Goal: Task Accomplishment & Management: Manage account settings

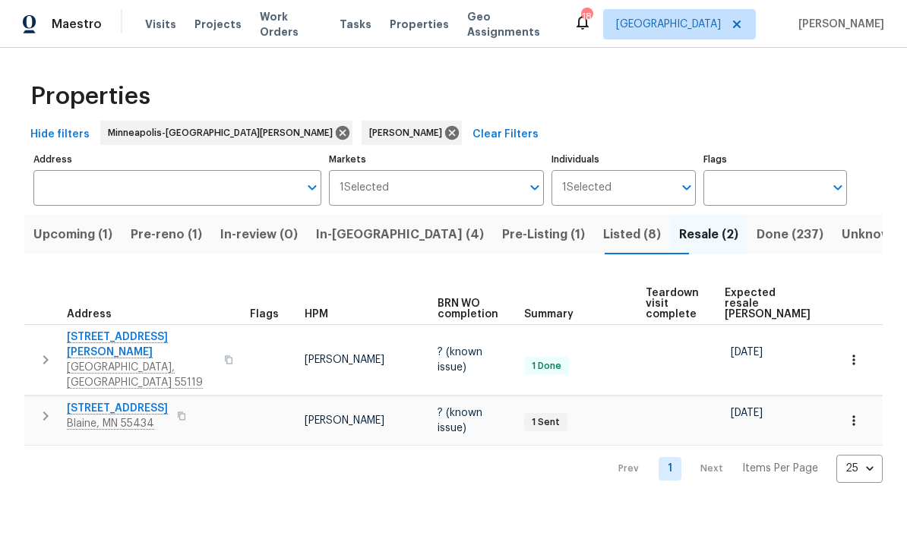
click at [757, 234] on span "Done (237)" at bounding box center [790, 234] width 67 height 21
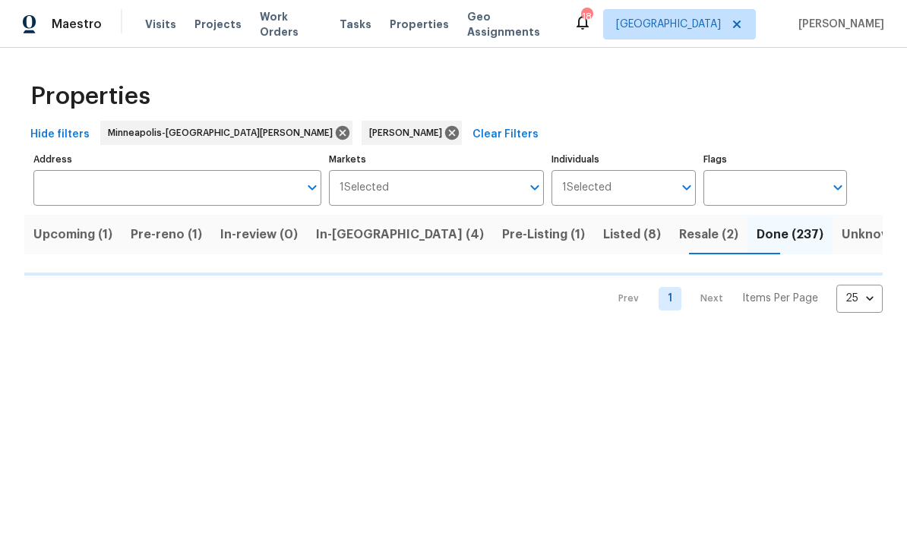
click at [603, 226] on span "Listed (8)" at bounding box center [632, 234] width 58 height 21
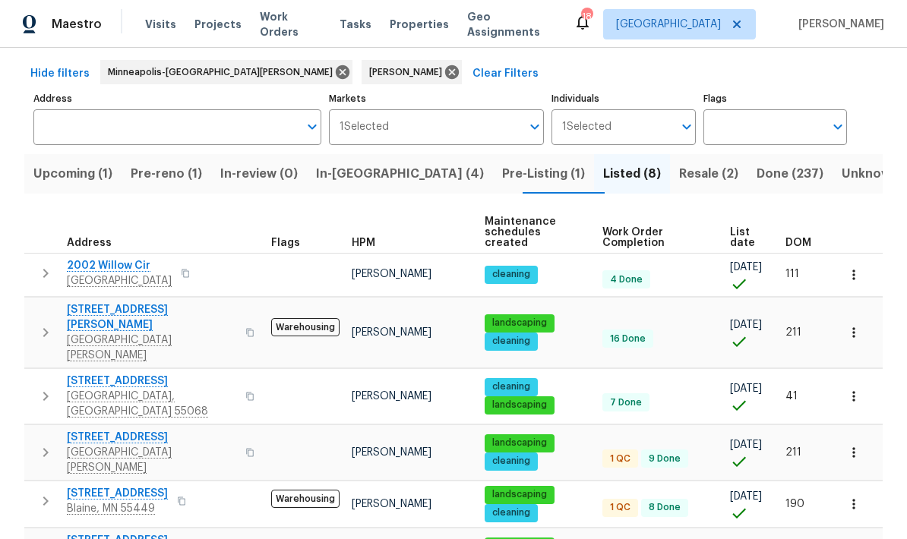
scroll to position [57, 0]
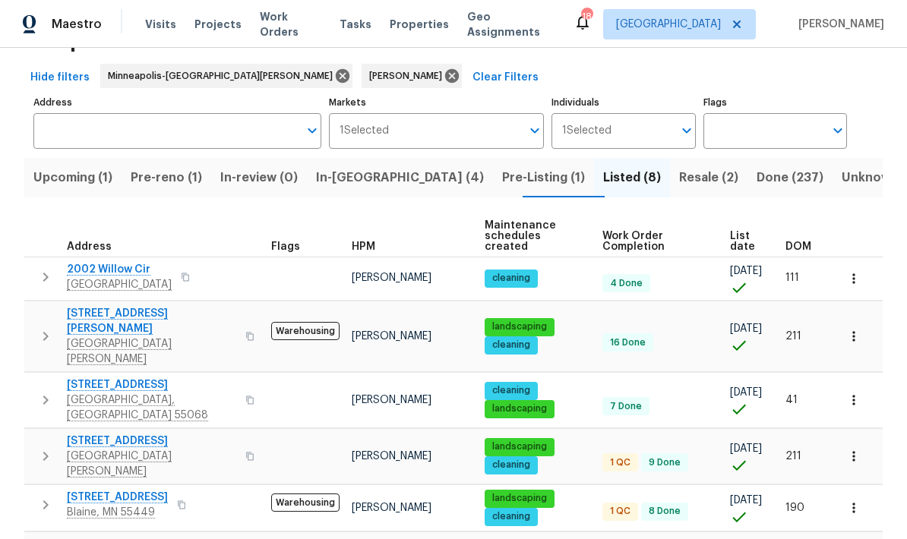
click at [679, 167] on span "Resale (2)" at bounding box center [708, 177] width 59 height 21
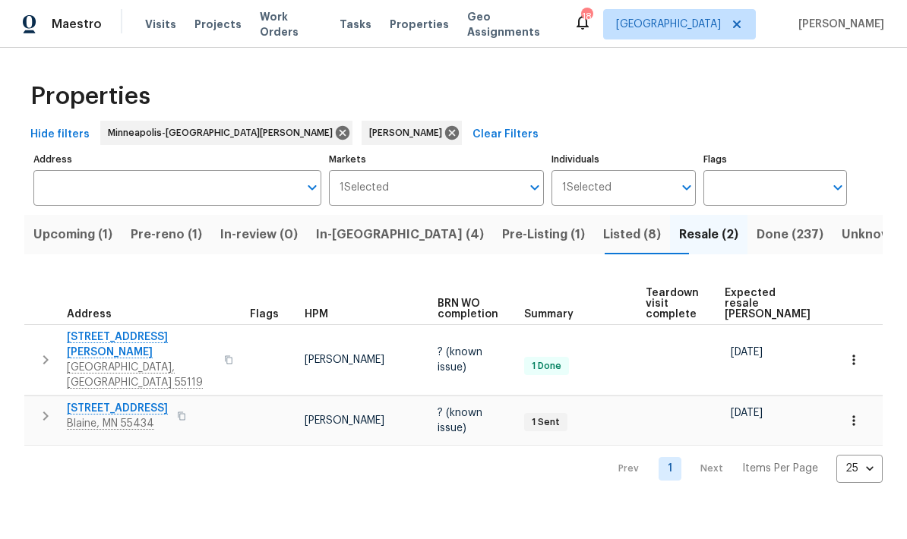
click at [757, 236] on span "Done (237)" at bounding box center [790, 234] width 67 height 21
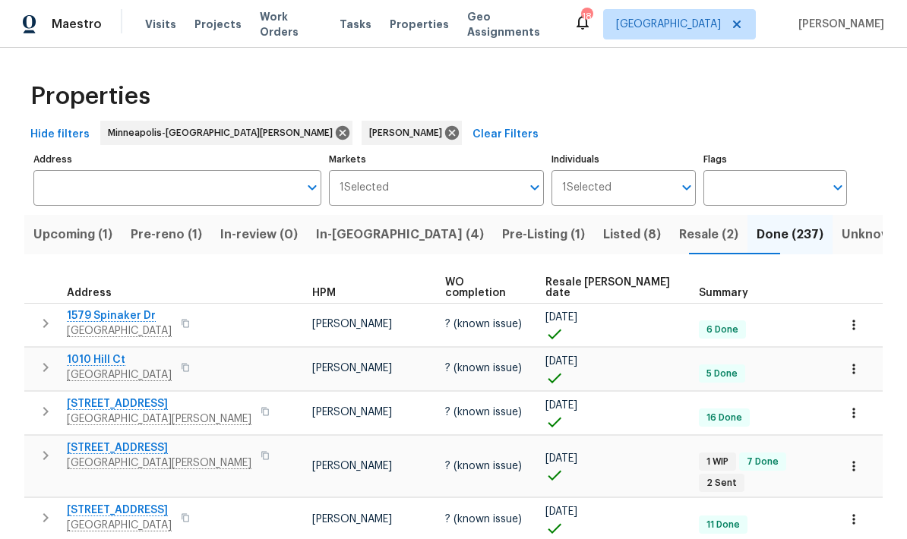
click at [603, 236] on span "Listed (8)" at bounding box center [632, 234] width 58 height 21
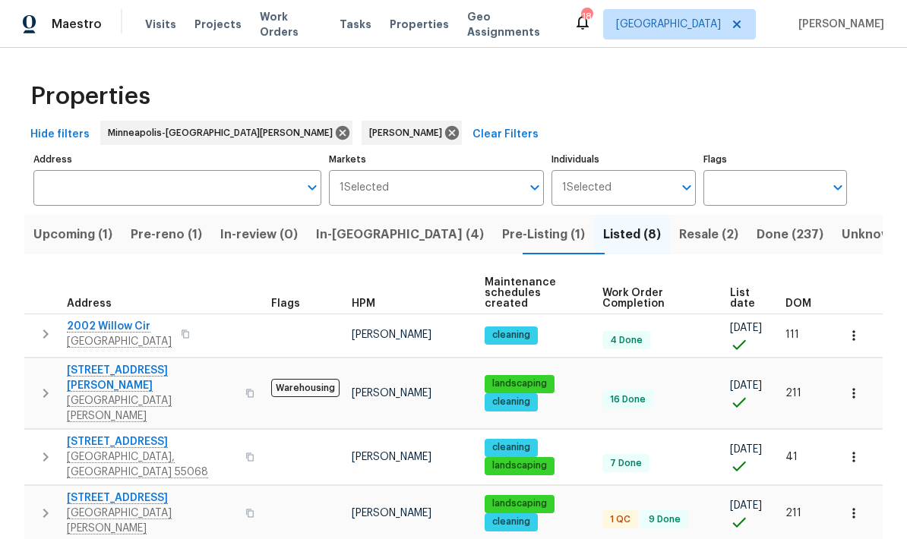
click at [502, 242] on span "Pre-Listing (1)" at bounding box center [543, 234] width 83 height 21
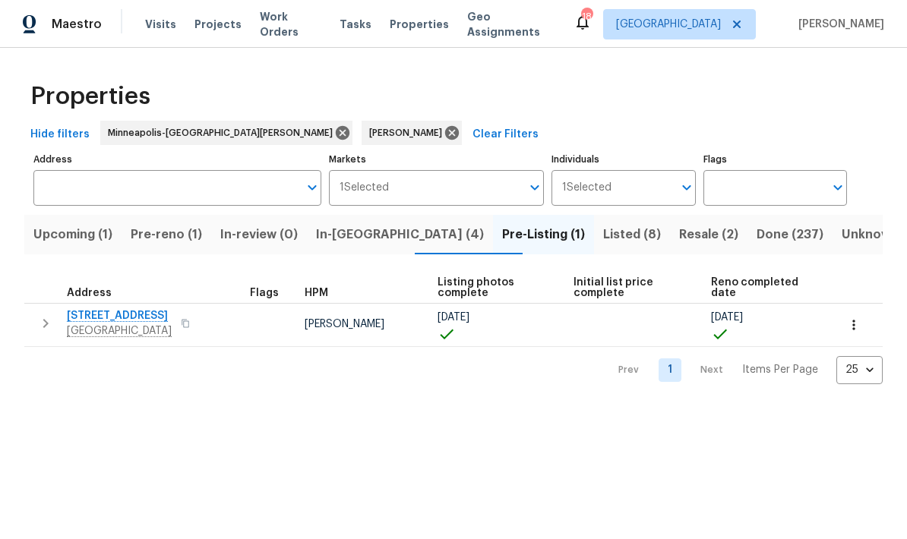
click at [179, 226] on span "Pre-reno (1)" at bounding box center [166, 234] width 71 height 21
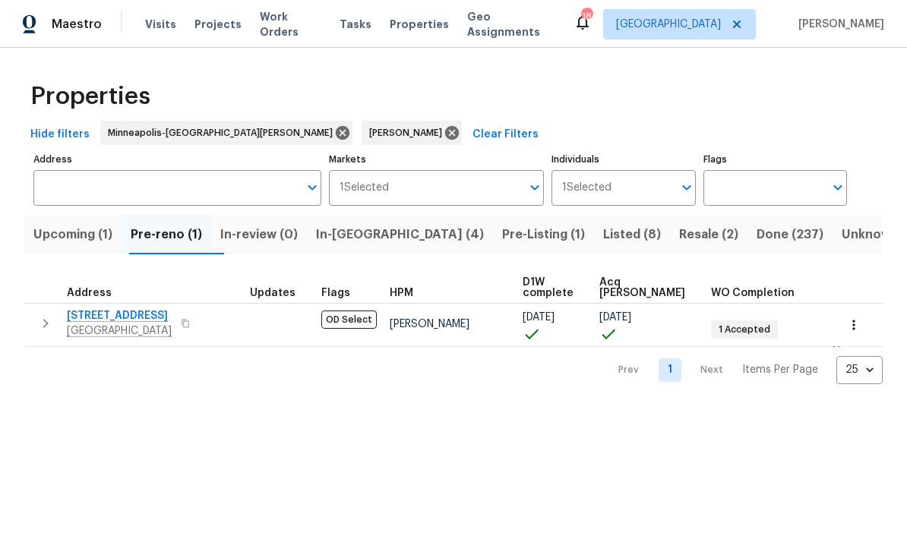
click at [47, 333] on icon "button" at bounding box center [45, 324] width 18 height 18
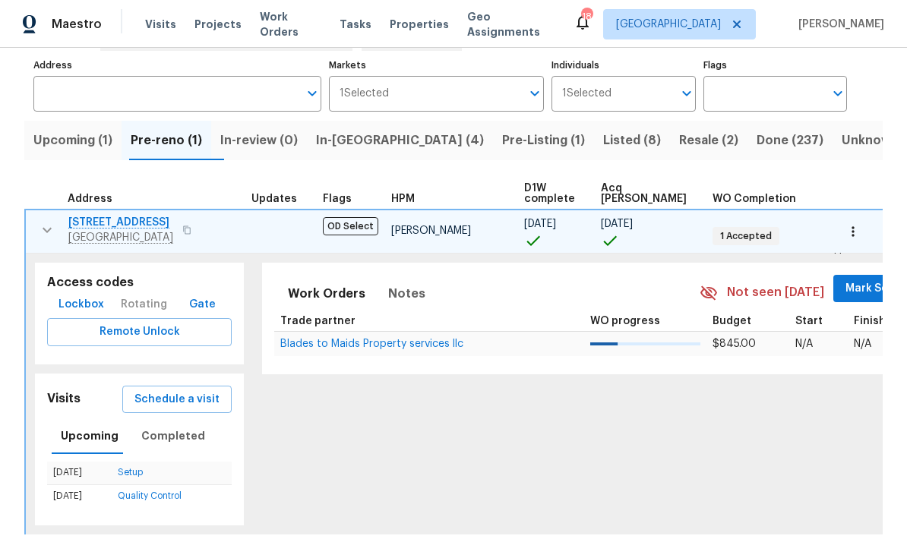
scroll to position [89, 0]
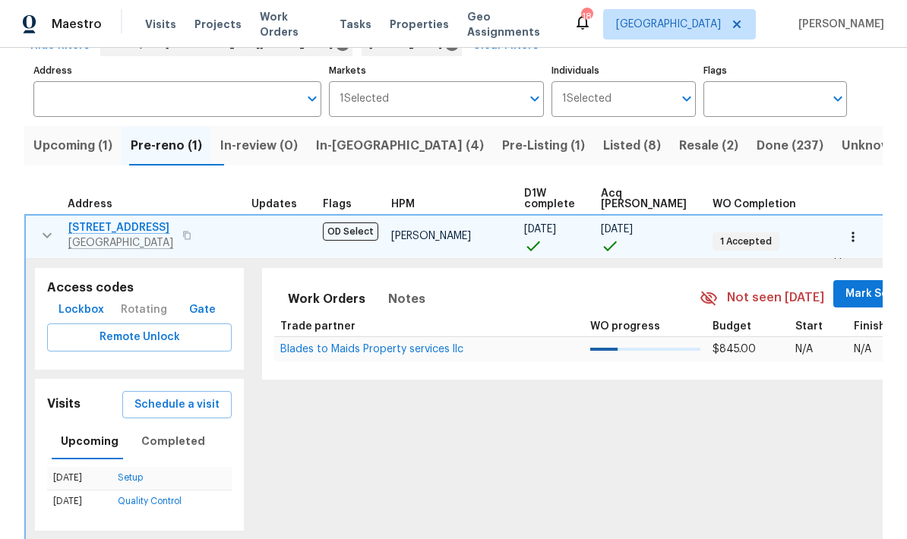
click at [846, 299] on span "Mark Seen" at bounding box center [874, 294] width 56 height 19
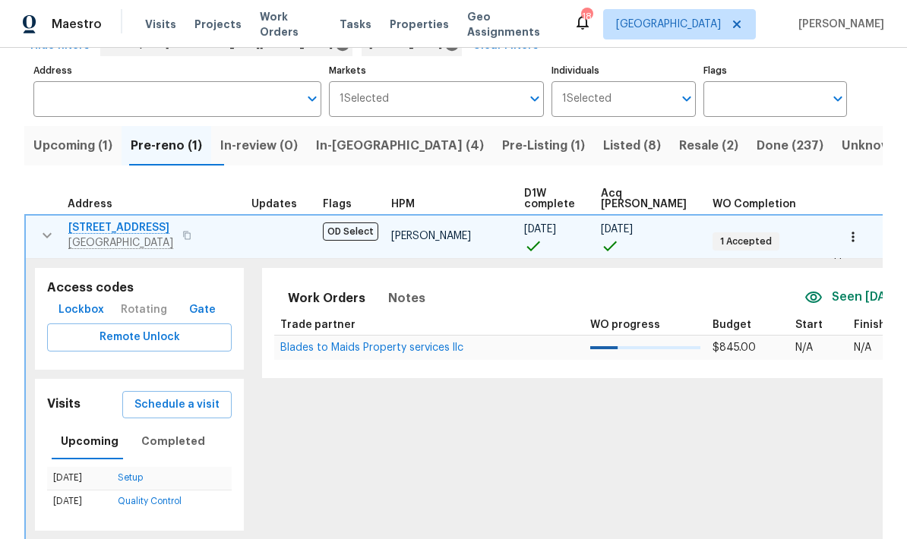
click at [106, 157] on button "Upcoming (1)" at bounding box center [72, 146] width 97 height 40
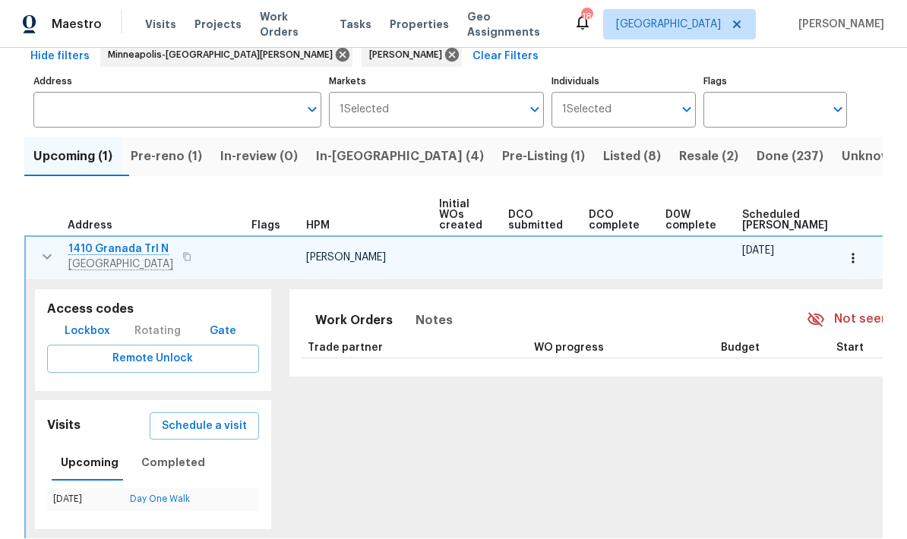
scroll to position [78, 0]
click at [391, 161] on span "In-reno (4)" at bounding box center [400, 157] width 168 height 21
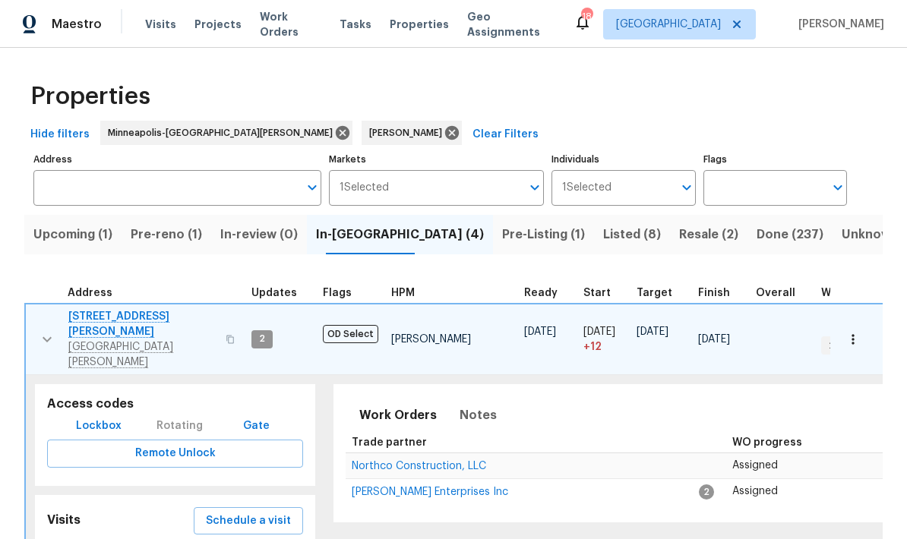
click at [47, 336] on button "button" at bounding box center [47, 339] width 30 height 61
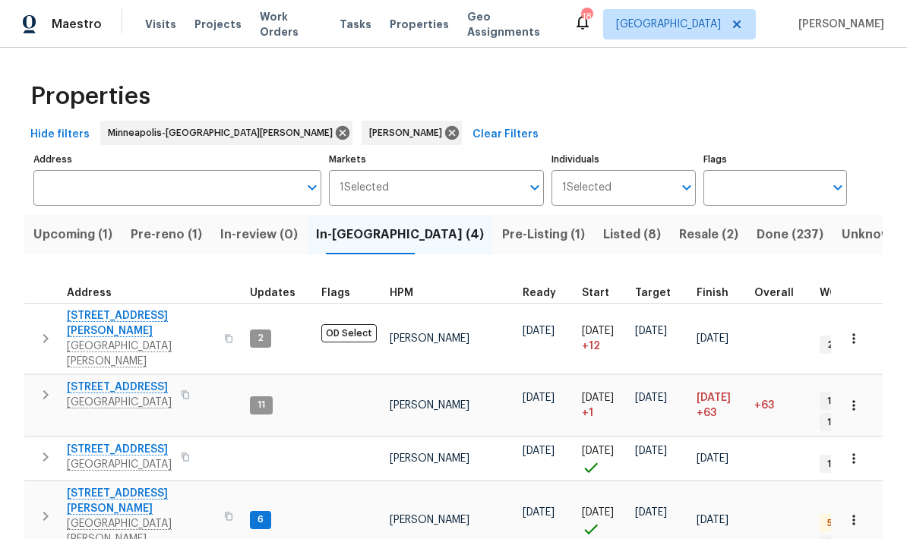
scroll to position [12, 0]
click at [117, 486] on span "[STREET_ADDRESS][PERSON_NAME]" at bounding box center [141, 501] width 148 height 30
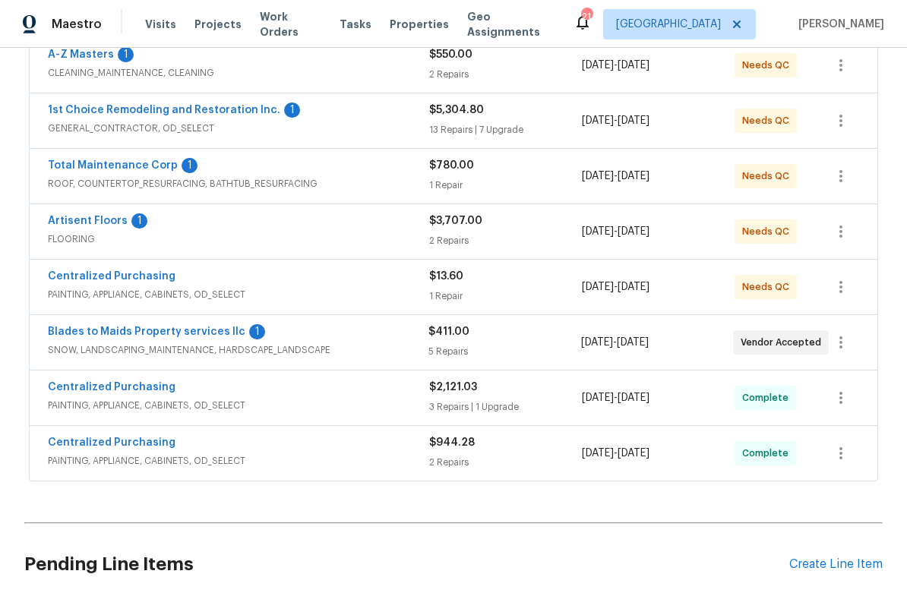
scroll to position [318, 0]
click at [217, 326] on link "Blades to Maids Property services llc" at bounding box center [147, 331] width 198 height 11
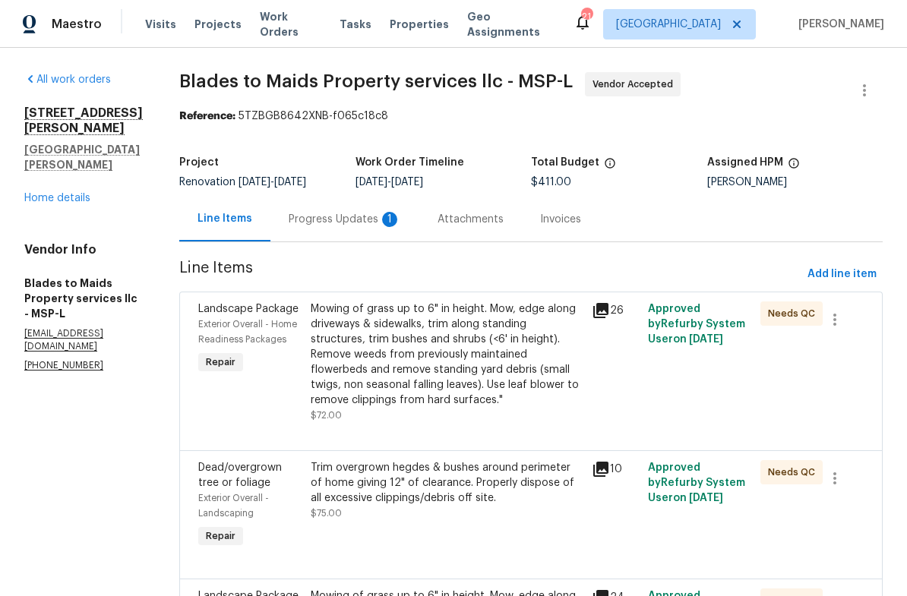
click at [382, 217] on div "1" at bounding box center [389, 219] width 15 height 15
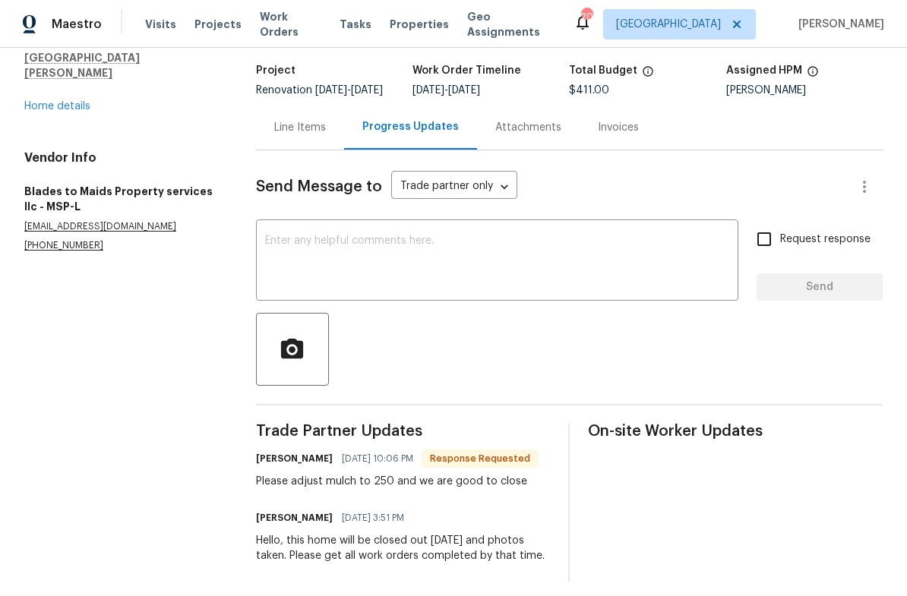
scroll to position [91, 0]
click at [324, 129] on div "Line Items" at bounding box center [300, 128] width 88 height 45
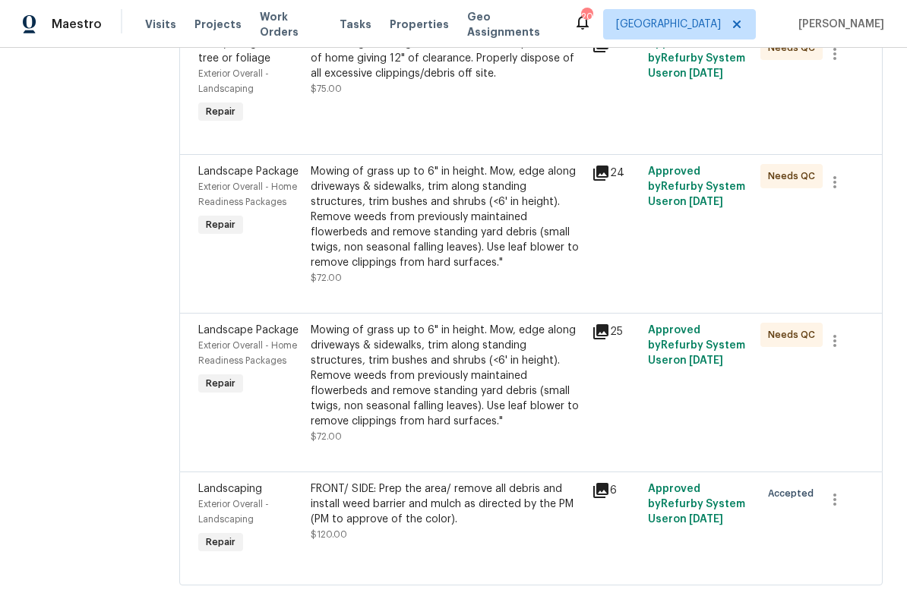
scroll to position [37, 0]
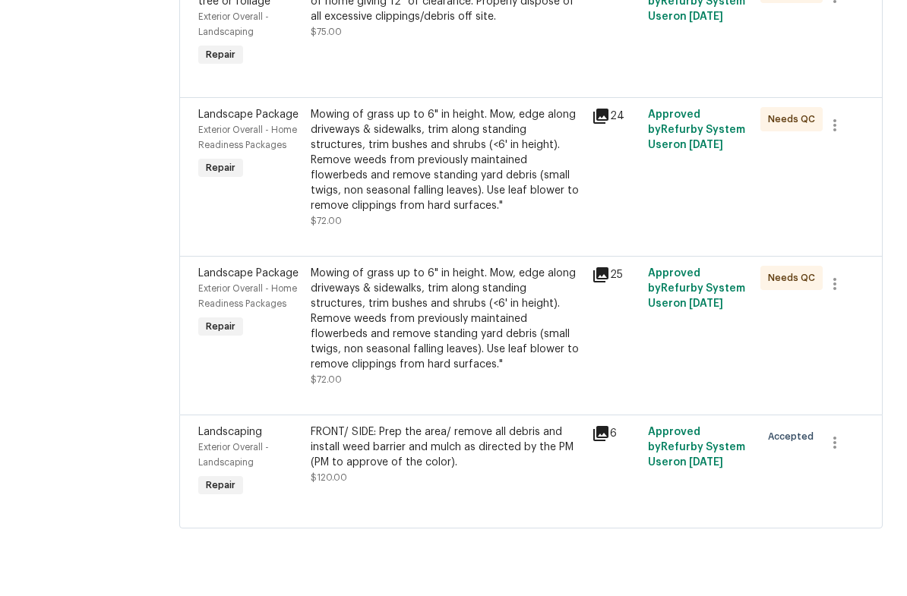
click at [397, 482] on div "FRONT/ SIDE: Prep the area/ remove all debris and install weed barrier and mulc…" at bounding box center [447, 505] width 272 height 46
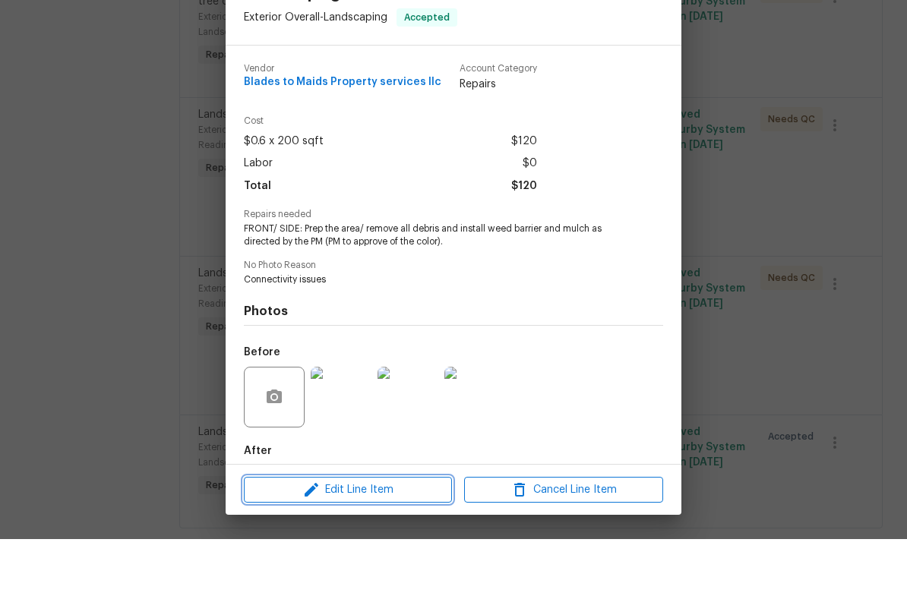
click at [403, 538] on span "Edit Line Item" at bounding box center [347, 547] width 199 height 19
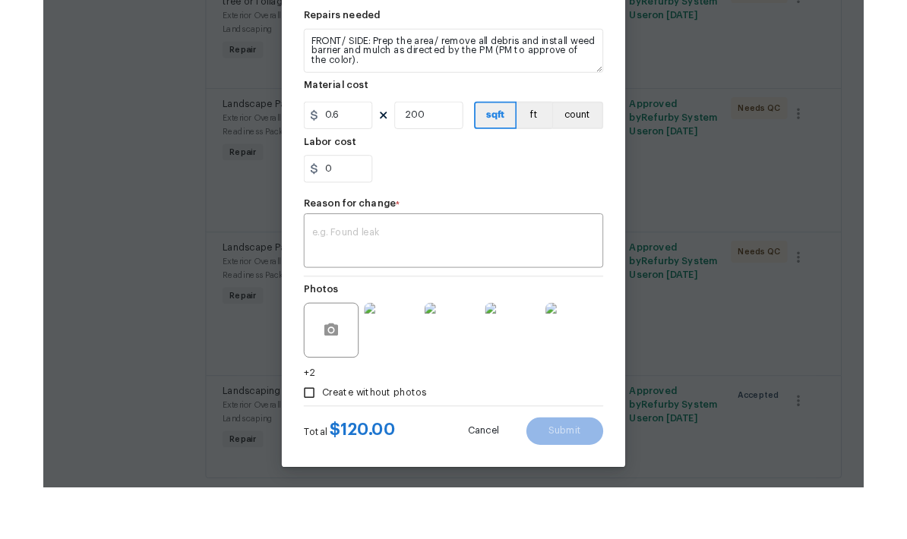
scroll to position [170, 0]
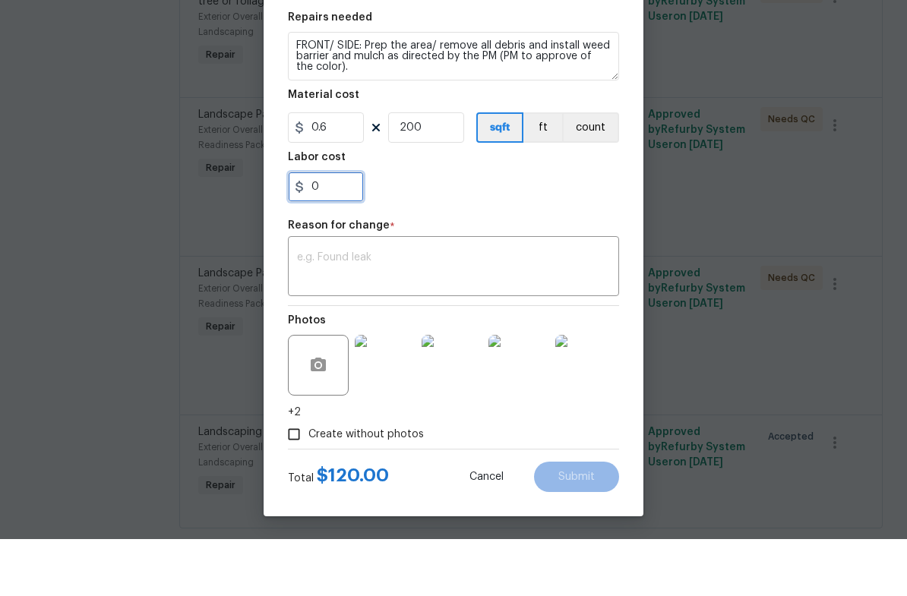
click at [345, 229] on input "0" at bounding box center [326, 244] width 76 height 30
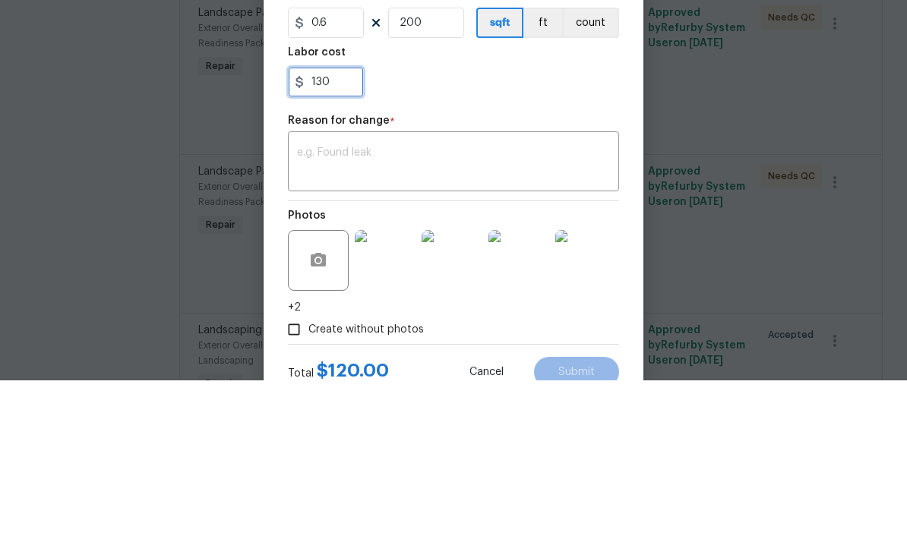
type input "130"
click at [516, 226] on div "130" at bounding box center [453, 241] width 331 height 30
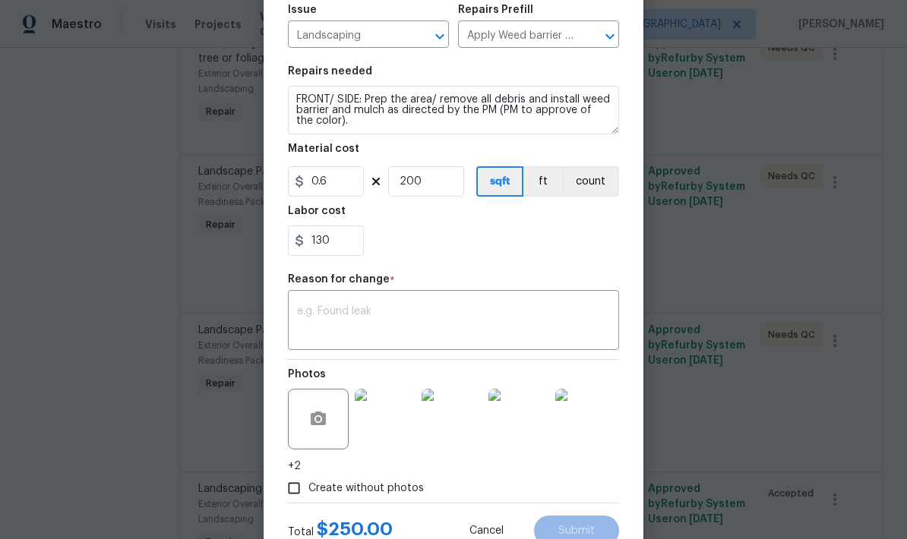
click at [413, 327] on textarea at bounding box center [453, 322] width 313 height 32
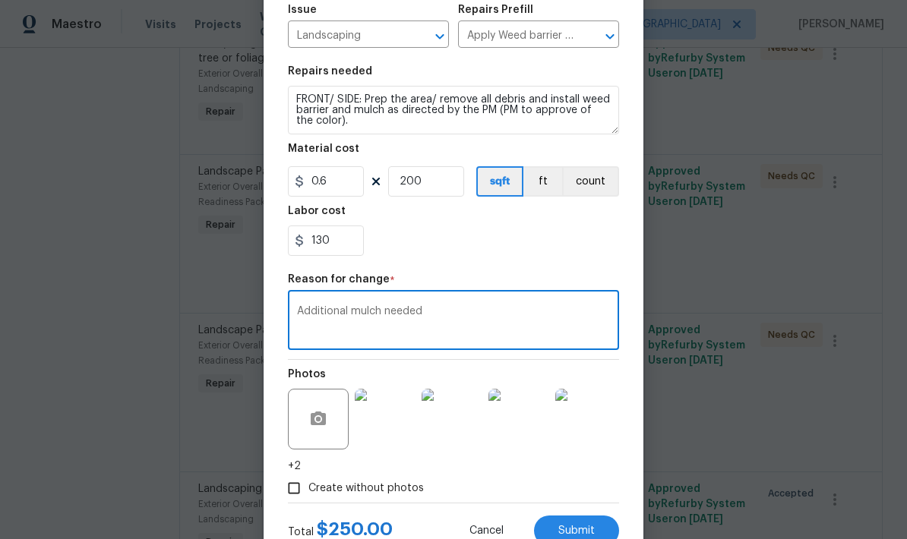
type textarea "Additional mulch needed"
click at [535, 241] on div "130" at bounding box center [453, 241] width 331 height 30
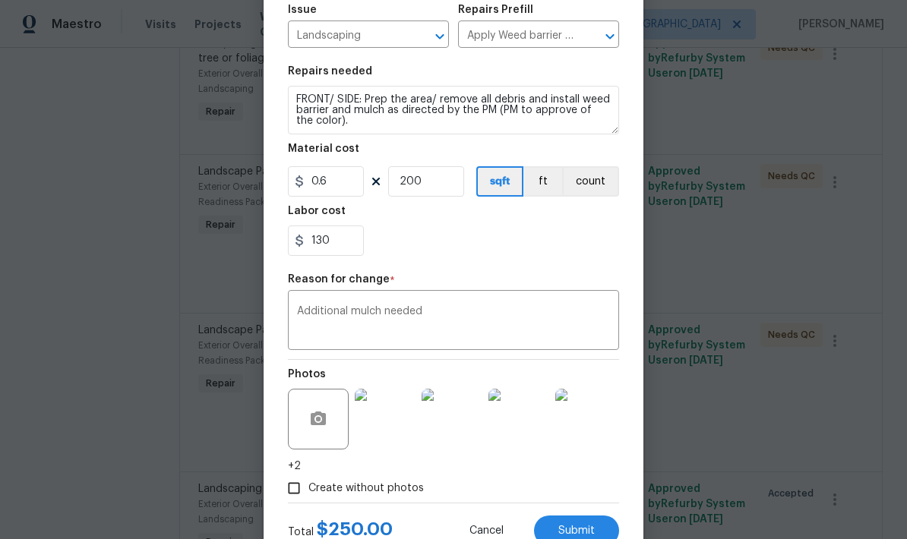
click at [603, 527] on button "Submit" at bounding box center [576, 531] width 85 height 30
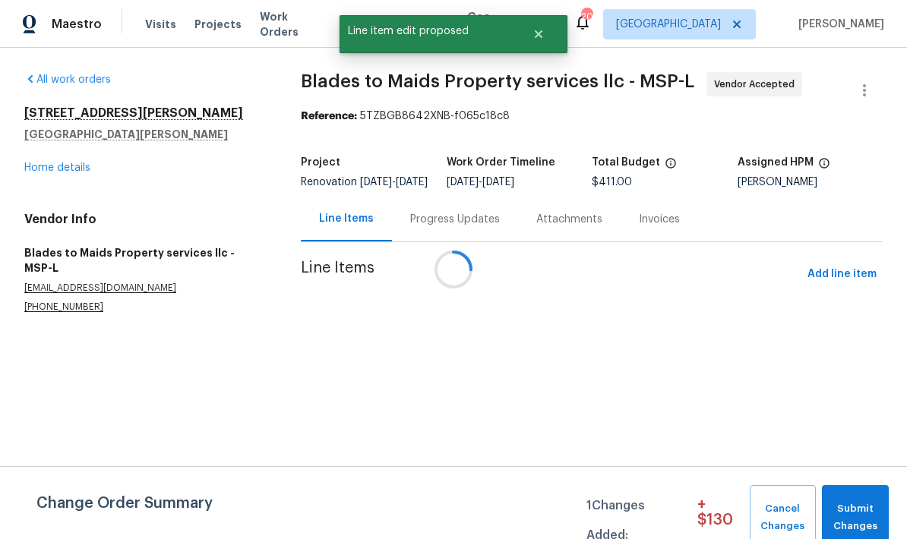
scroll to position [0, 0]
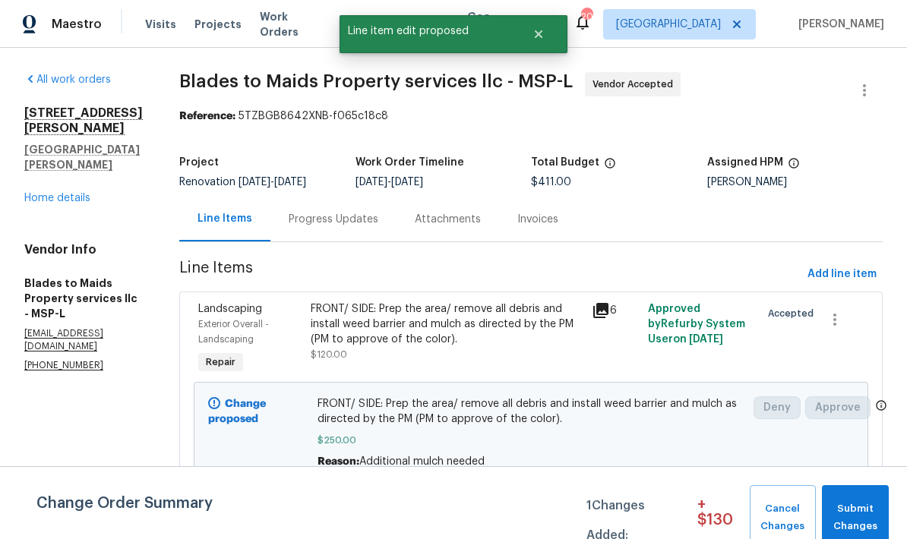
click at [869, 511] on span "Submit Changes" at bounding box center [856, 518] width 52 height 35
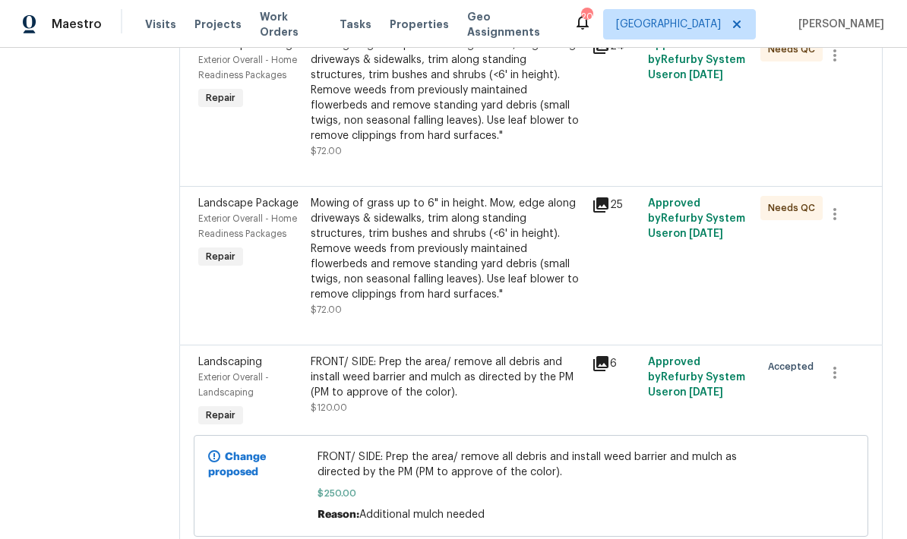
scroll to position [61, 0]
click at [485, 355] on div "FRONT/ SIDE: Prep the area/ remove all debris and install weed barrier and mulc…" at bounding box center [447, 378] width 272 height 46
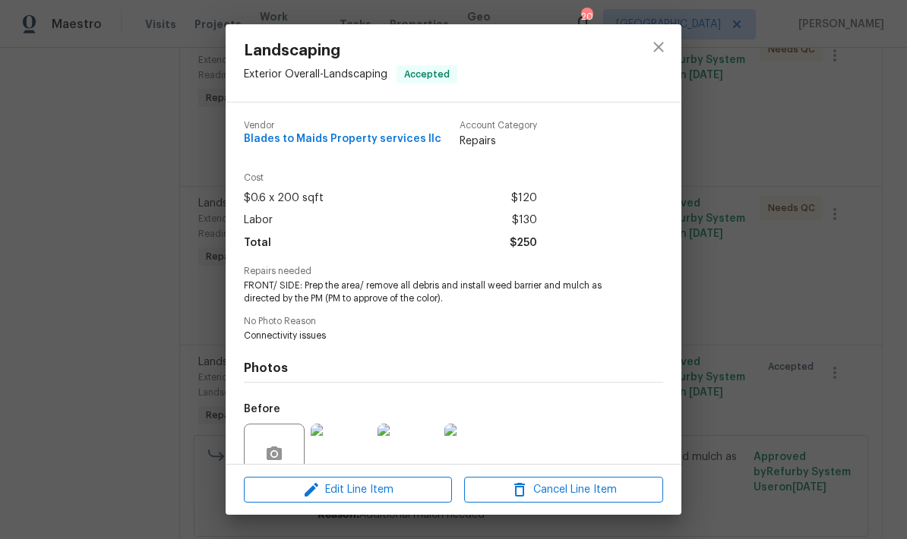
scroll to position [0, 0]
click at [660, 39] on icon "close" at bounding box center [659, 47] width 18 height 18
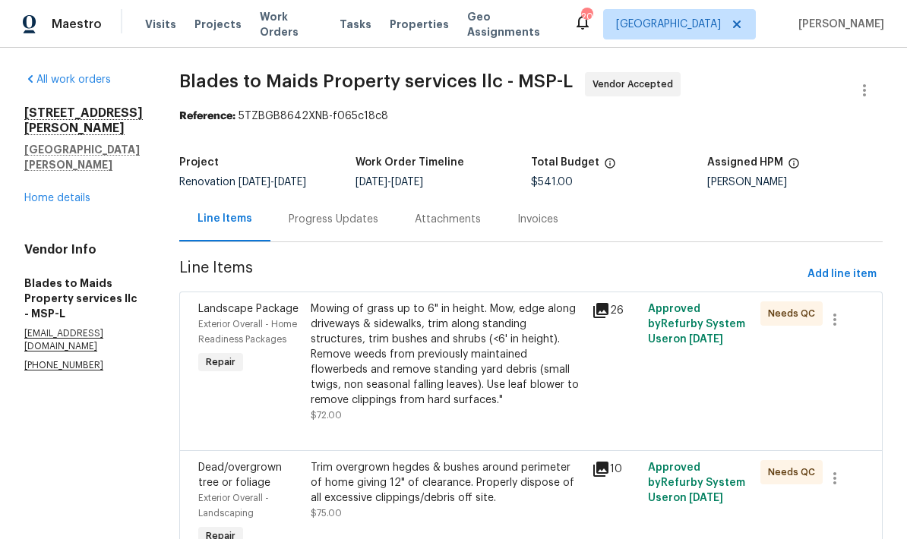
click at [492, 302] on div "Mowing of grass up to 6" in height. Mow, edge along driveways & sidewalks, trim…" at bounding box center [447, 355] width 272 height 106
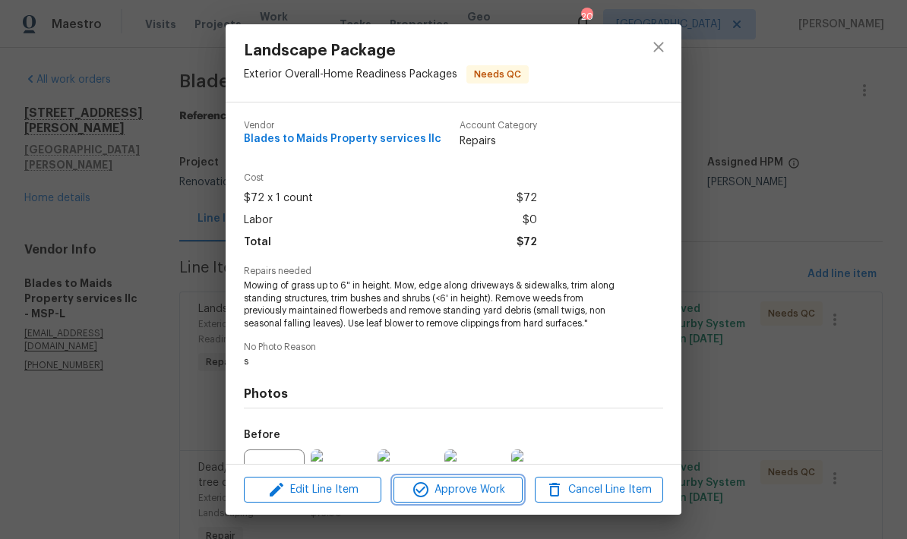
click at [511, 479] on button "Approve Work" at bounding box center [458, 490] width 128 height 27
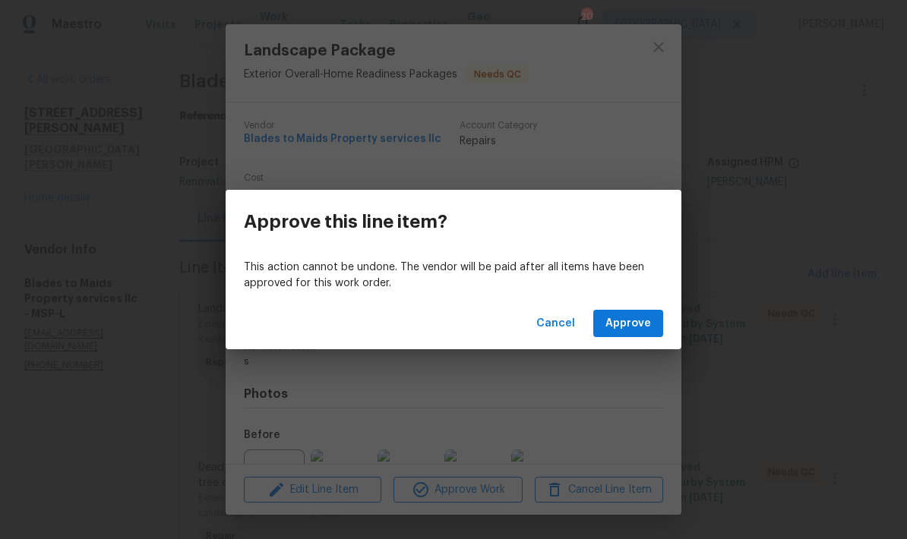
click at [673, 319] on div "Cancel Approve" at bounding box center [454, 324] width 456 height 52
click at [633, 315] on span "Approve" at bounding box center [629, 324] width 46 height 19
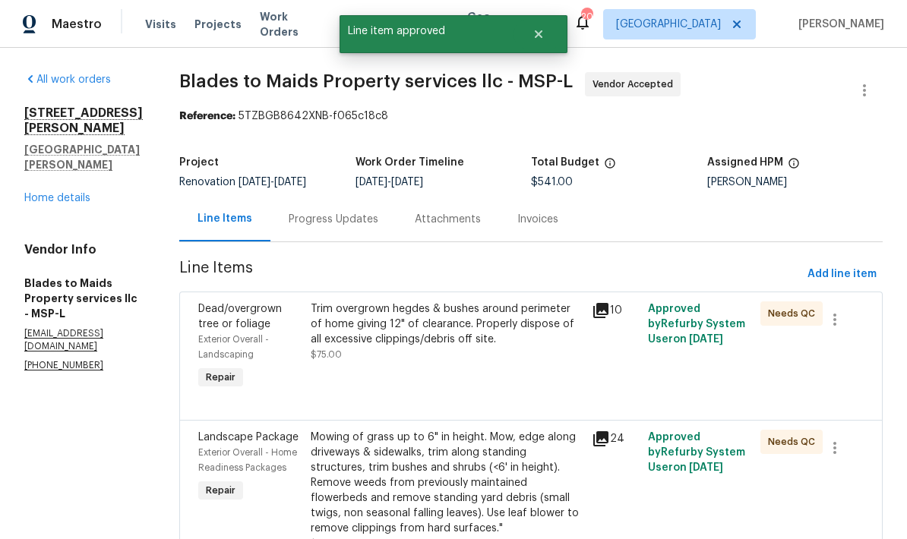
click at [472, 352] on div "Trim overgrown hegdes & bushes around perimeter of home giving 12" of clearance…" at bounding box center [447, 332] width 272 height 61
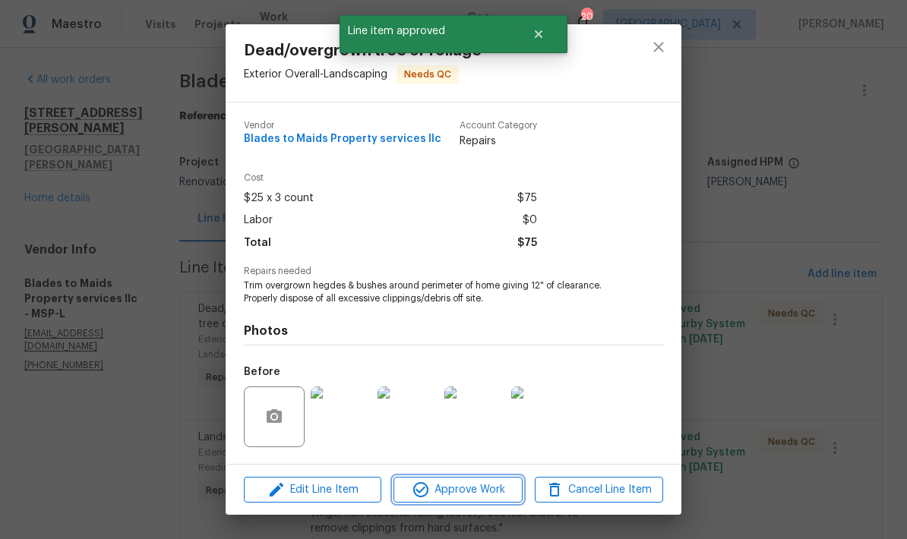
click at [498, 492] on span "Approve Work" at bounding box center [457, 490] width 119 height 19
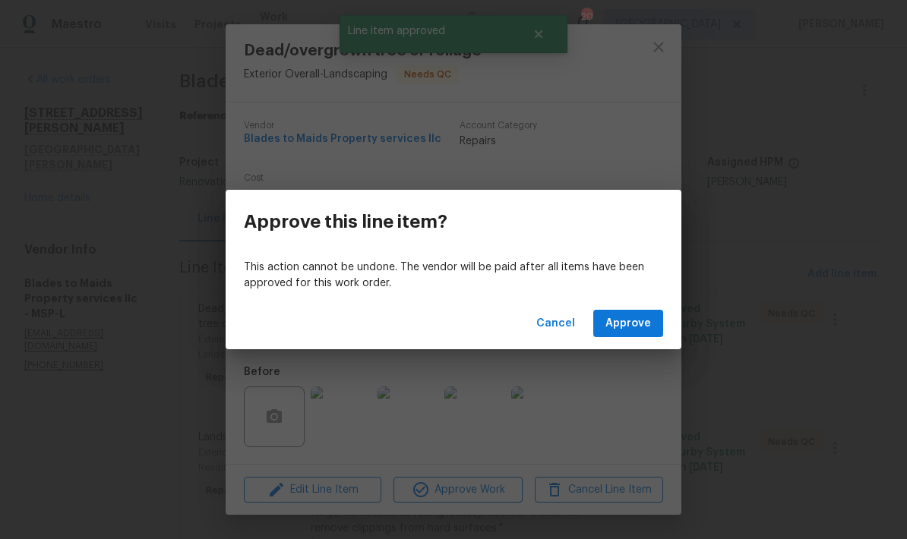
click at [658, 322] on button "Approve" at bounding box center [628, 324] width 70 height 28
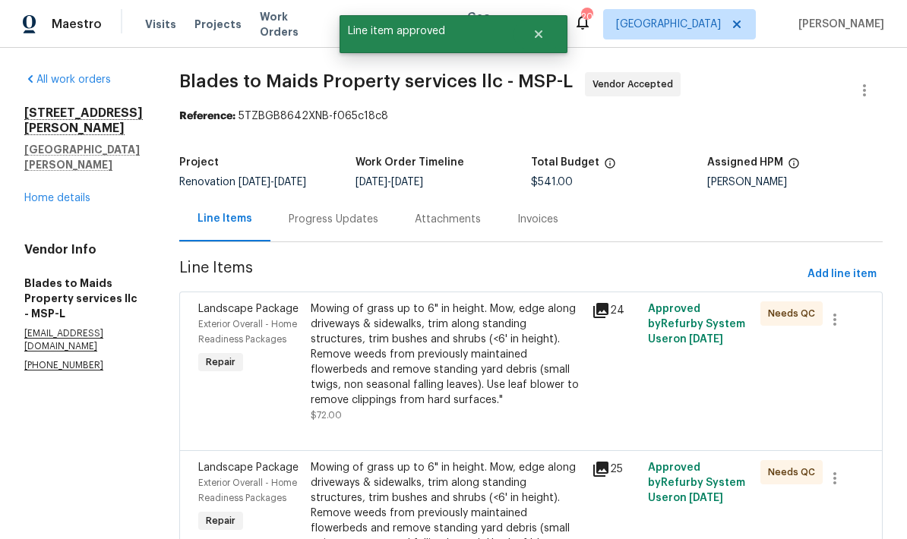
click at [432, 344] on div "Mowing of grass up to 6" in height. Mow, edge along driveways & sidewalks, trim…" at bounding box center [447, 355] width 272 height 106
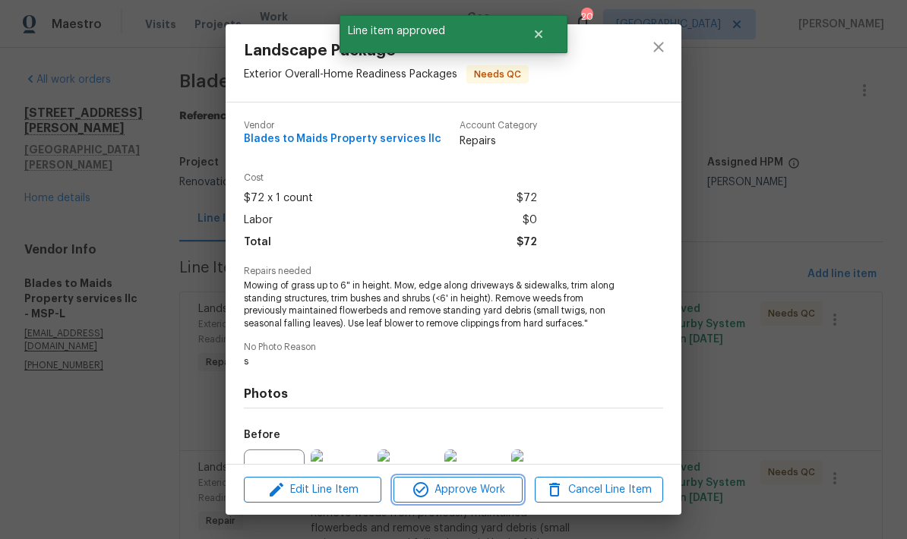
click at [461, 489] on span "Approve Work" at bounding box center [457, 490] width 119 height 19
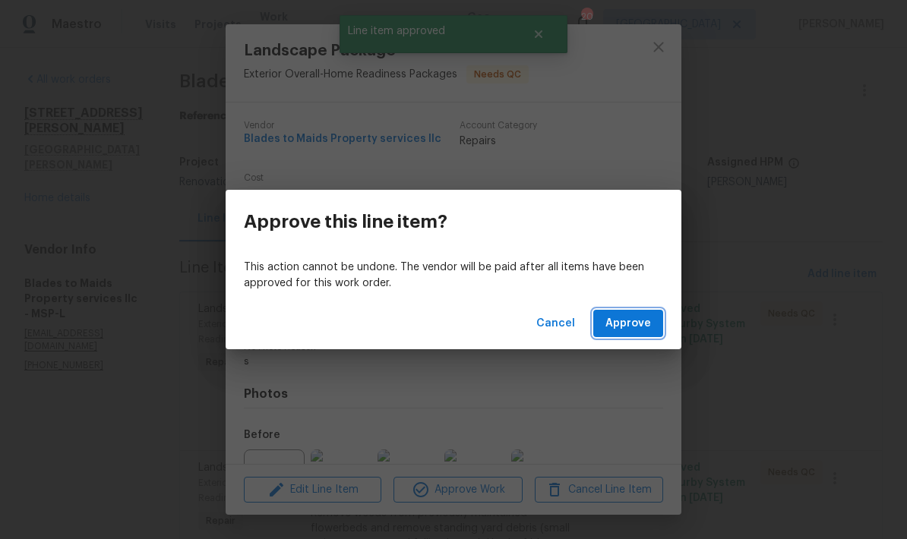
click at [647, 328] on span "Approve" at bounding box center [629, 324] width 46 height 19
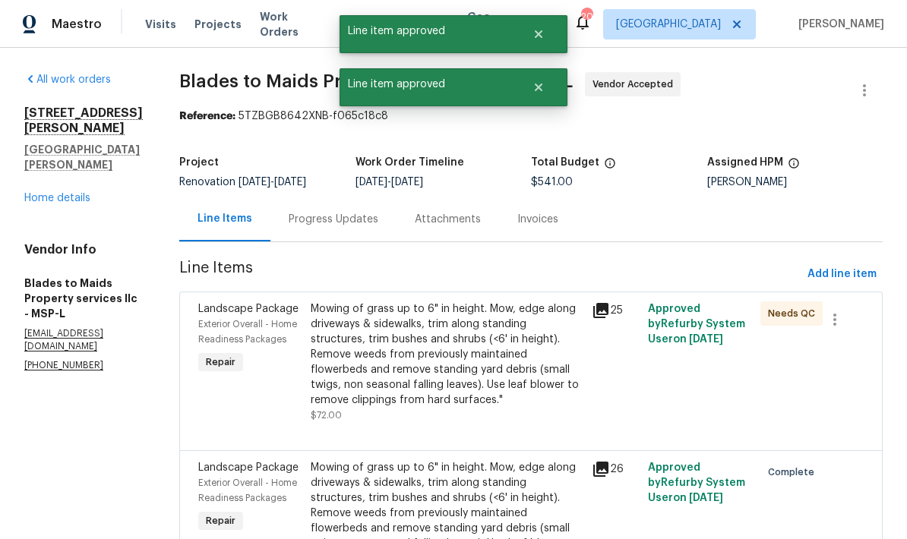
click at [444, 340] on div "Mowing of grass up to 6" in height. Mow, edge along driveways & sidewalks, trim…" at bounding box center [447, 355] width 272 height 106
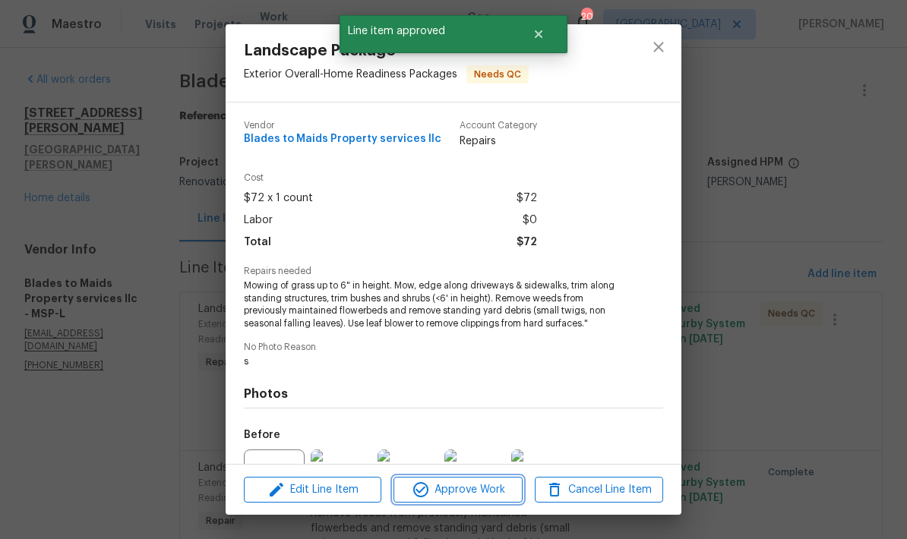
click at [475, 498] on span "Approve Work" at bounding box center [457, 490] width 119 height 19
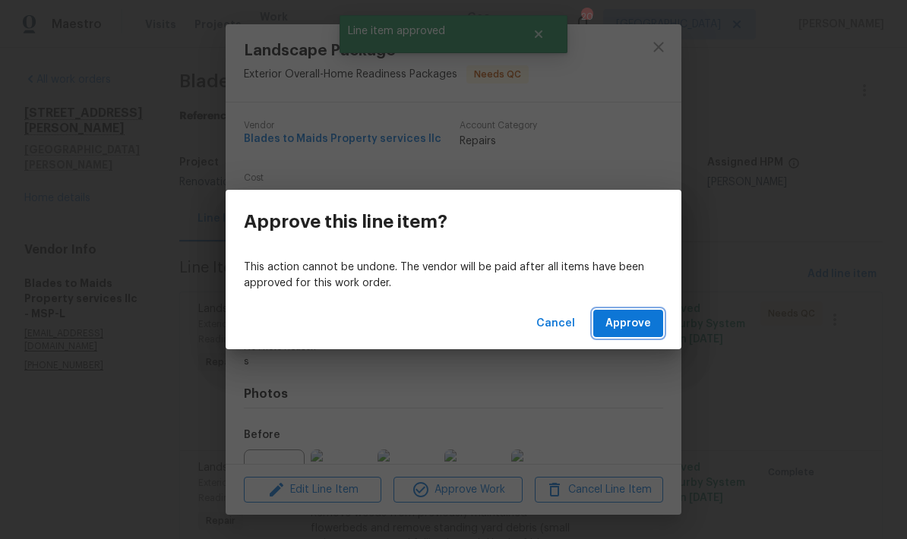
click at [620, 337] on button "Approve" at bounding box center [628, 324] width 70 height 28
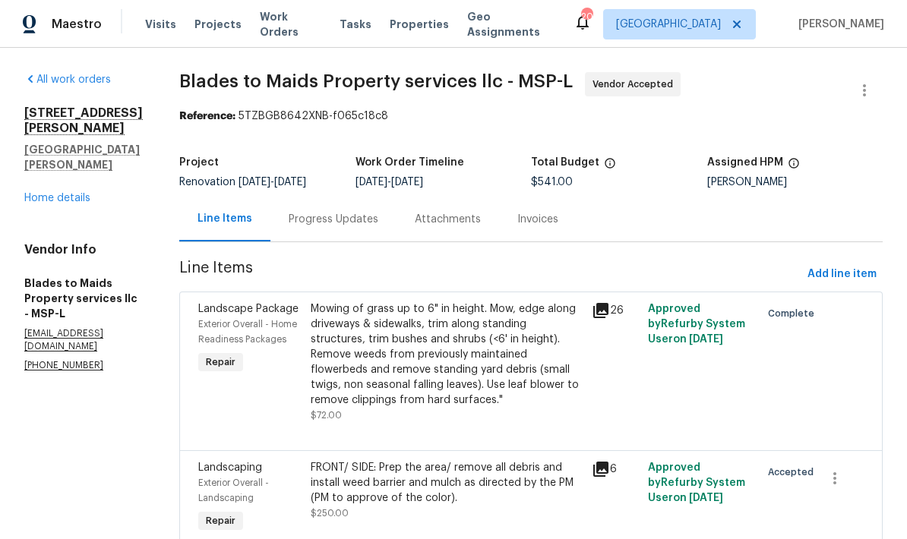
click at [331, 223] on div "Progress Updates" at bounding box center [334, 219] width 90 height 15
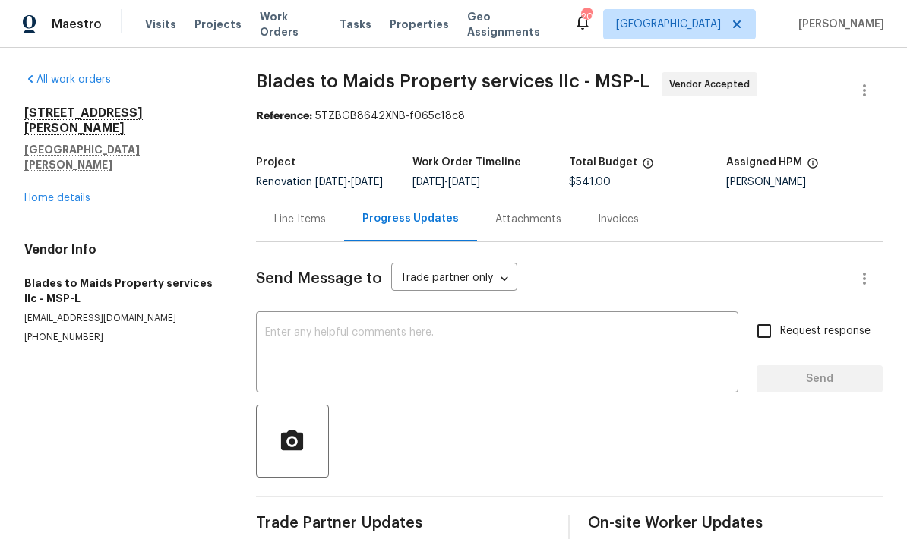
click at [425, 349] on textarea at bounding box center [497, 353] width 465 height 53
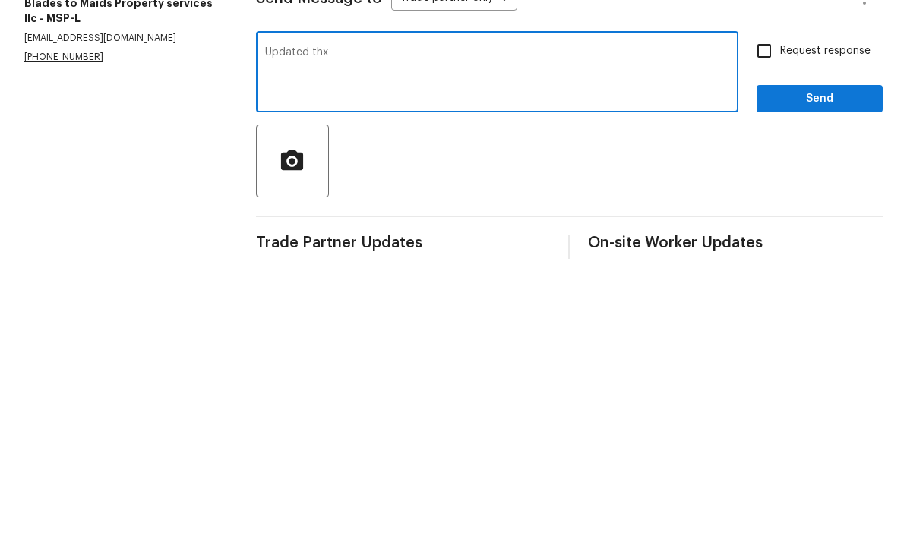
type textarea "Updated thx"
click at [819, 370] on span "Send" at bounding box center [820, 379] width 102 height 19
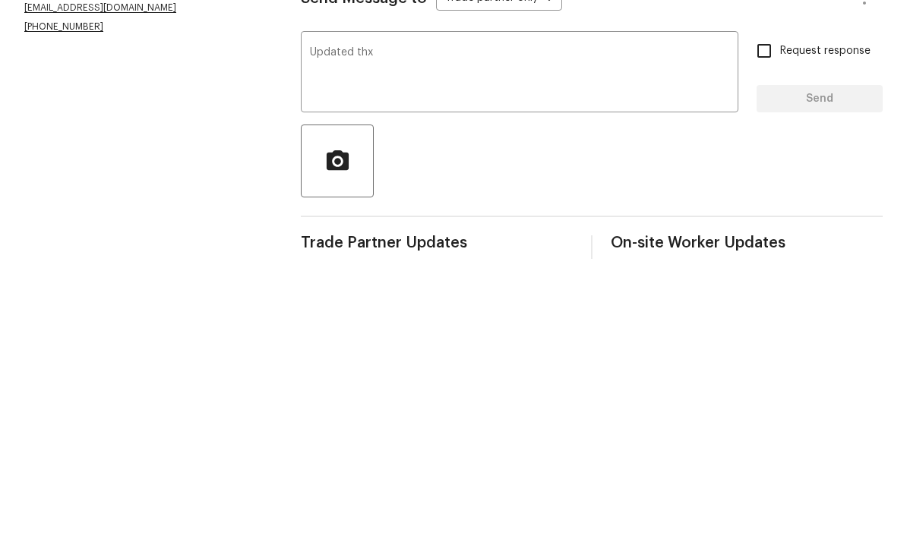
scroll to position [40, 0]
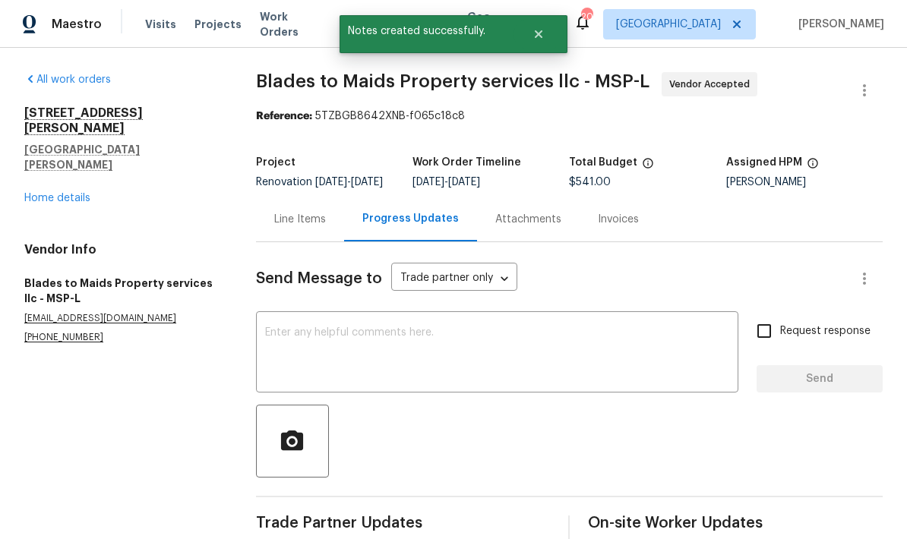
click at [155, 374] on section "All work orders 1426 Burr St St. Paul, MN 55130 Home details Vendor Info Blades…" at bounding box center [121, 402] width 195 height 661
click at [100, 133] on div "1426 Burr St St. Paul, MN 55130 Home details" at bounding box center [121, 156] width 195 height 100
click at [90, 119] on div "1426 Burr St St. Paul, MN 55130 Home details" at bounding box center [121, 156] width 195 height 100
click at [81, 193] on link "Home details" at bounding box center [57, 198] width 66 height 11
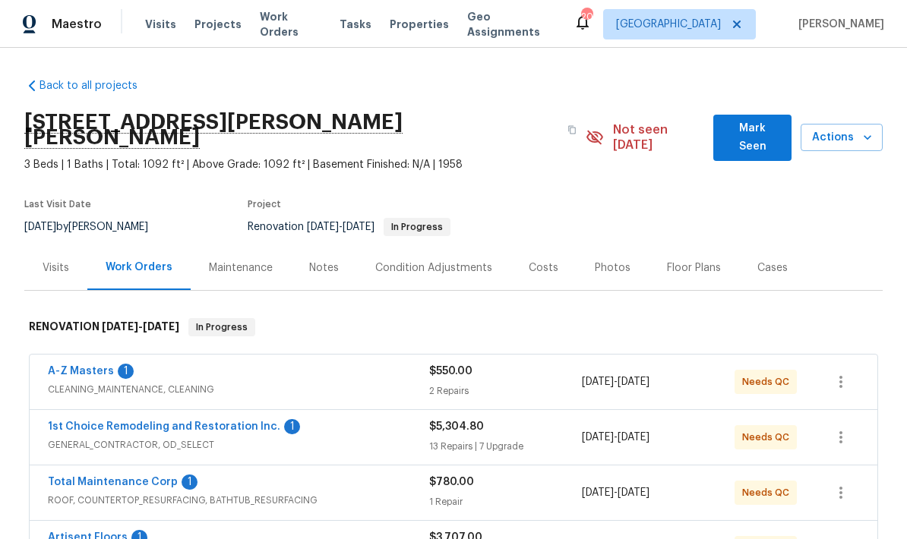
click at [545, 261] on div "Costs" at bounding box center [544, 268] width 30 height 15
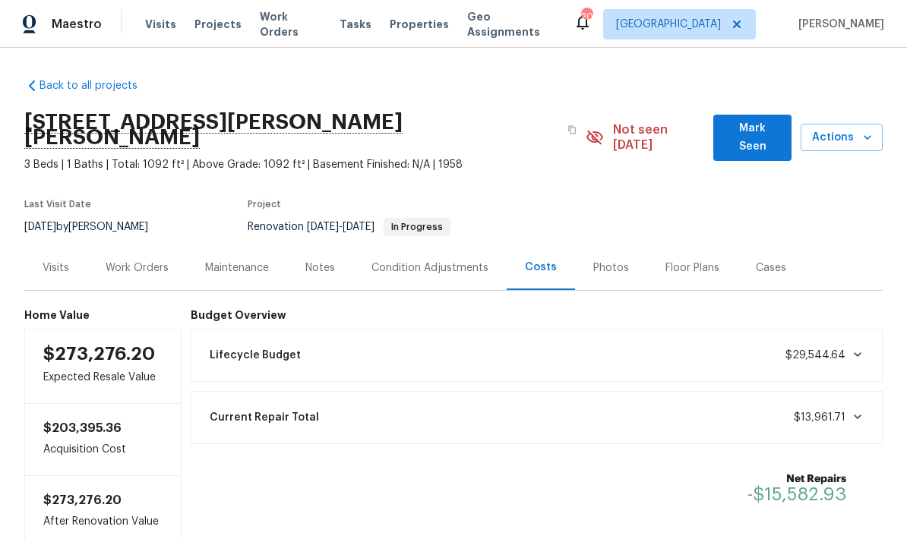
click at [758, 119] on span "Mark Seen" at bounding box center [753, 137] width 54 height 37
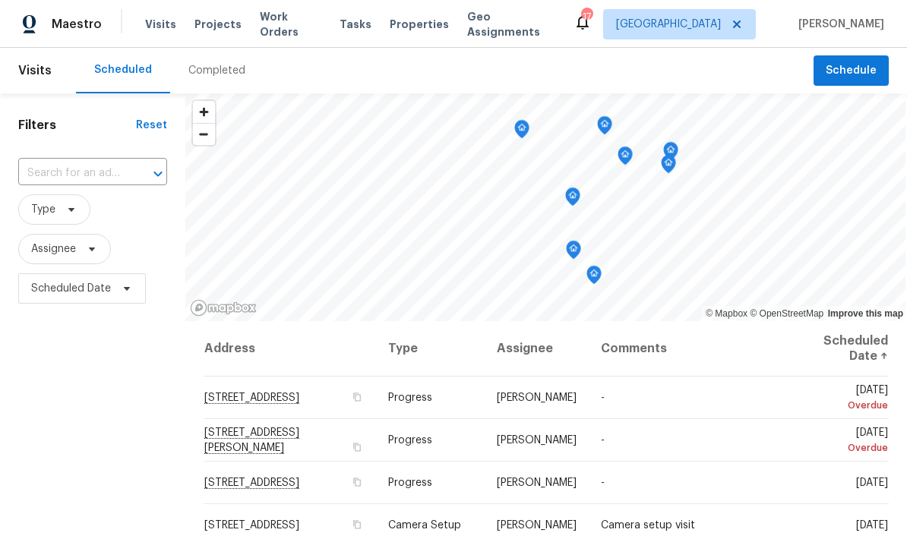
click at [122, 413] on div "Filters Reset ​ Type Assignee Scheduled Date" at bounding box center [92, 423] width 185 height 660
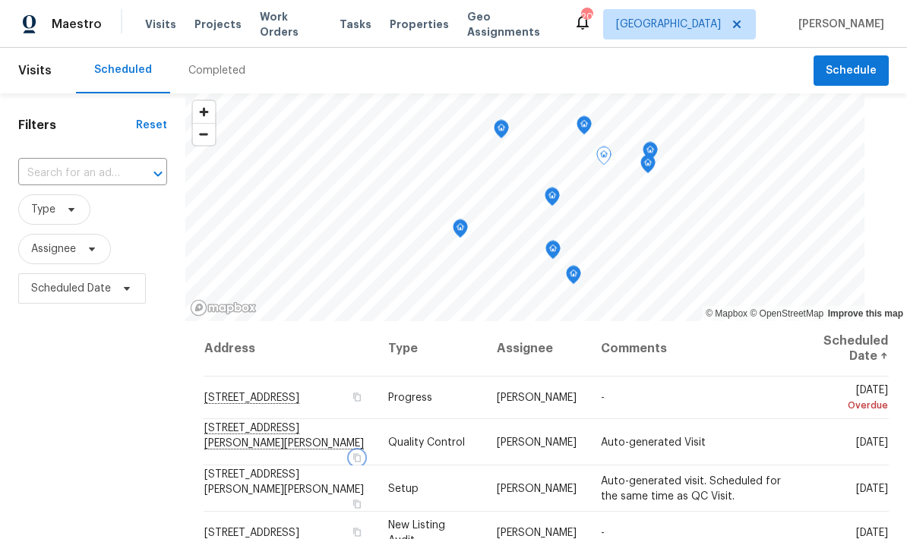
click at [364, 451] on button "button" at bounding box center [357, 458] width 14 height 14
click at [206, 73] on div "Completed" at bounding box center [216, 70] width 57 height 15
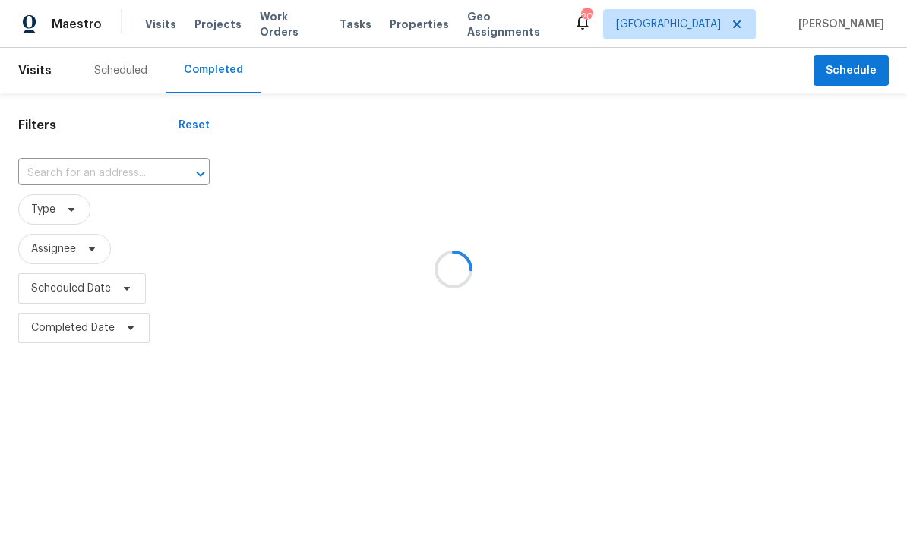
click at [145, 171] on div at bounding box center [453, 269] width 907 height 539
click at [130, 168] on div at bounding box center [453, 269] width 907 height 539
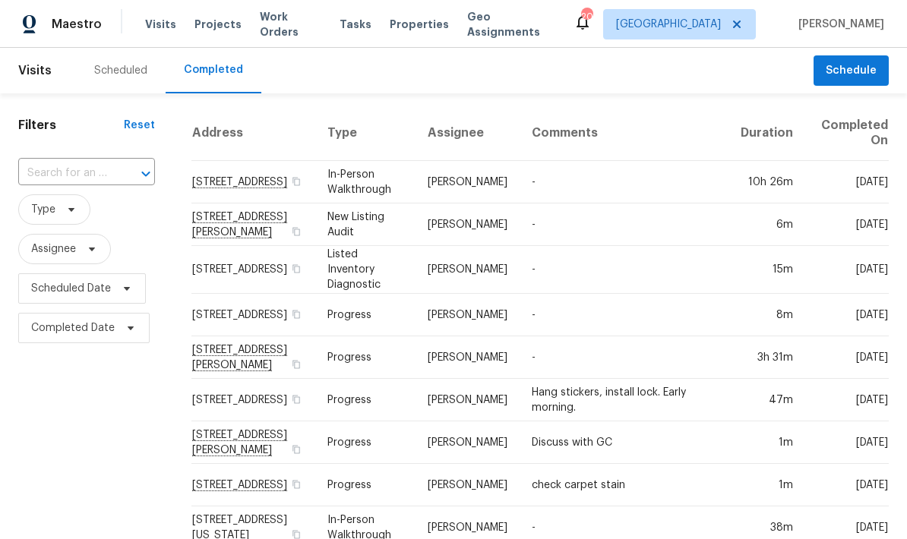
click at [125, 166] on div at bounding box center [135, 173] width 40 height 21
click at [96, 163] on input "text" at bounding box center [65, 174] width 94 height 24
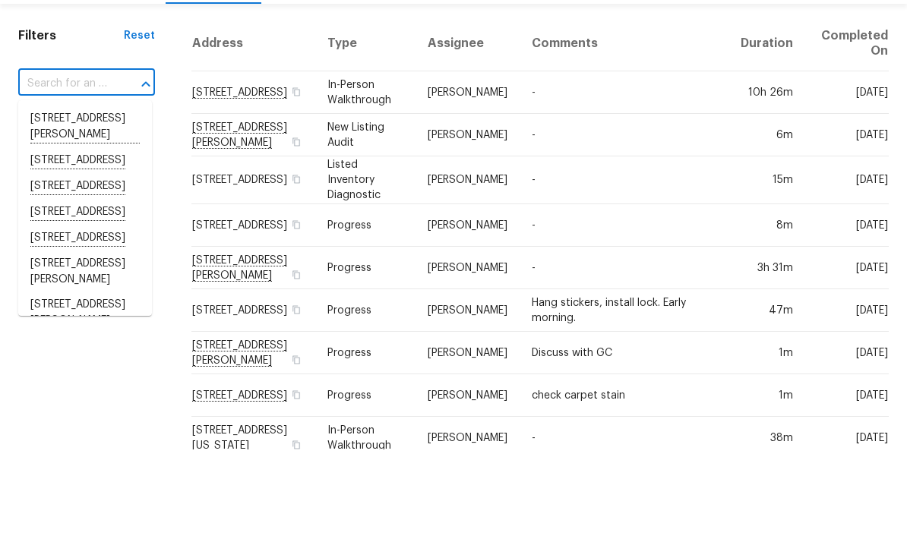
click at [107, 162] on input "text" at bounding box center [65, 174] width 94 height 24
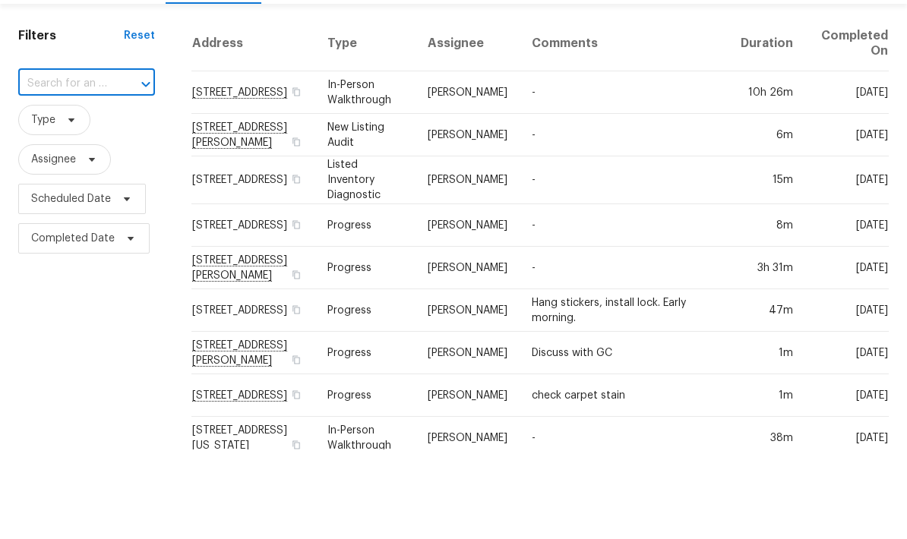
type input "[STREET_ADDRESS][PERSON_NAME][PERSON_NAME]"
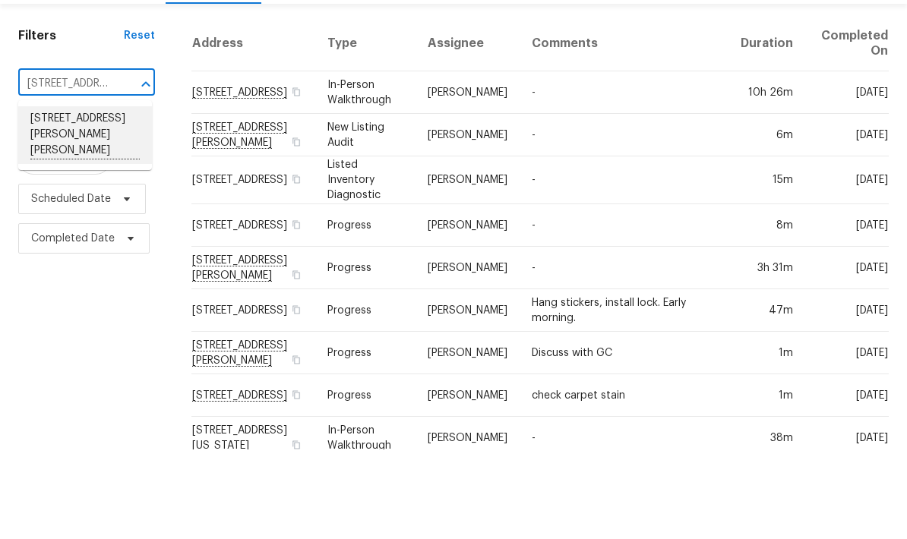
click at [104, 196] on li "[STREET_ADDRESS][PERSON_NAME][PERSON_NAME]" at bounding box center [85, 225] width 134 height 58
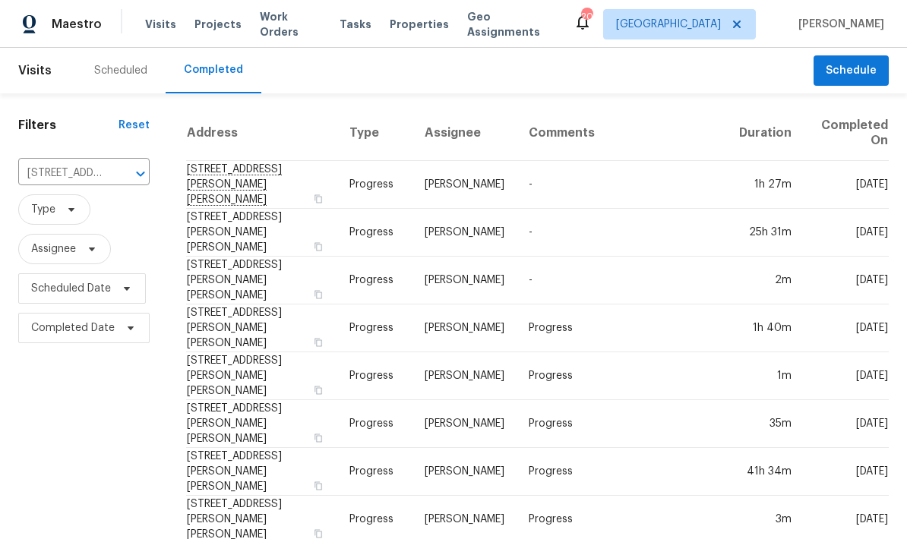
click at [295, 217] on td "[STREET_ADDRESS][PERSON_NAME][PERSON_NAME]" at bounding box center [261, 233] width 151 height 48
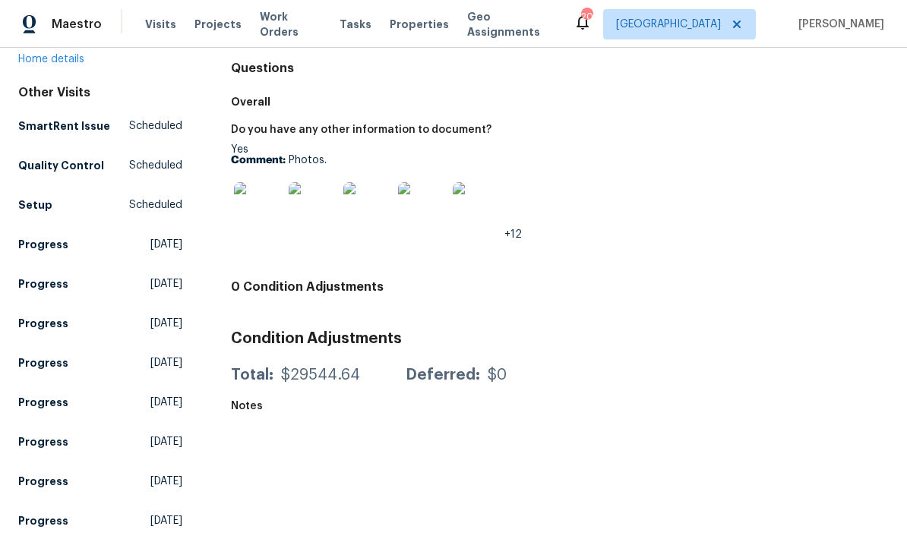
scroll to position [146, 0]
click at [480, 219] on img at bounding box center [477, 206] width 49 height 49
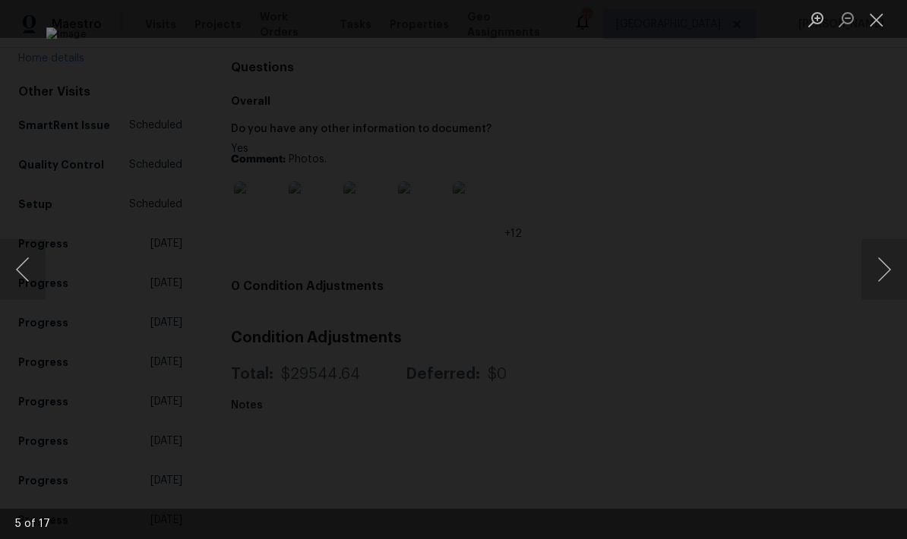
click at [886, 280] on button "Next image" at bounding box center [885, 269] width 46 height 61
click at [890, 267] on button "Next image" at bounding box center [885, 269] width 46 height 61
click at [887, 274] on button "Next image" at bounding box center [885, 269] width 46 height 61
click at [886, 274] on button "Next image" at bounding box center [885, 269] width 46 height 61
click at [884, 275] on button "Next image" at bounding box center [885, 269] width 46 height 61
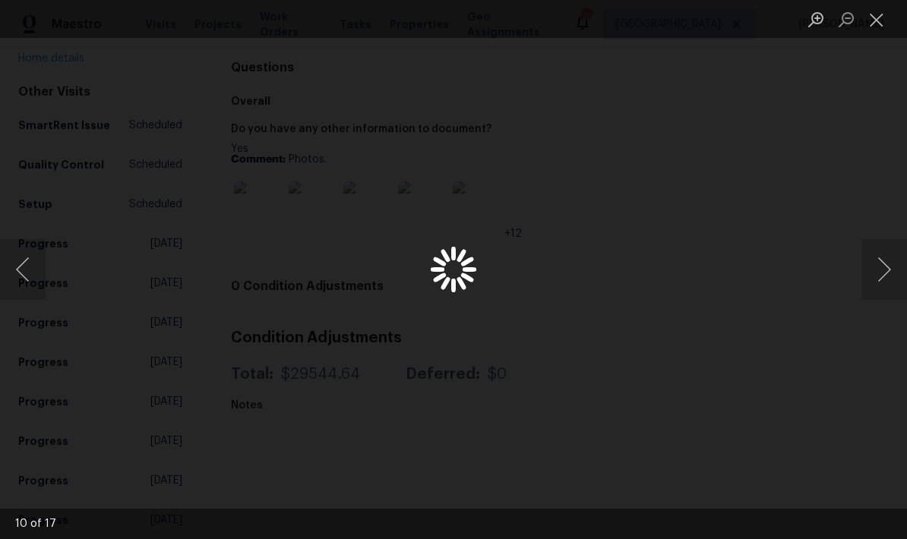
click at [884, 274] on button "Next image" at bounding box center [885, 269] width 46 height 61
click at [883, 274] on button "Next image" at bounding box center [885, 269] width 46 height 61
click at [883, 275] on button "Next image" at bounding box center [885, 269] width 46 height 61
click at [885, 274] on button "Next image" at bounding box center [885, 269] width 46 height 61
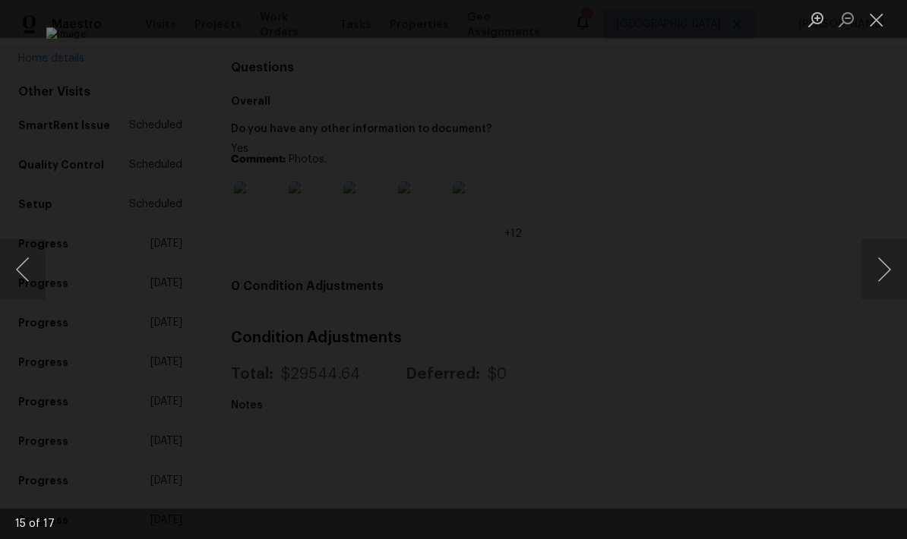
click at [882, 275] on button "Next image" at bounding box center [885, 269] width 46 height 61
click at [884, 270] on button "Next image" at bounding box center [885, 269] width 46 height 61
click at [883, 272] on button "Next image" at bounding box center [885, 269] width 46 height 61
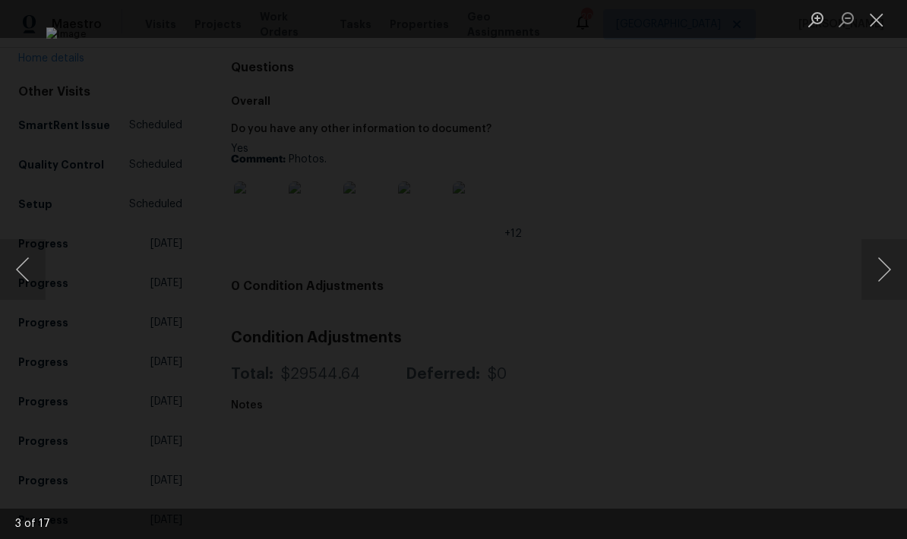
click at [884, 274] on button "Next image" at bounding box center [885, 269] width 46 height 61
click at [882, 274] on button "Next image" at bounding box center [885, 269] width 46 height 61
click at [881, 271] on button "Next image" at bounding box center [885, 269] width 46 height 61
click at [881, 274] on button "Next image" at bounding box center [885, 269] width 46 height 61
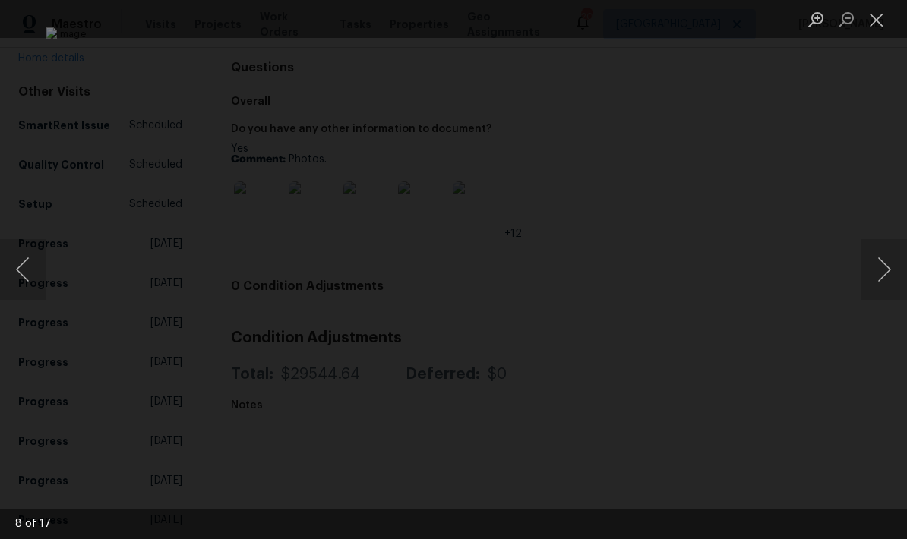
click at [881, 275] on button "Next image" at bounding box center [885, 269] width 46 height 61
click at [884, 273] on button "Next image" at bounding box center [885, 269] width 46 height 61
click at [884, 275] on button "Next image" at bounding box center [885, 269] width 46 height 61
click at [882, 277] on button "Next image" at bounding box center [885, 269] width 46 height 61
click at [881, 277] on button "Next image" at bounding box center [885, 269] width 46 height 61
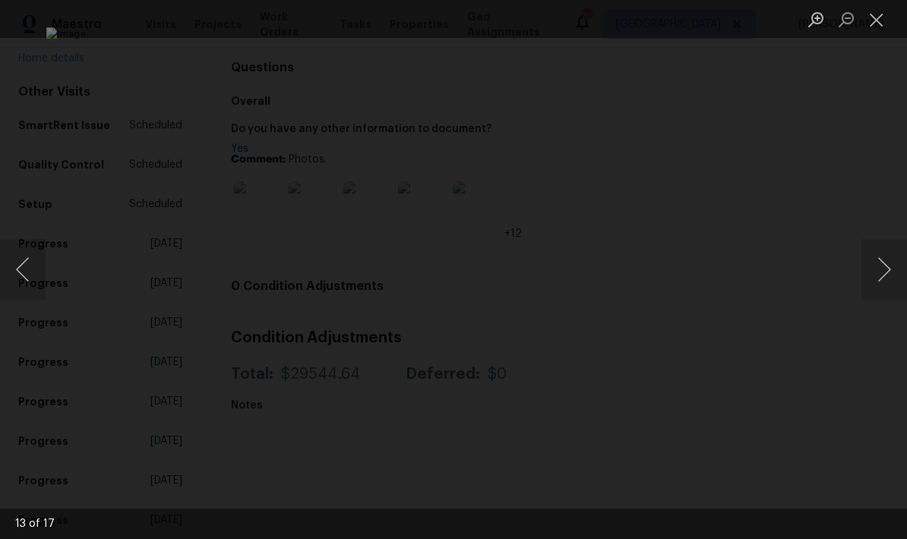
click at [883, 271] on button "Next image" at bounding box center [885, 269] width 46 height 61
click at [882, 273] on button "Next image" at bounding box center [885, 269] width 46 height 61
click at [882, 274] on button "Next image" at bounding box center [885, 269] width 46 height 61
click at [882, 277] on button "Next image" at bounding box center [885, 269] width 46 height 61
click at [882, 280] on button "Next image" at bounding box center [885, 269] width 46 height 61
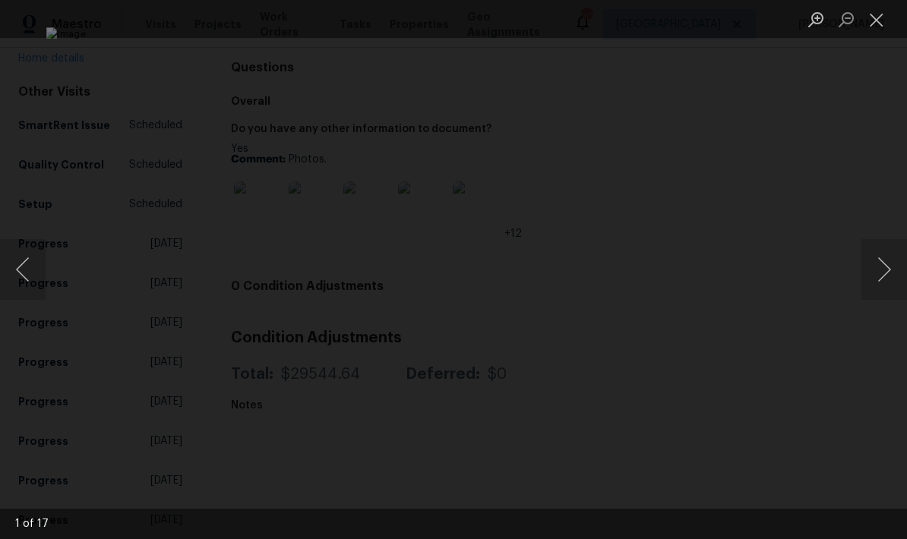
click at [884, 275] on button "Next image" at bounding box center [885, 269] width 46 height 61
click at [883, 274] on button "Next image" at bounding box center [885, 269] width 46 height 61
click at [884, 22] on button "Close lightbox" at bounding box center [877, 19] width 30 height 27
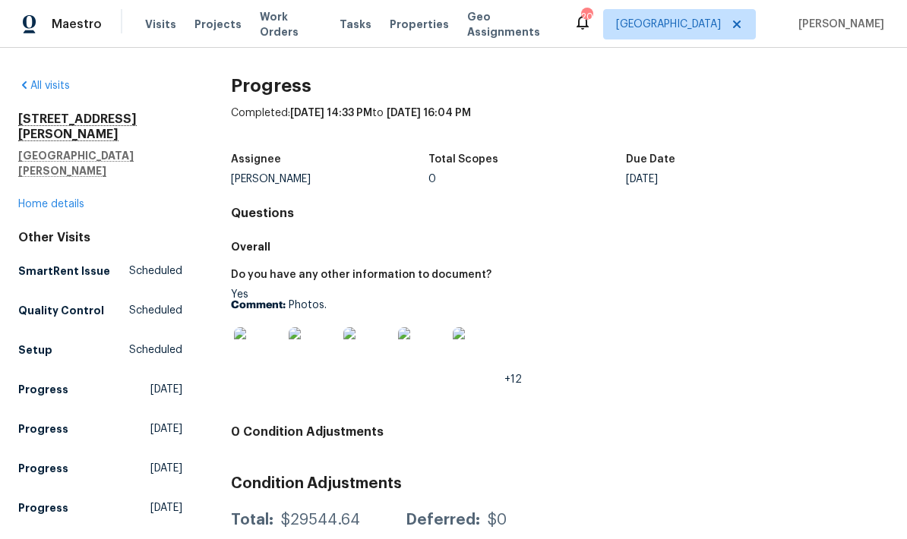
scroll to position [0, 0]
click at [68, 199] on link "Home details" at bounding box center [51, 204] width 66 height 11
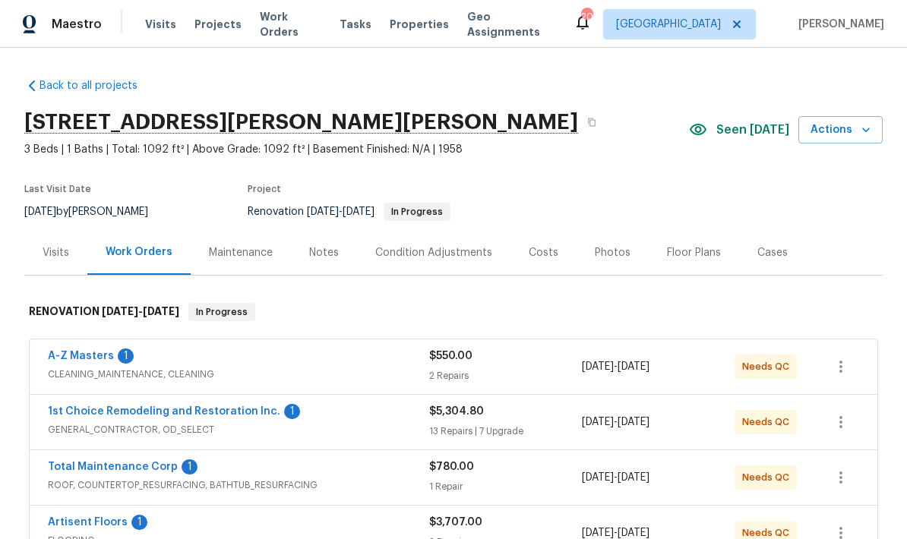
click at [162, 20] on span "Visits" at bounding box center [160, 24] width 31 height 15
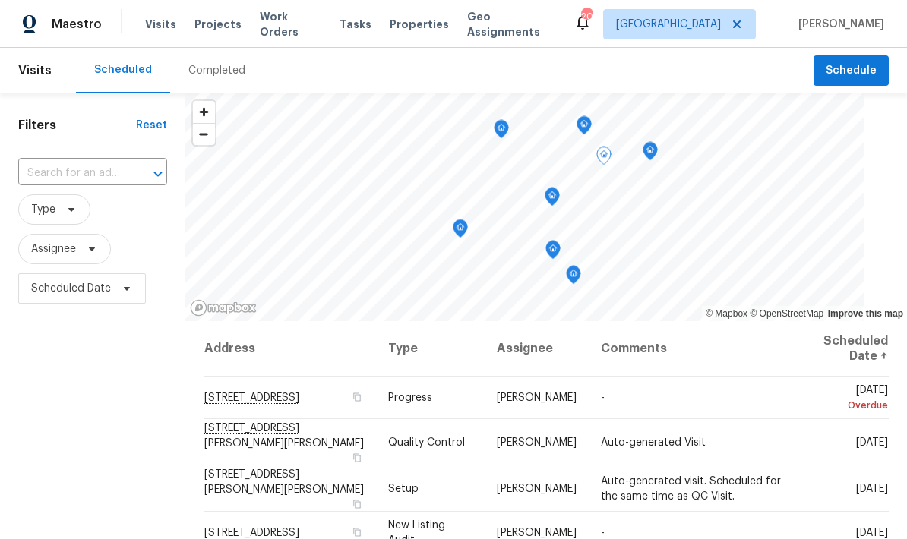
click at [315, 432] on td "[STREET_ADDRESS][PERSON_NAME][PERSON_NAME]" at bounding box center [290, 442] width 172 height 46
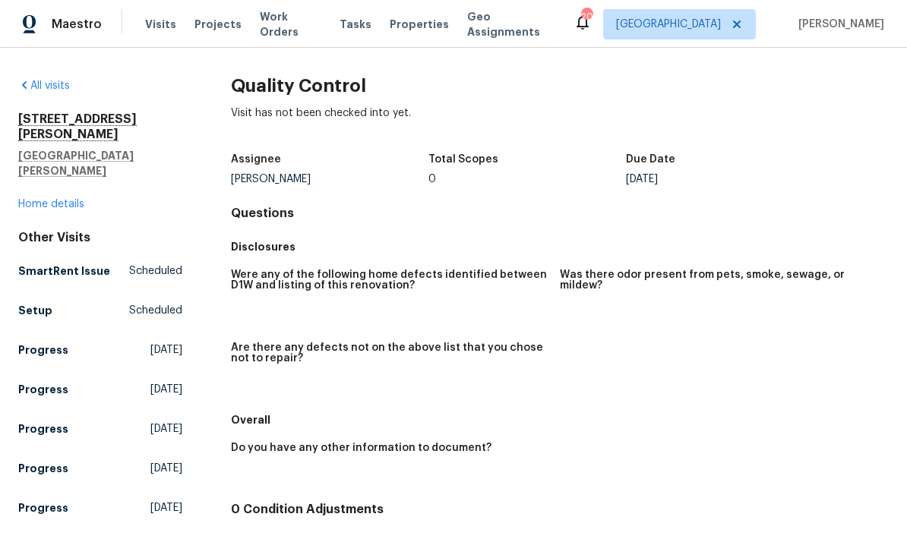
click at [176, 11] on div "Visits Projects Work Orders Tasks Properties Geo Assignments" at bounding box center [359, 24] width 429 height 30
click at [78, 199] on link "Home details" at bounding box center [51, 204] width 66 height 11
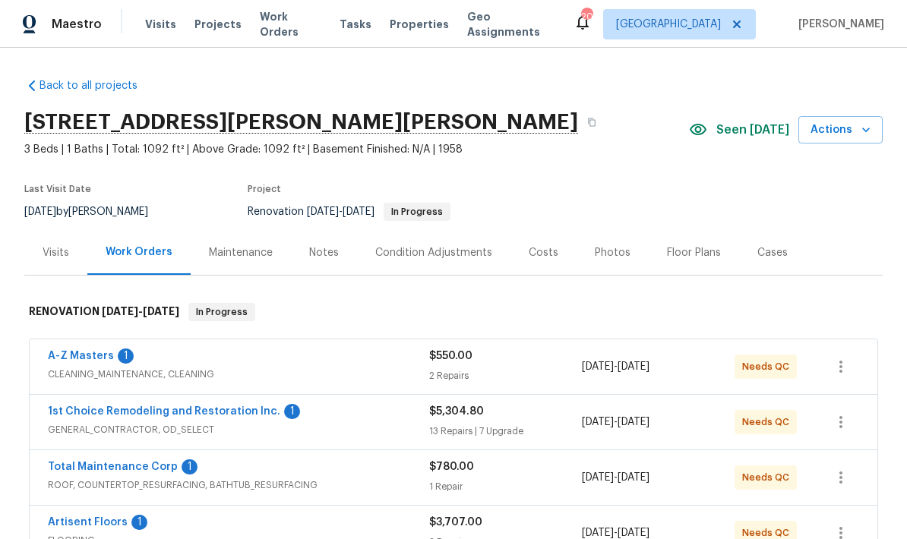
click at [55, 261] on div "Visits" at bounding box center [55, 252] width 63 height 45
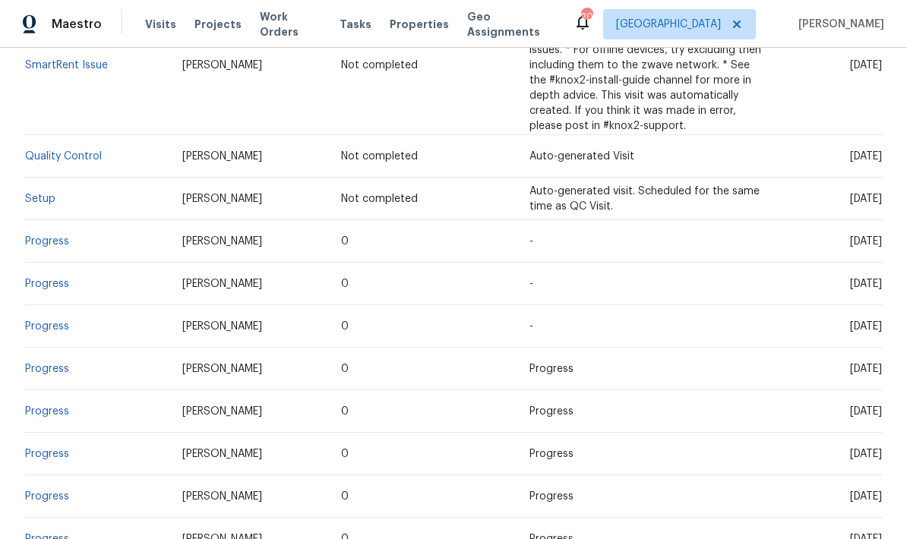
scroll to position [400, 0]
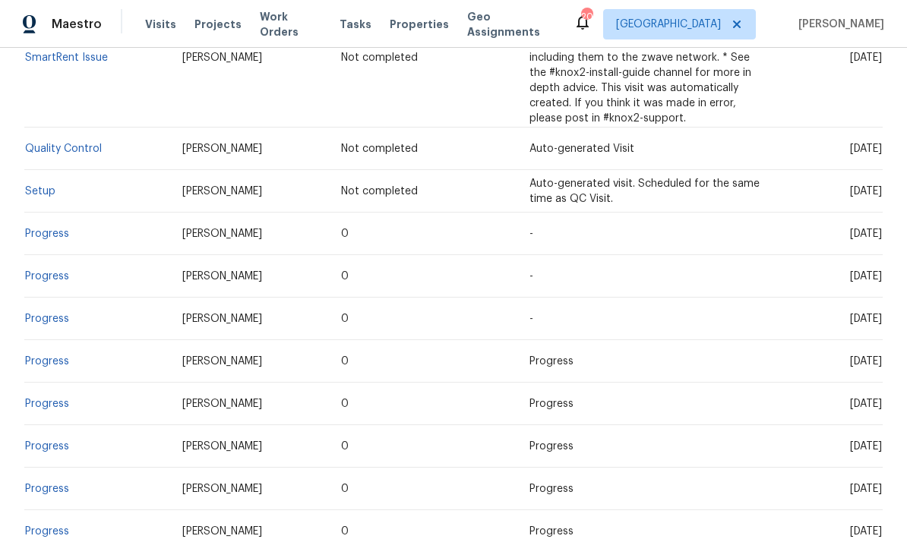
click at [62, 322] on link "Progress" at bounding box center [47, 319] width 44 height 11
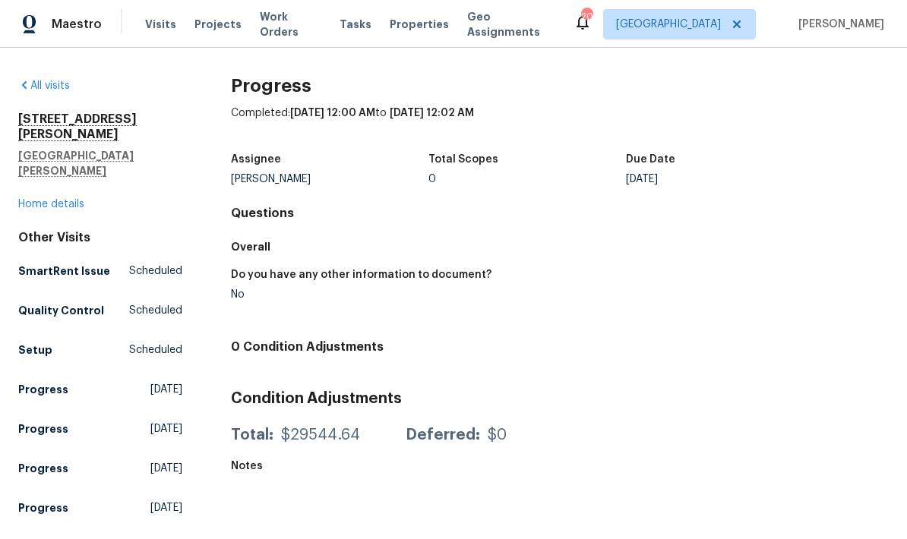
click at [80, 199] on link "Home details" at bounding box center [51, 204] width 66 height 11
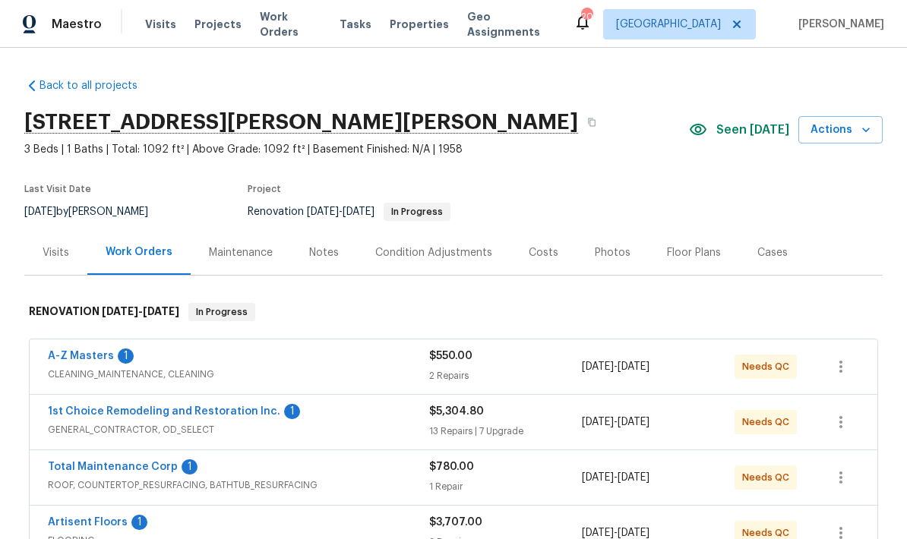
click at [53, 255] on div "Visits" at bounding box center [56, 252] width 27 height 15
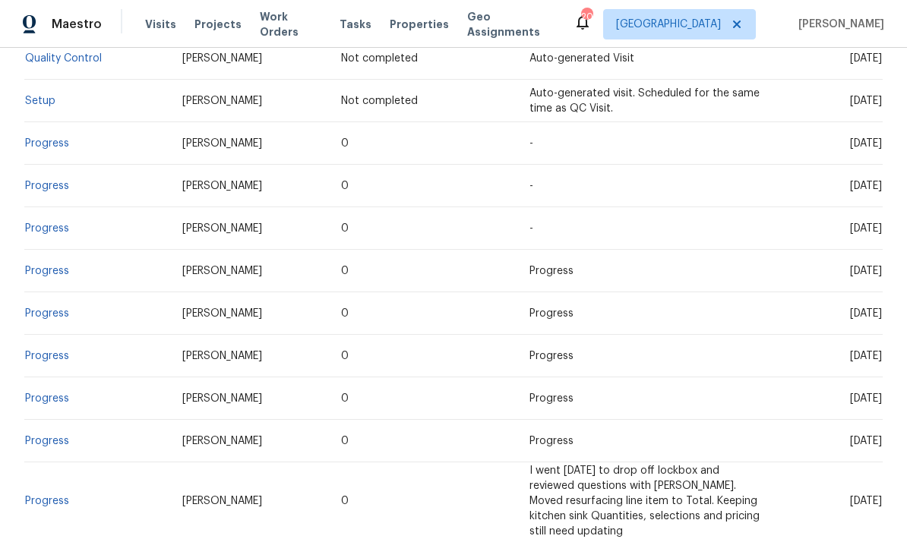
scroll to position [492, 0]
click at [67, 271] on link "Progress" at bounding box center [47, 270] width 44 height 11
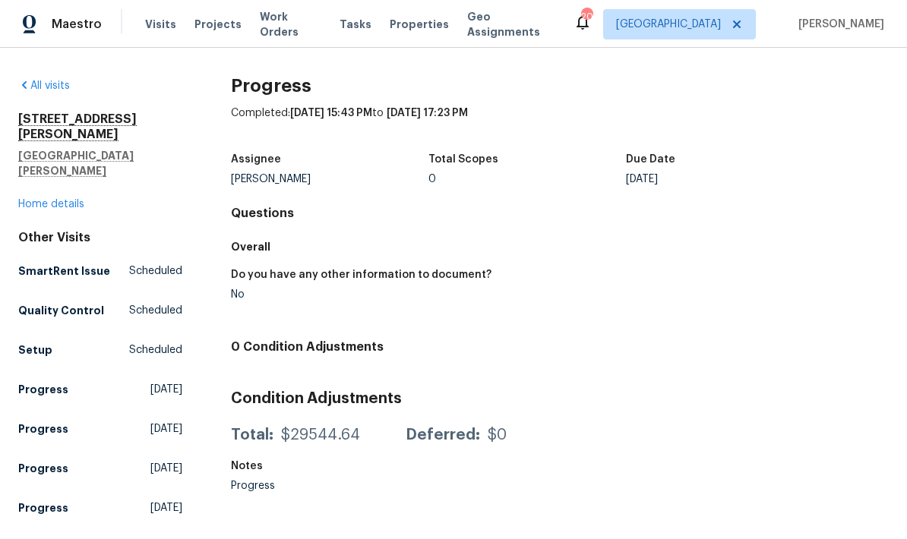
click at [81, 199] on link "Home details" at bounding box center [51, 204] width 66 height 11
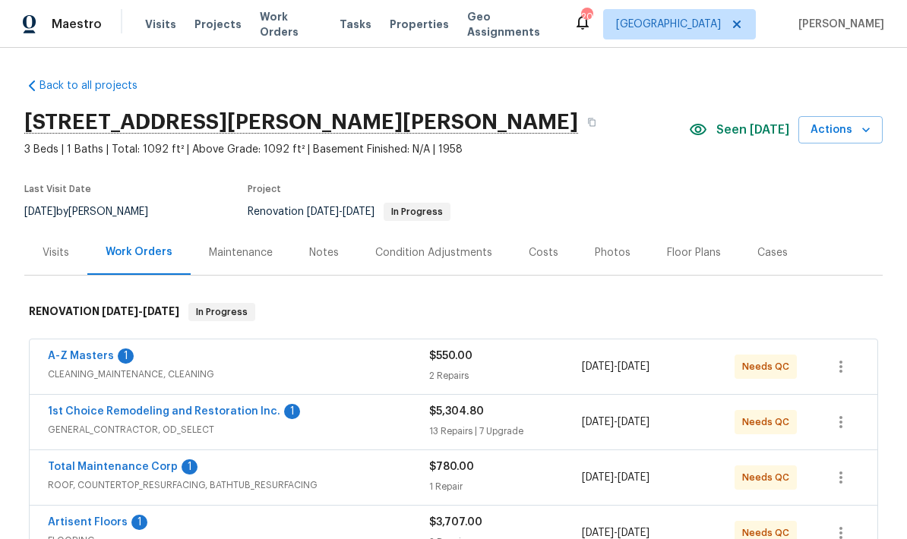
click at [62, 262] on div "Visits" at bounding box center [55, 252] width 63 height 45
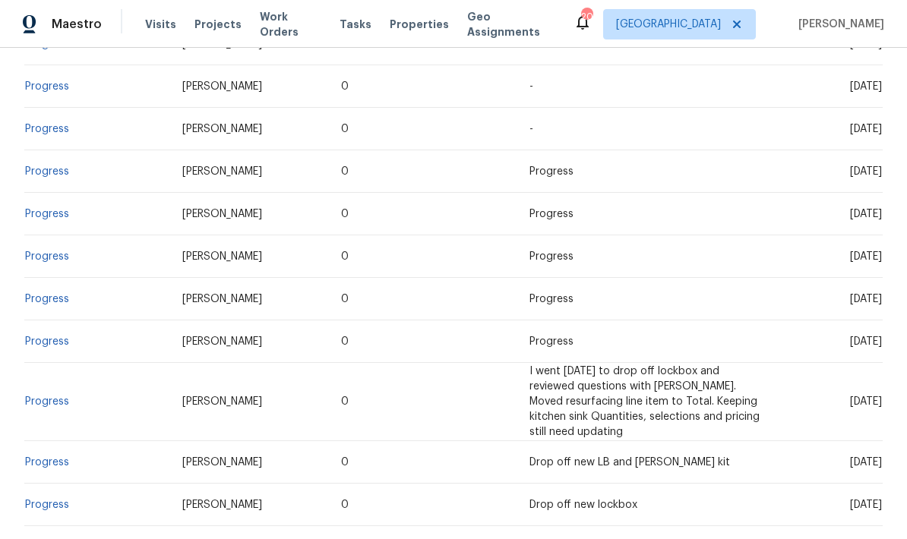
scroll to position [591, 0]
click at [52, 254] on link "Progress" at bounding box center [47, 256] width 44 height 11
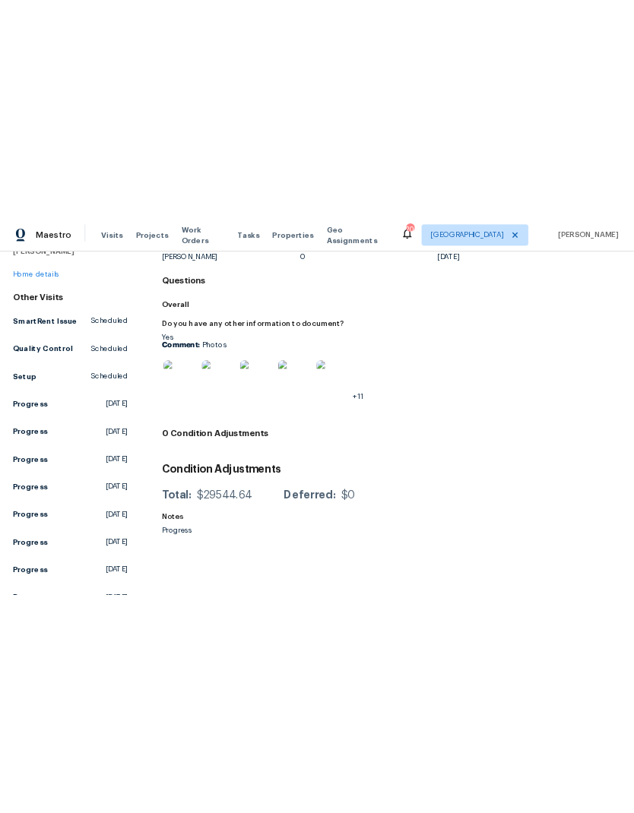
scroll to position [62, 0]
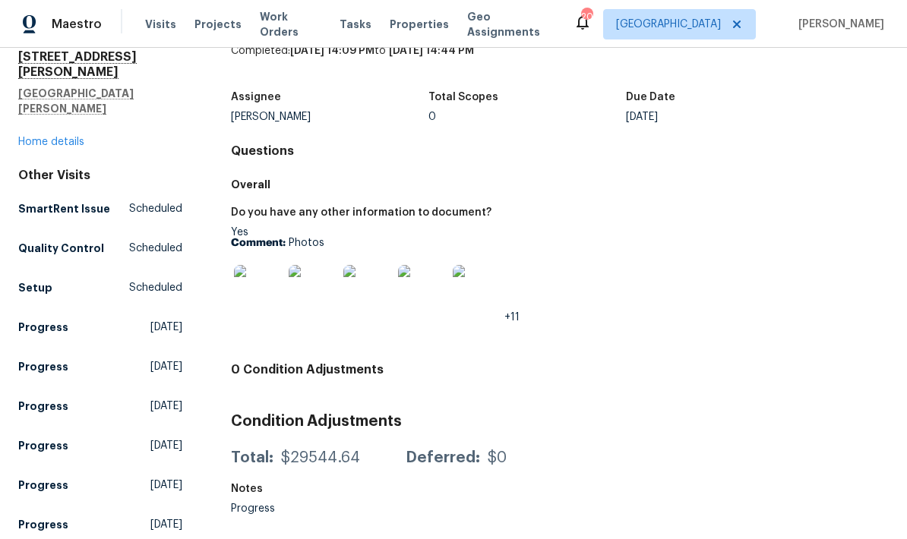
click at [386, 297] on img at bounding box center [367, 289] width 49 height 49
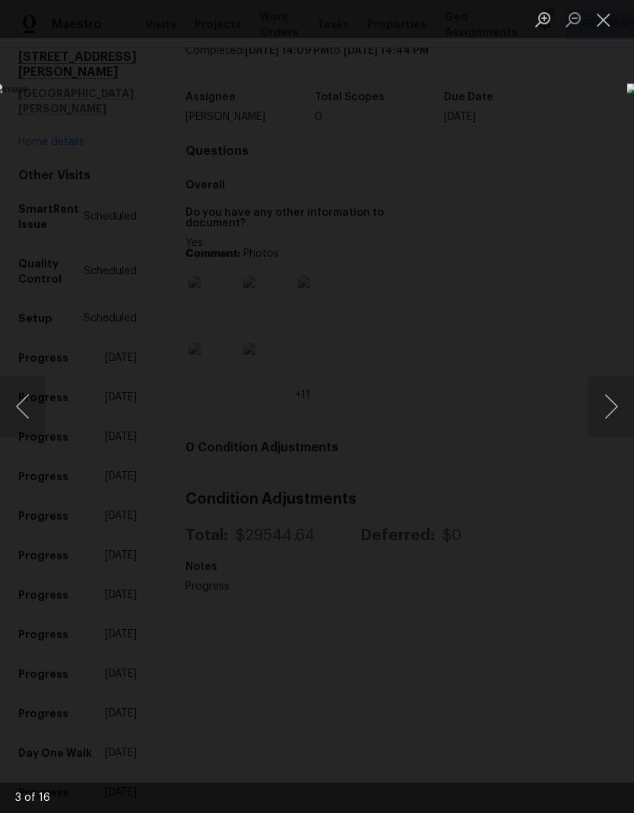
click at [608, 20] on button "Close lightbox" at bounding box center [603, 19] width 30 height 27
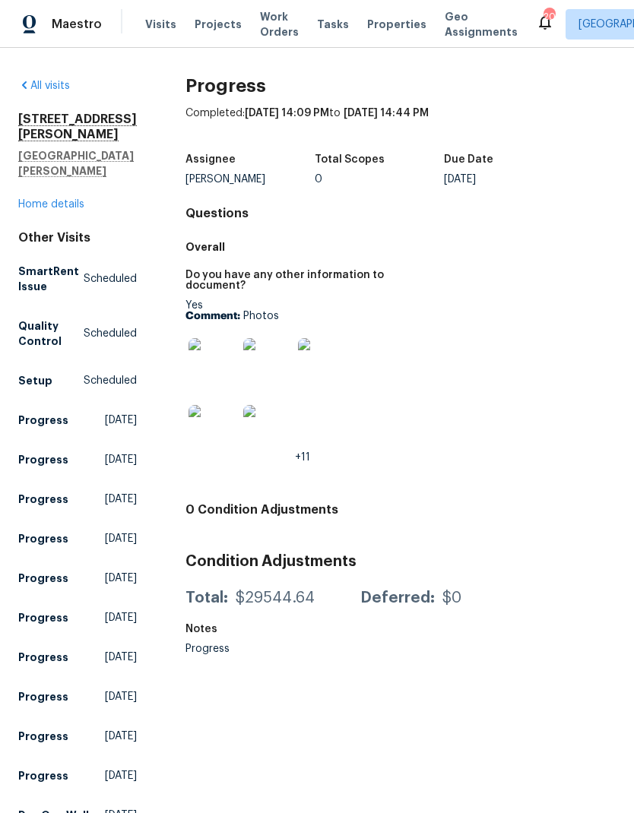
scroll to position [0, 0]
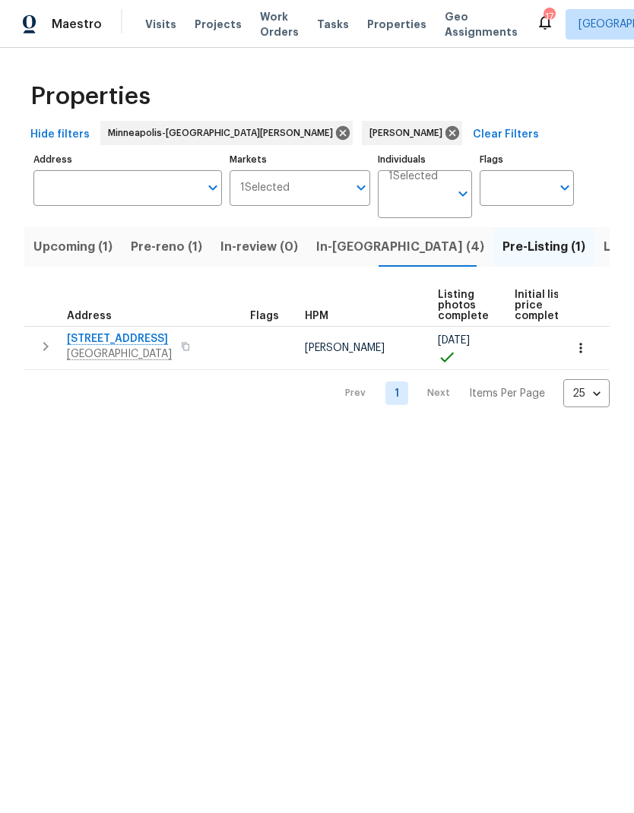
click at [328, 432] on html "Maestro Visits Projects Work Orders Tasks Properties Geo Assignments 17 [GEOGRA…" at bounding box center [317, 216] width 634 height 432
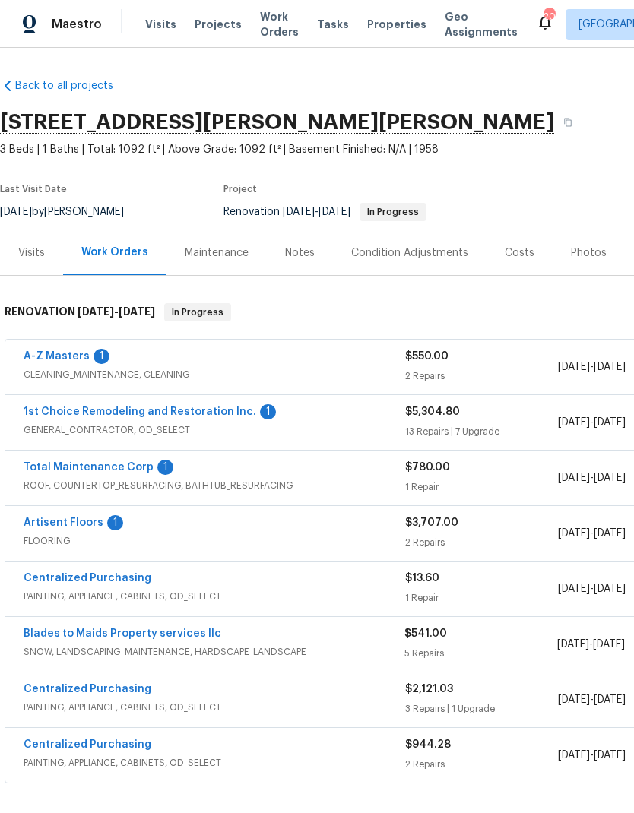
click at [83, 360] on link "A-Z Masters" at bounding box center [57, 356] width 66 height 11
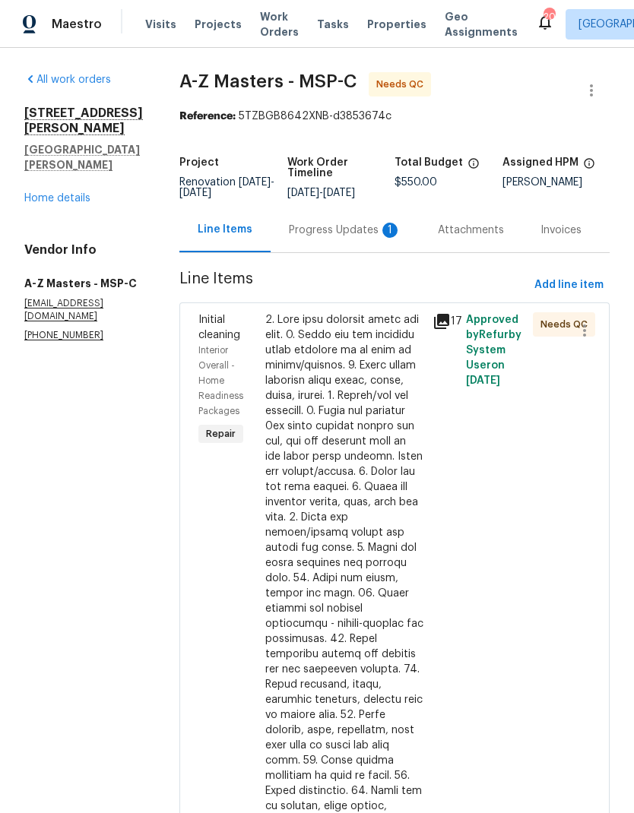
click at [295, 231] on div "Progress Updates 1" at bounding box center [345, 230] width 112 height 15
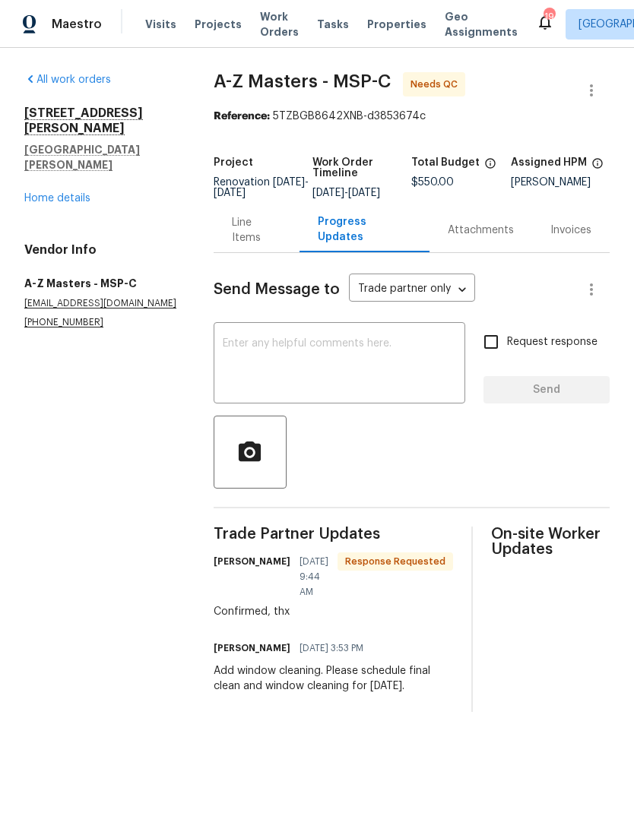
click at [258, 250] on div "Line Items" at bounding box center [257, 229] width 87 height 45
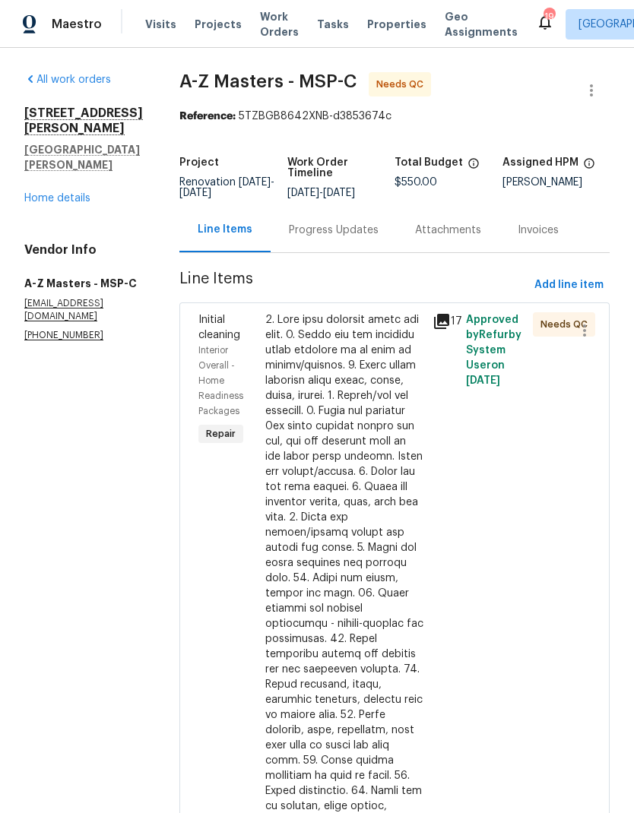
click at [331, 587] on div at bounding box center [344, 676] width 158 height 729
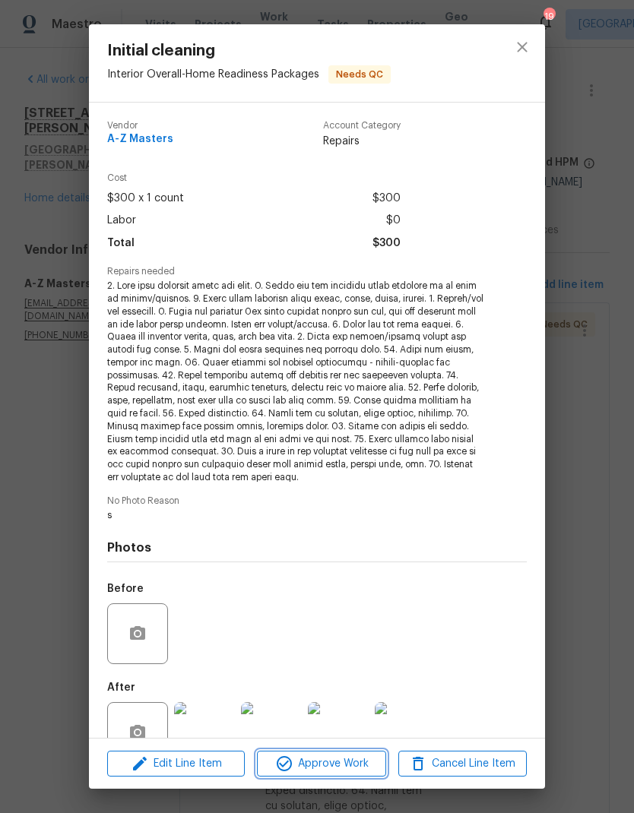
click at [364, 756] on span "Approve Work" at bounding box center [320, 763] width 119 height 19
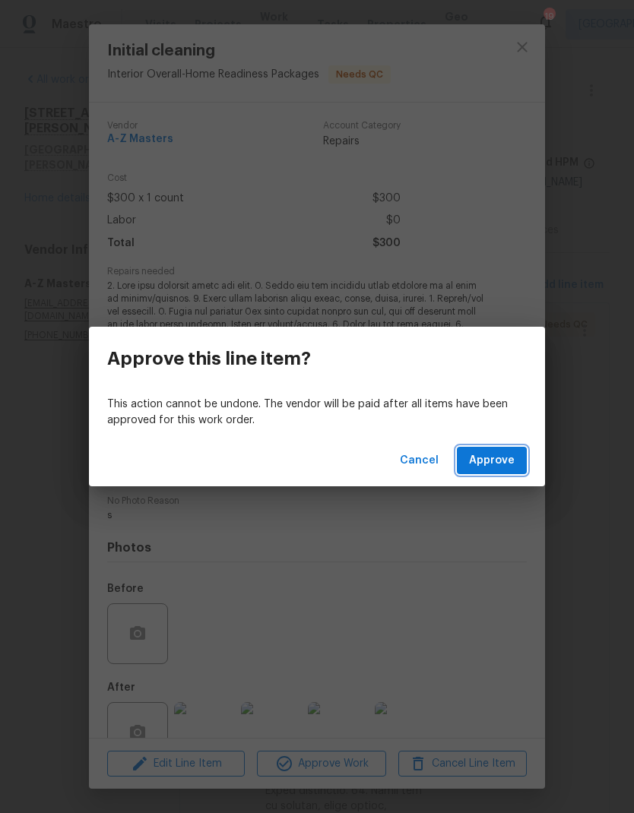
click at [519, 460] on button "Approve" at bounding box center [492, 461] width 70 height 28
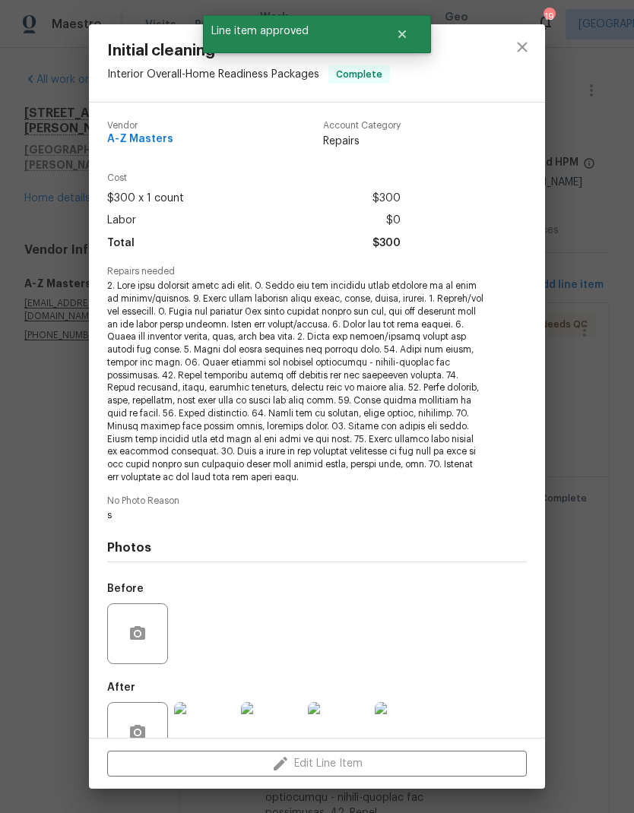
click at [356, 766] on div "Edit Line Item" at bounding box center [317, 764] width 456 height 51
click at [514, 39] on icon "close" at bounding box center [522, 47] width 18 height 18
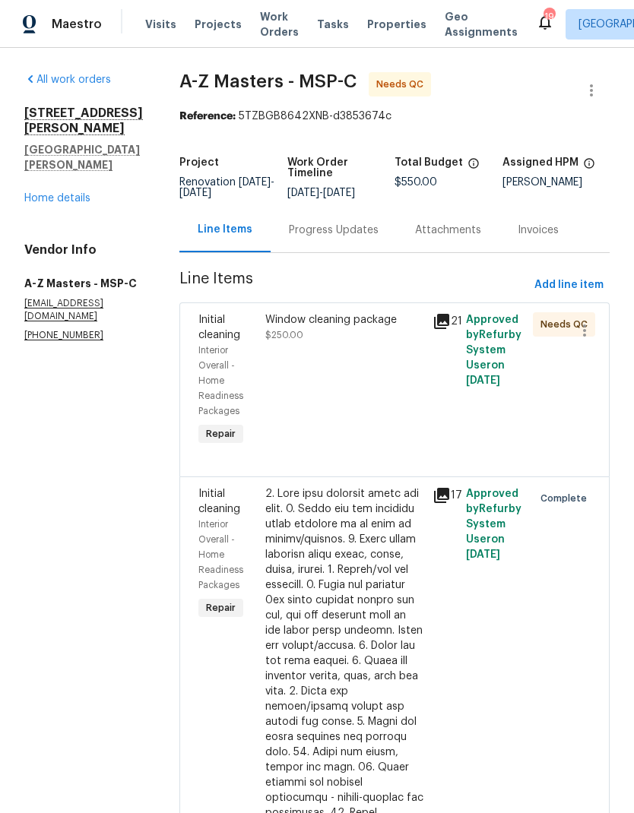
click at [319, 377] on div "Window cleaning package $250.00" at bounding box center [344, 381] width 167 height 146
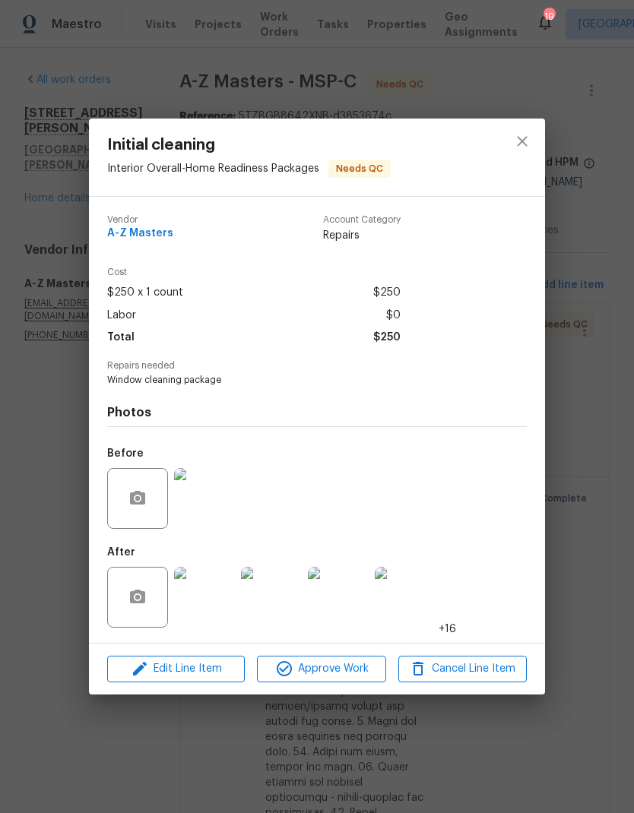
click at [360, 669] on span "Approve Work" at bounding box center [320, 669] width 119 height 19
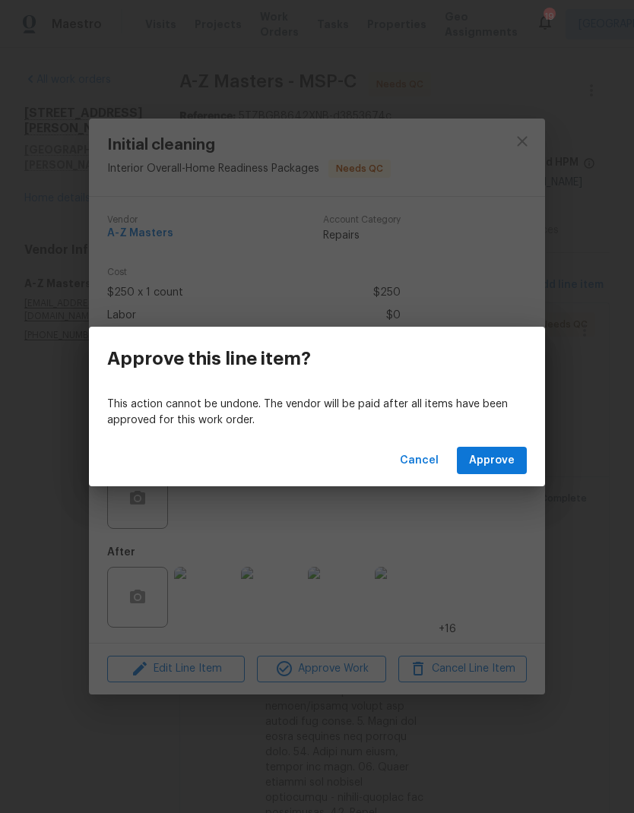
click at [515, 441] on div "Cancel Approve" at bounding box center [317, 461] width 456 height 52
click at [502, 458] on span "Approve" at bounding box center [492, 460] width 46 height 19
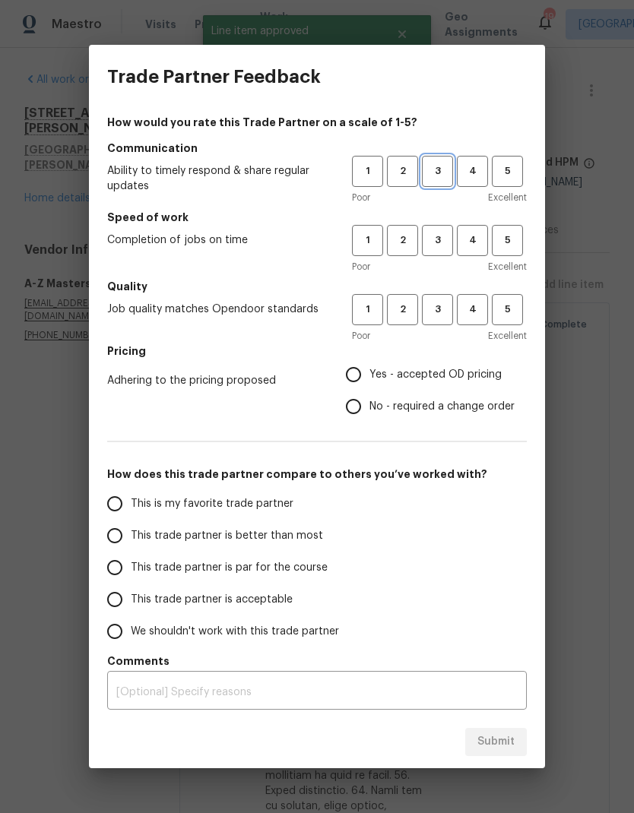
click at [433, 184] on button "3" at bounding box center [437, 171] width 31 height 31
click at [444, 234] on span "3" at bounding box center [437, 240] width 28 height 17
click at [442, 318] on button "3" at bounding box center [437, 309] width 31 height 31
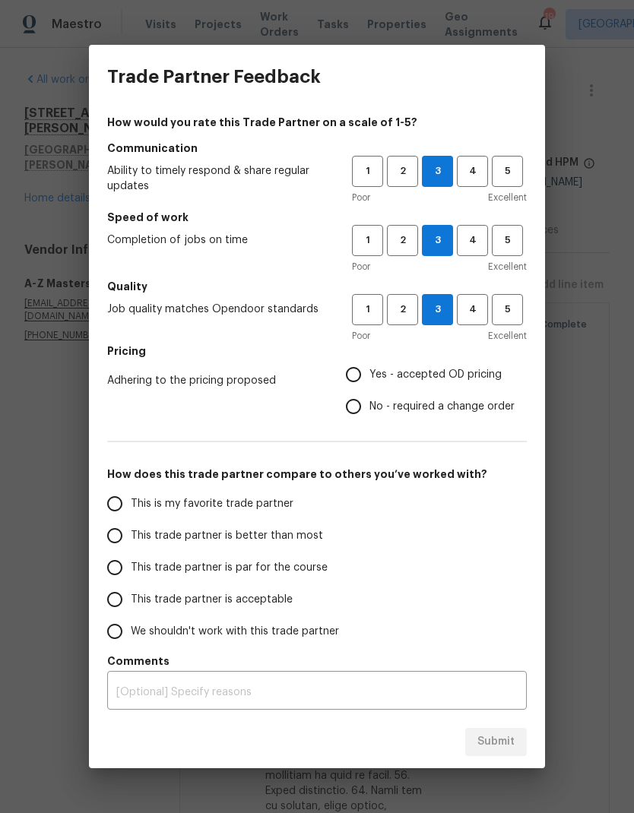
click at [127, 573] on input "This trade partner is par for the course" at bounding box center [115, 568] width 32 height 32
radio input "true"
click at [475, 688] on textarea at bounding box center [316, 692] width 401 height 11
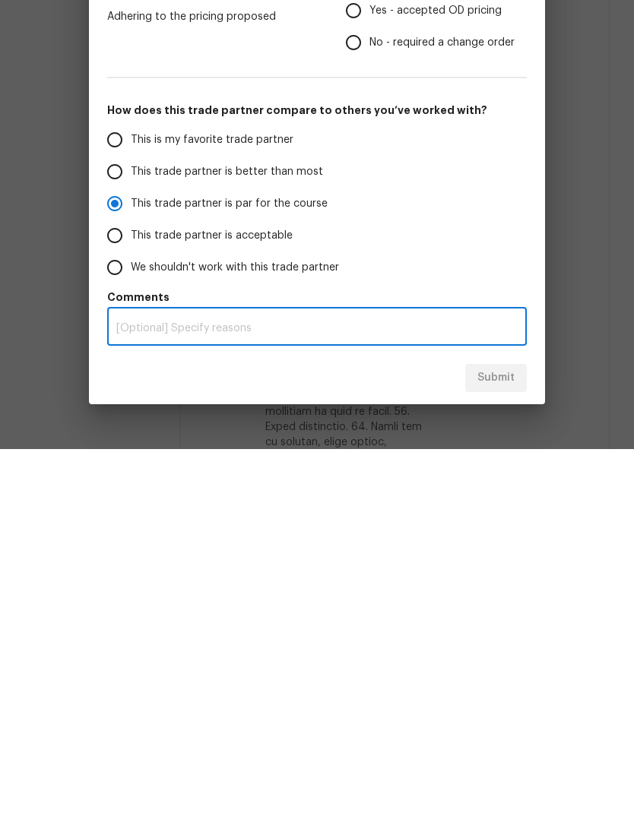
scroll to position [61, 0]
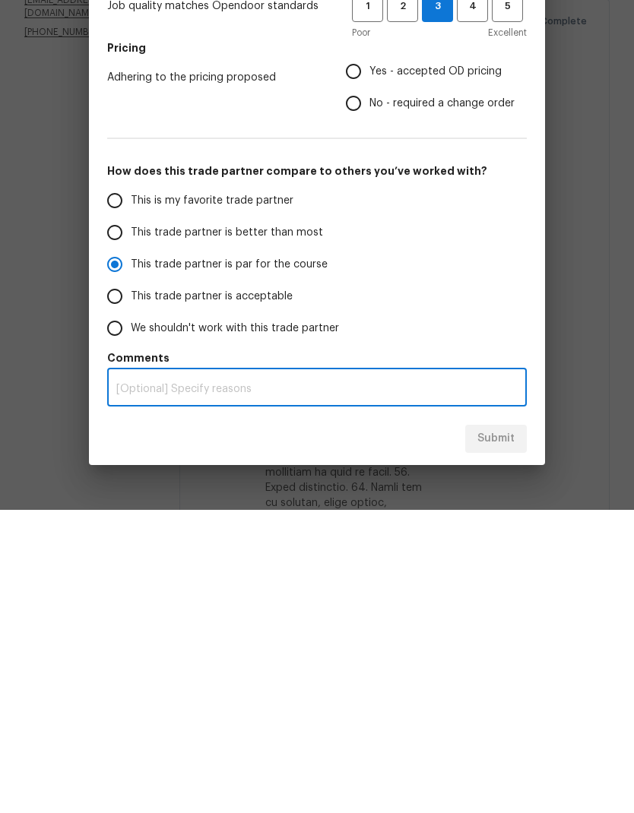
click at [495, 488] on div "This is my favorite trade partner This trade partner is better than most This t…" at bounding box center [316, 568] width 419 height 160
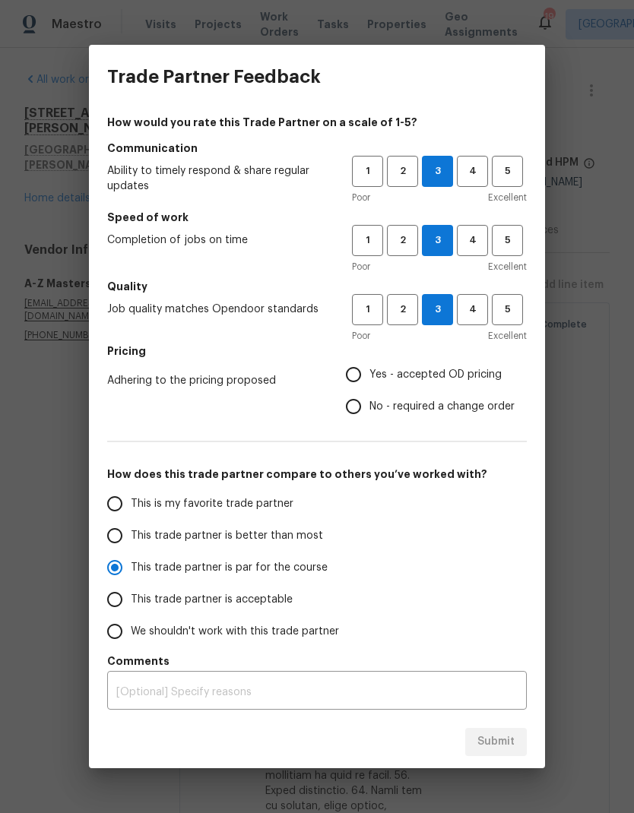
click at [359, 372] on input "Yes - accepted OD pricing" at bounding box center [353, 375] width 32 height 32
click at [511, 735] on span "Submit" at bounding box center [495, 741] width 37 height 19
radio input "false"
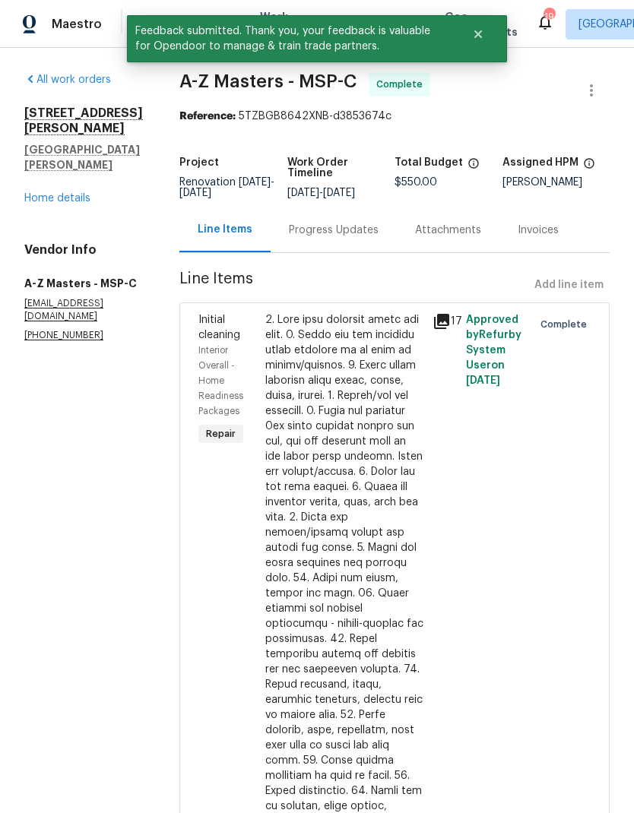
click at [43, 193] on link "Home details" at bounding box center [57, 198] width 66 height 11
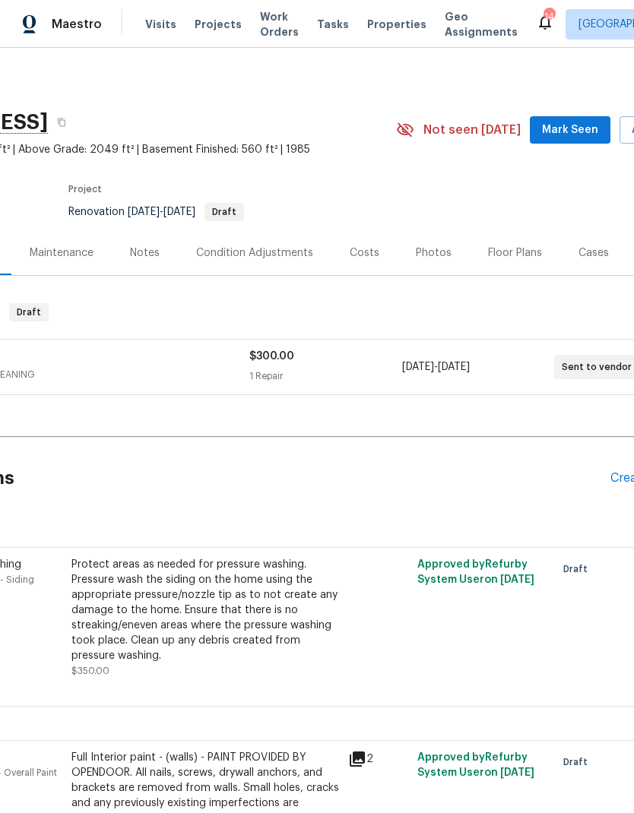
scroll to position [0, 152]
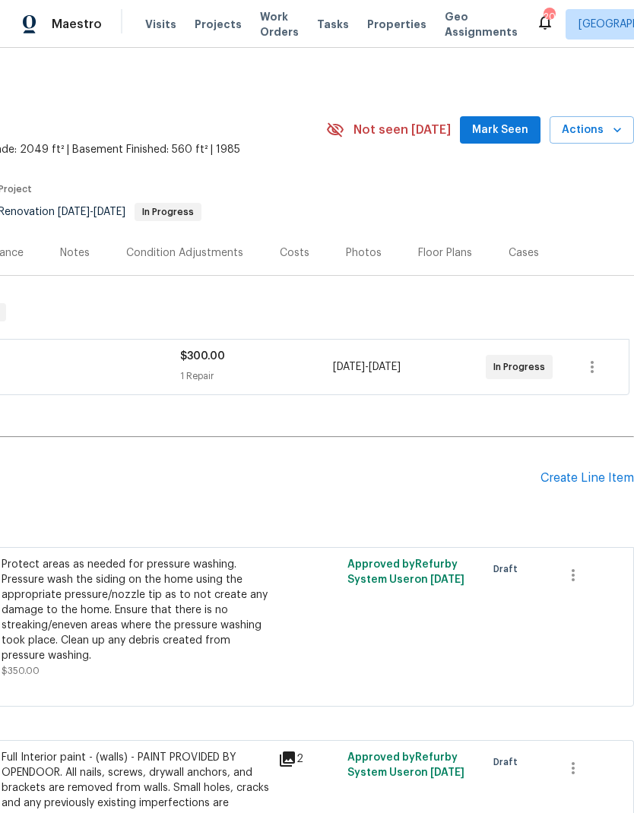
scroll to position [0, 225]
click at [513, 125] on span "Mark Seen" at bounding box center [500, 130] width 56 height 19
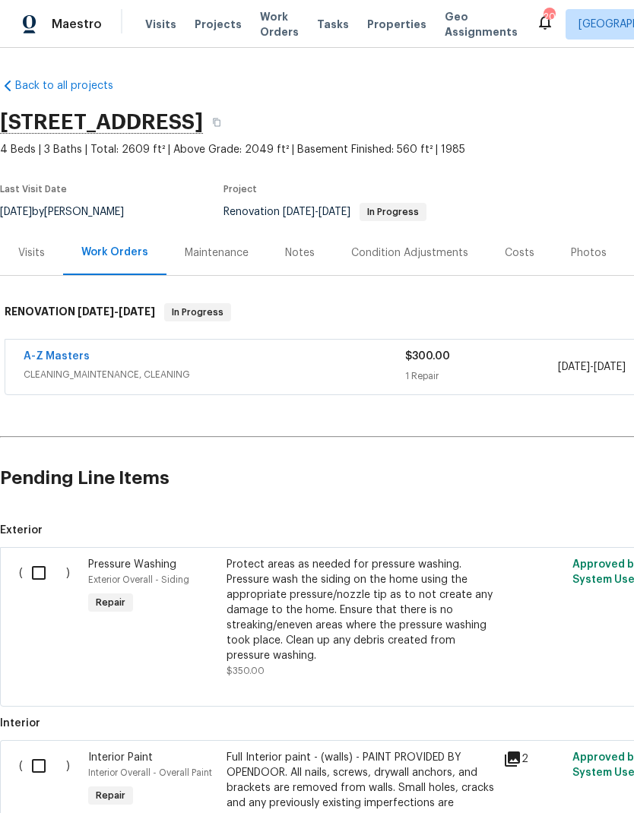
scroll to position [0, 0]
click at [524, 261] on div "Costs" at bounding box center [519, 252] width 66 height 45
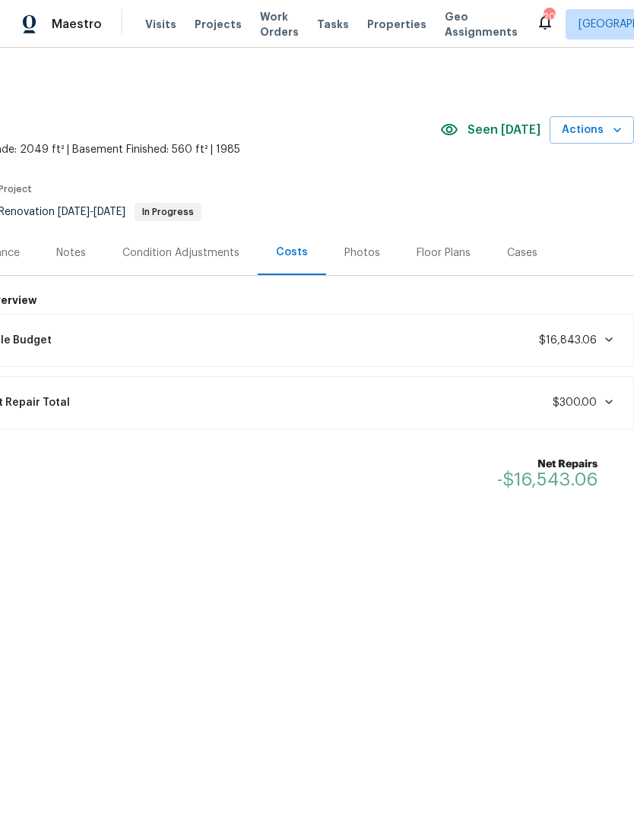
scroll to position [0, 225]
click at [593, 335] on span "$16,843.06" at bounding box center [568, 340] width 58 height 11
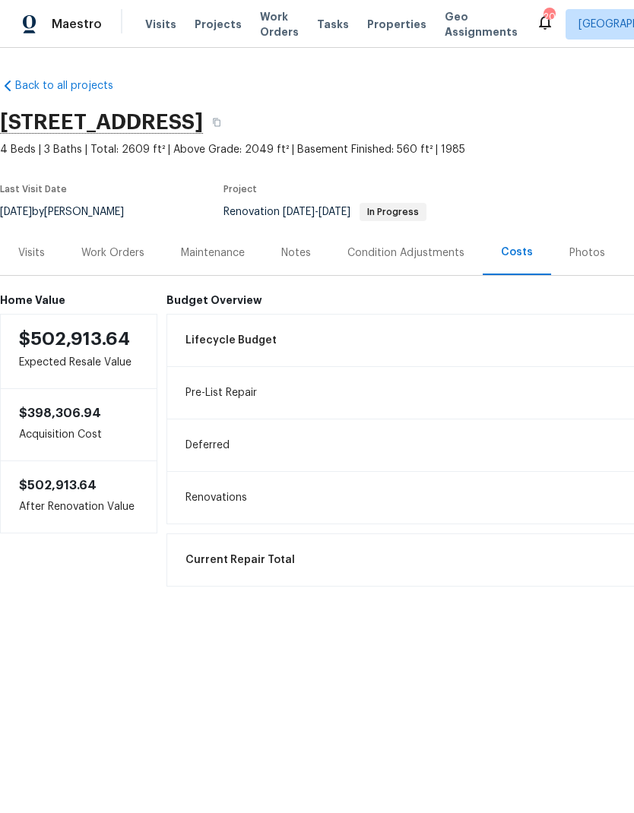
scroll to position [0, 0]
click at [447, 258] on div "Condition Adjustments" at bounding box center [405, 252] width 117 height 15
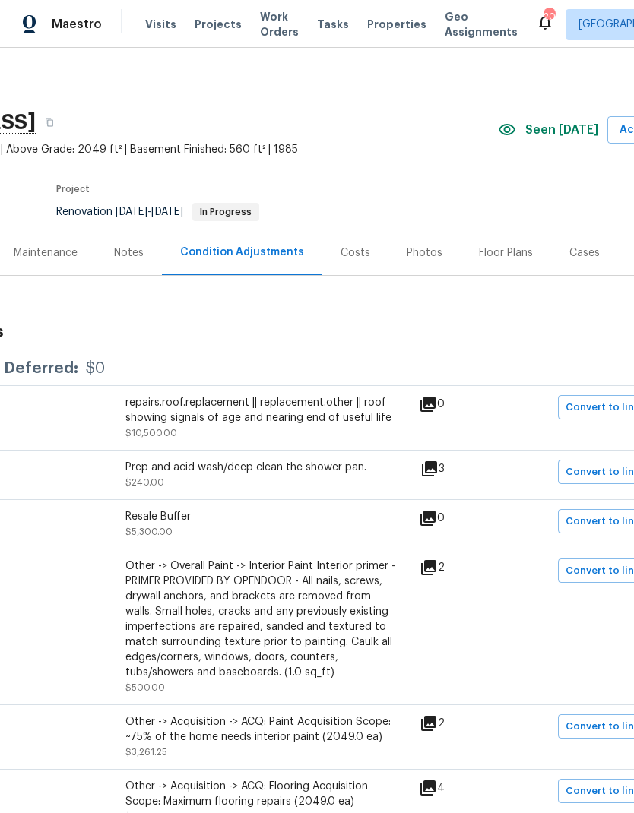
scroll to position [0, 167]
click at [465, 395] on div "0" at bounding box center [456, 418] width 74 height 46
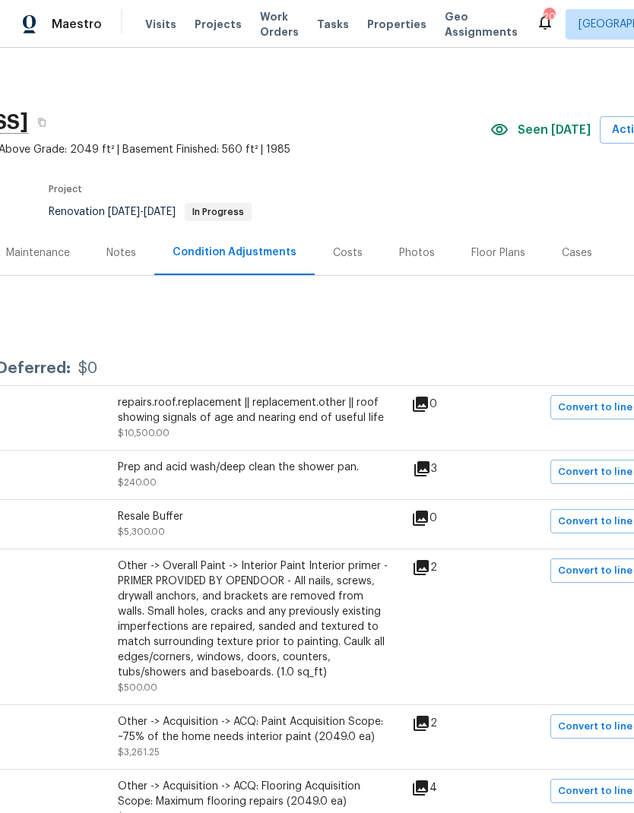
scroll to position [0, 176]
click at [340, 245] on div "Costs" at bounding box center [347, 252] width 30 height 15
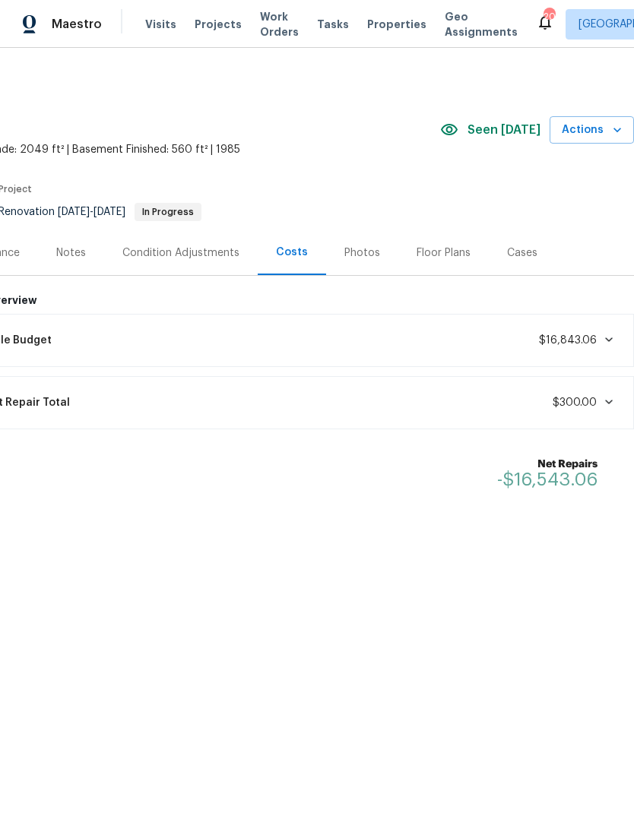
scroll to position [0, 225]
click at [590, 350] on div "Lifecycle Budget $16,843.06" at bounding box center [287, 340] width 673 height 33
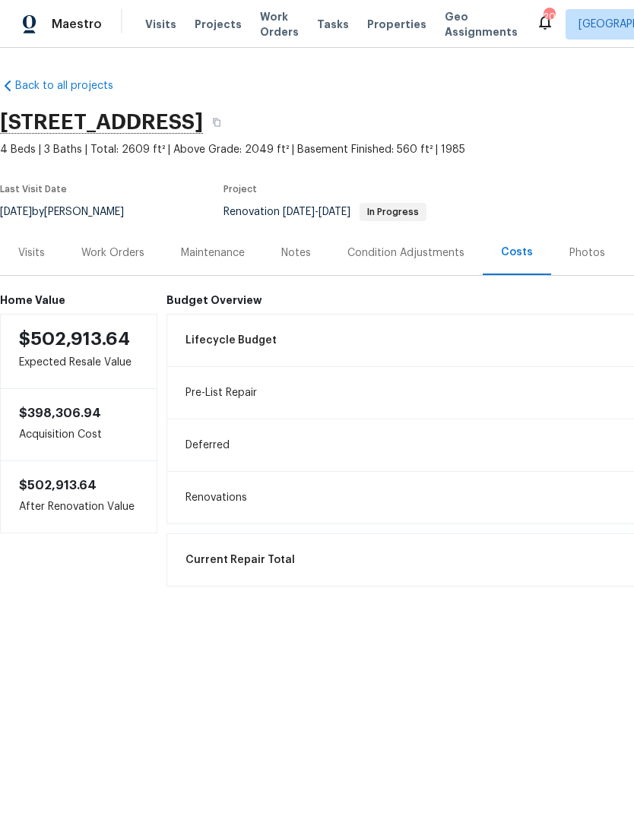
scroll to position [0, 0]
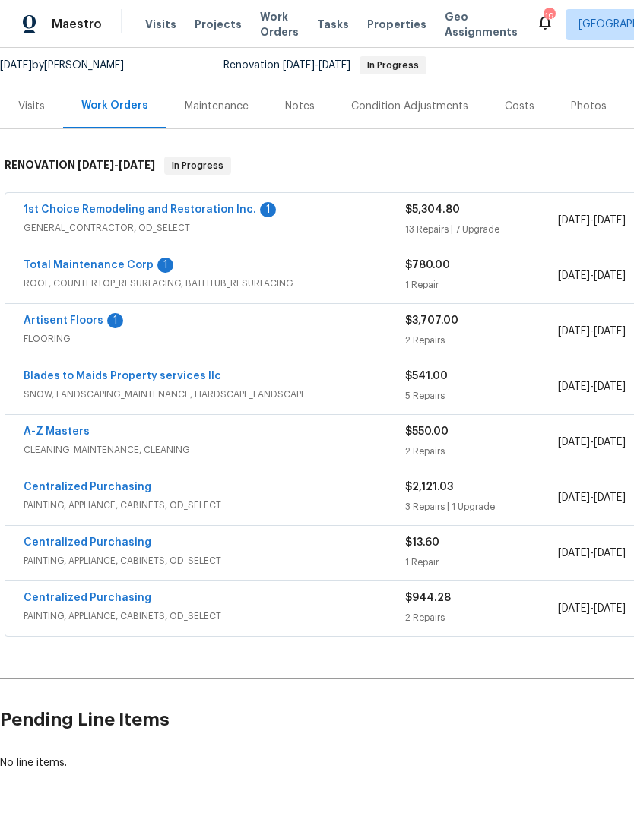
scroll to position [146, 0]
click at [93, 320] on link "Artisent Floors" at bounding box center [64, 321] width 80 height 11
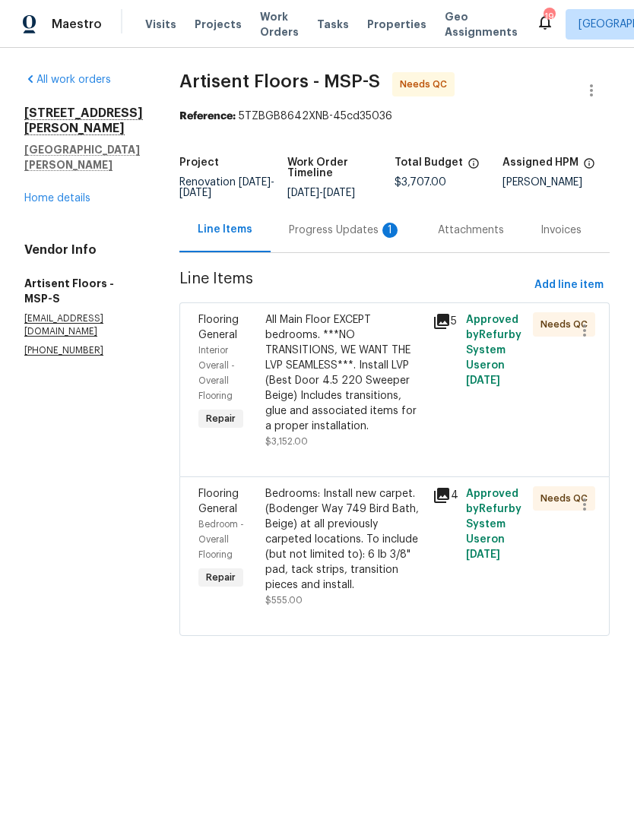
click at [388, 207] on div "Project Renovation [DATE] - [DATE] Work Order Timeline [DATE] - [DATE] Total Bu…" at bounding box center [394, 177] width 430 height 59
click at [368, 251] on div "Progress Updates 1" at bounding box center [344, 229] width 149 height 45
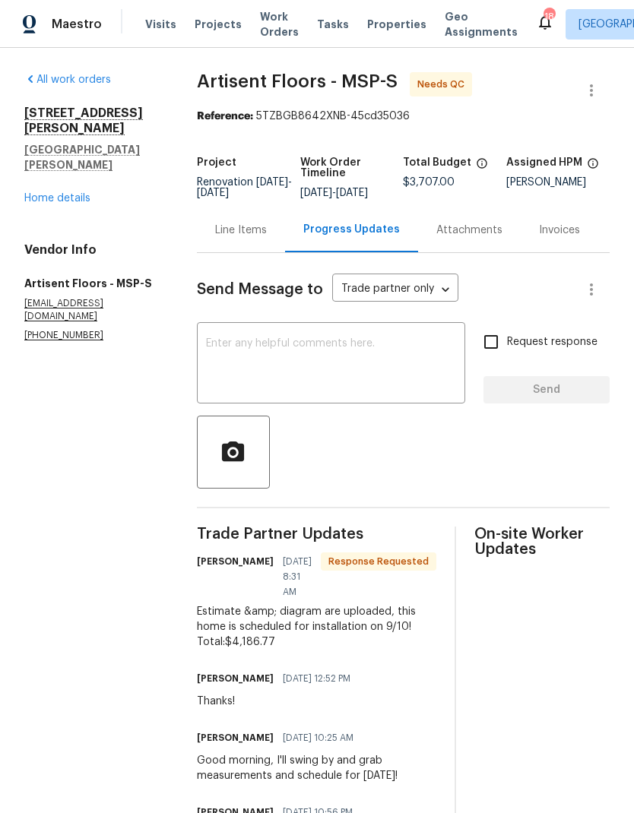
click at [256, 252] on div "Line Items" at bounding box center [241, 229] width 88 height 45
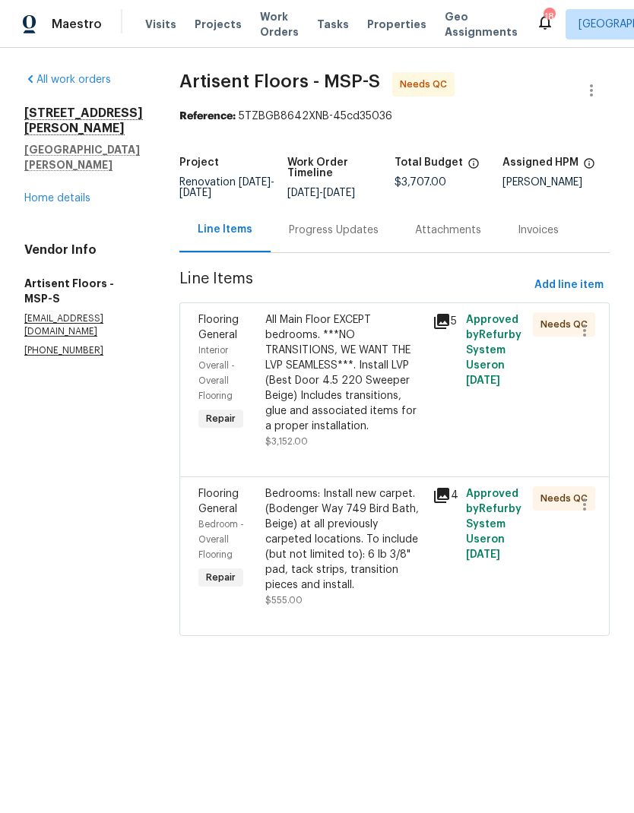
click at [368, 238] on div "Progress Updates" at bounding box center [334, 230] width 90 height 15
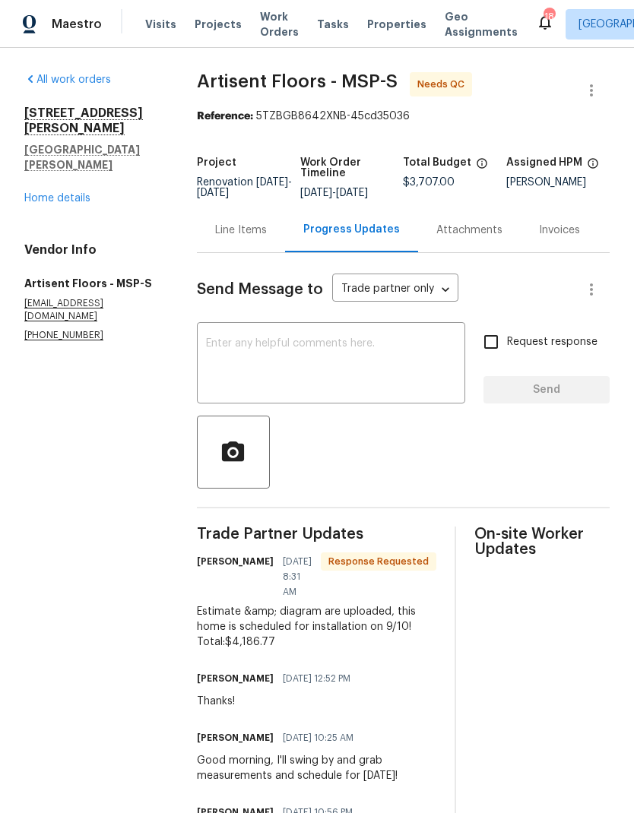
click at [258, 238] on div "Line Items" at bounding box center [241, 230] width 52 height 15
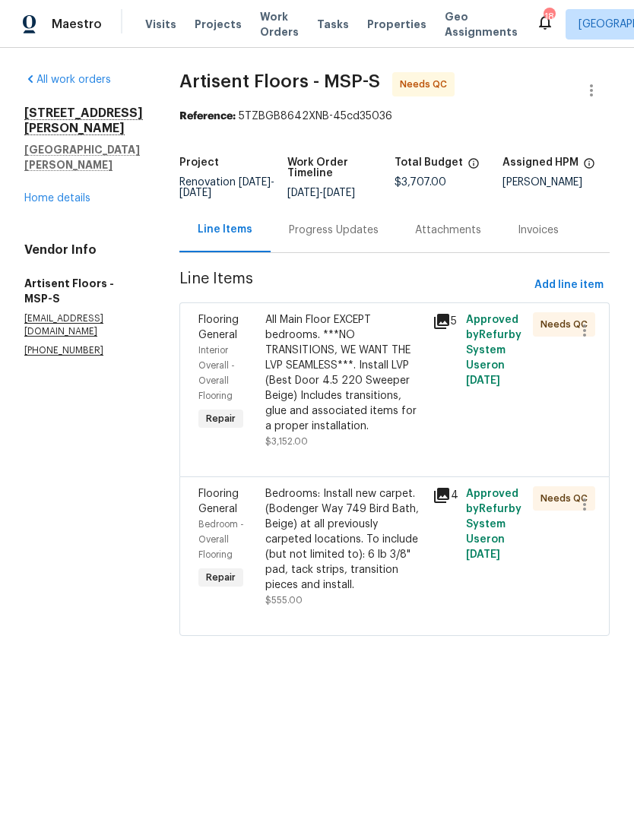
click at [365, 402] on div "All Main Floor EXCEPT bedrooms. ***NO TRANSITIONS, WE WANT THE LVP SEAMLESS***.…" at bounding box center [344, 373] width 158 height 122
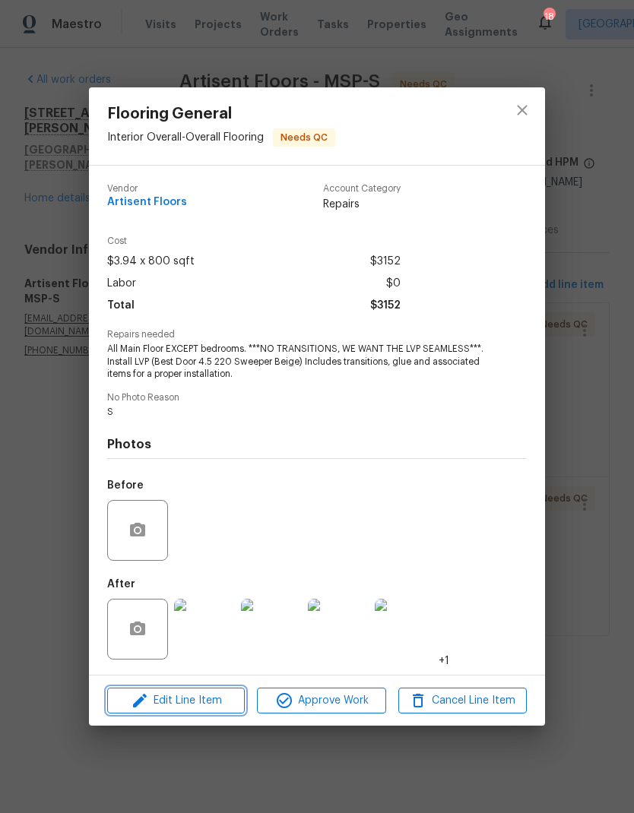
click at [210, 698] on span "Edit Line Item" at bounding box center [176, 700] width 128 height 19
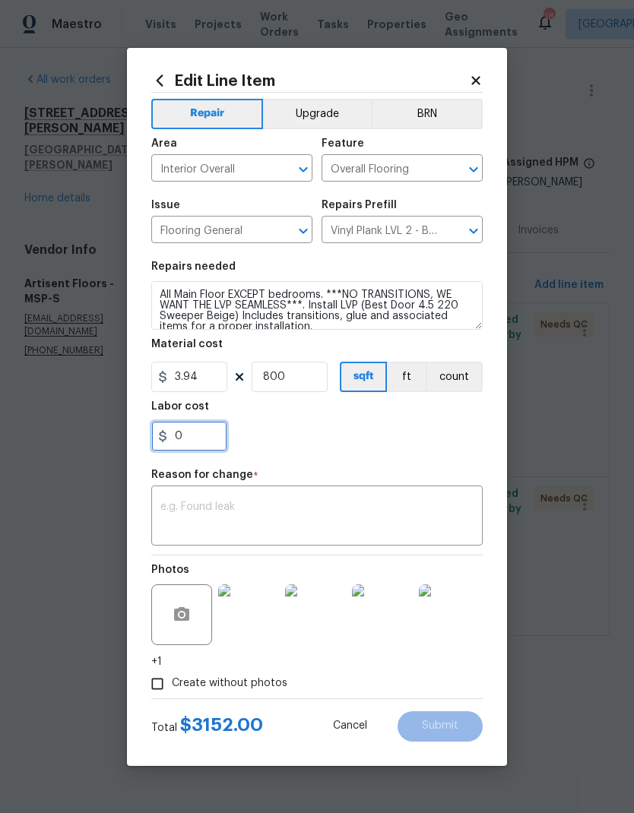
click at [220, 437] on input "0" at bounding box center [189, 436] width 76 height 30
type input "0."
type input "479.77"
click at [403, 504] on textarea at bounding box center [316, 517] width 313 height 32
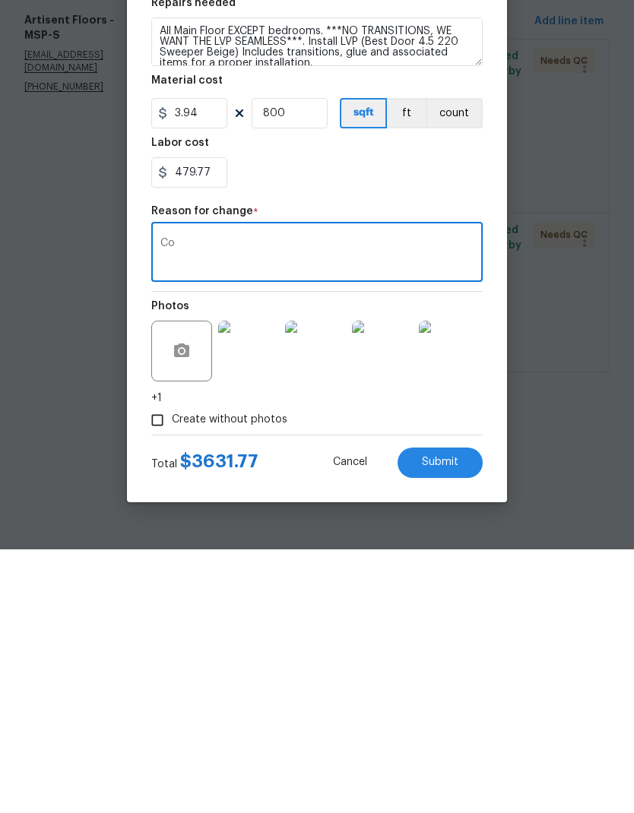
click at [448, 501] on textarea "Co" at bounding box center [316, 517] width 313 height 32
click at [460, 205] on div "Repair Upgrade BRN Area Interior Overall ​ Feature Overall Flooring ​ Issue Flo…" at bounding box center [316, 396] width 331 height 606
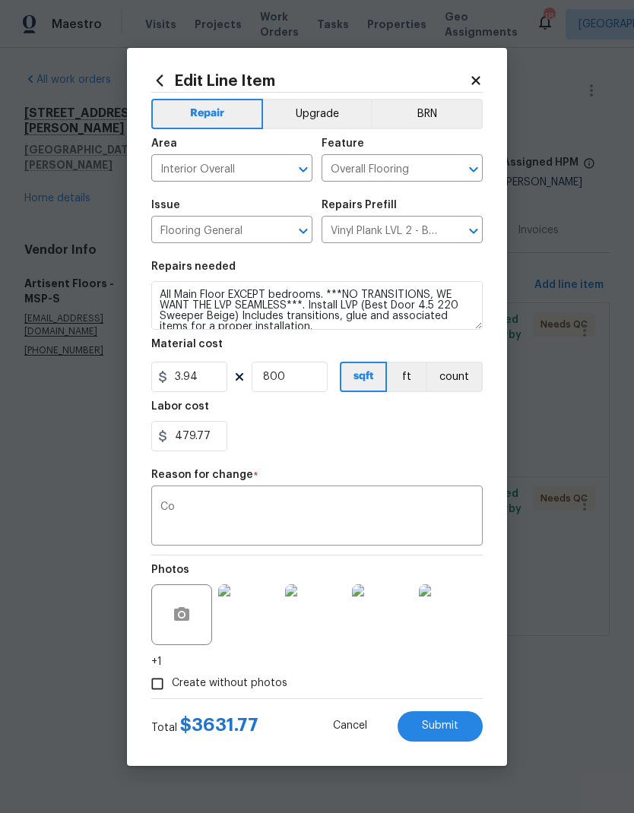
click at [247, 511] on textarea "Co" at bounding box center [316, 517] width 313 height 32
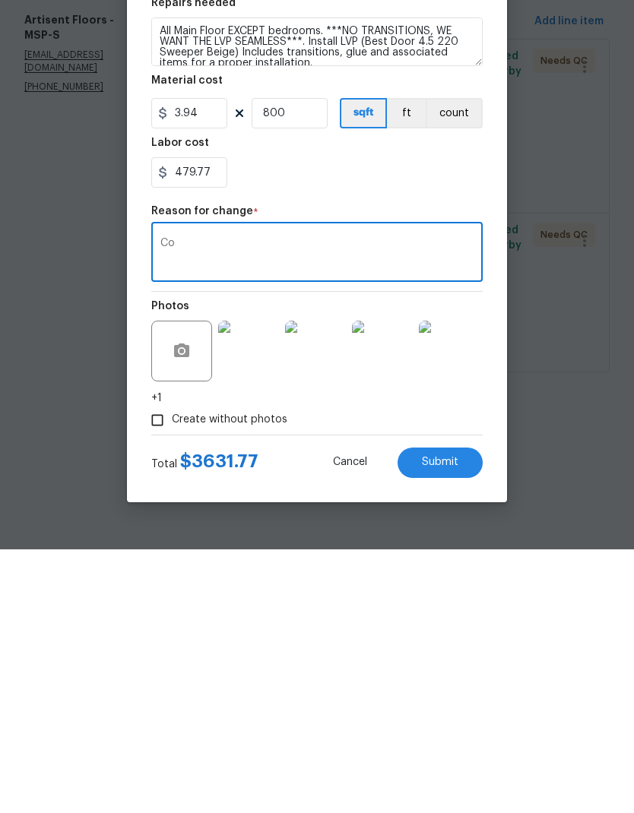
type textarea "C"
type textarea "Cost"
click at [456, 252] on section "Repairs needed All Main Floor EXCEPT bedrooms. ***NO TRANSITIONS, WE WANT THE L…" at bounding box center [316, 356] width 331 height 208
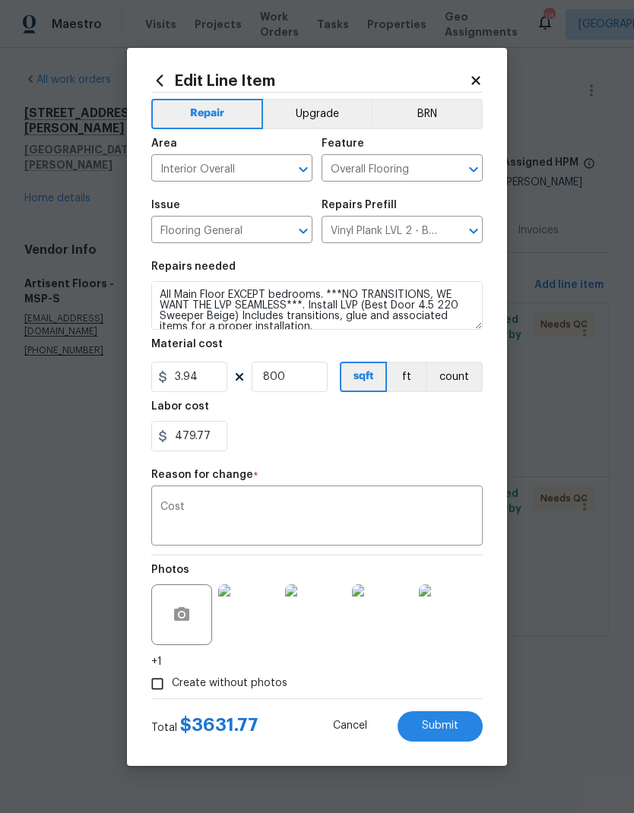
click at [470, 729] on button "Submit" at bounding box center [439, 726] width 85 height 30
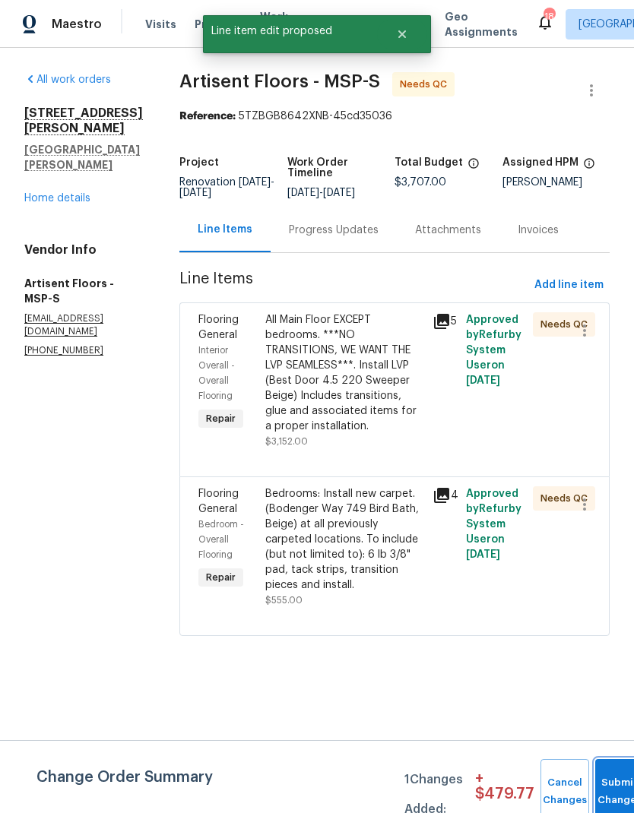
click at [623, 774] on button "Submit Changes" at bounding box center [619, 791] width 49 height 65
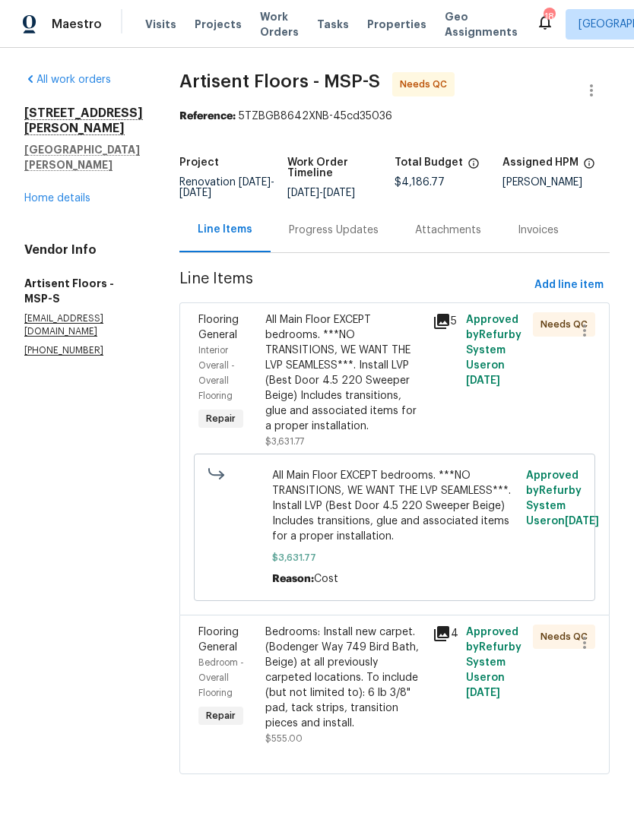
click at [343, 252] on div "Progress Updates" at bounding box center [333, 229] width 126 height 45
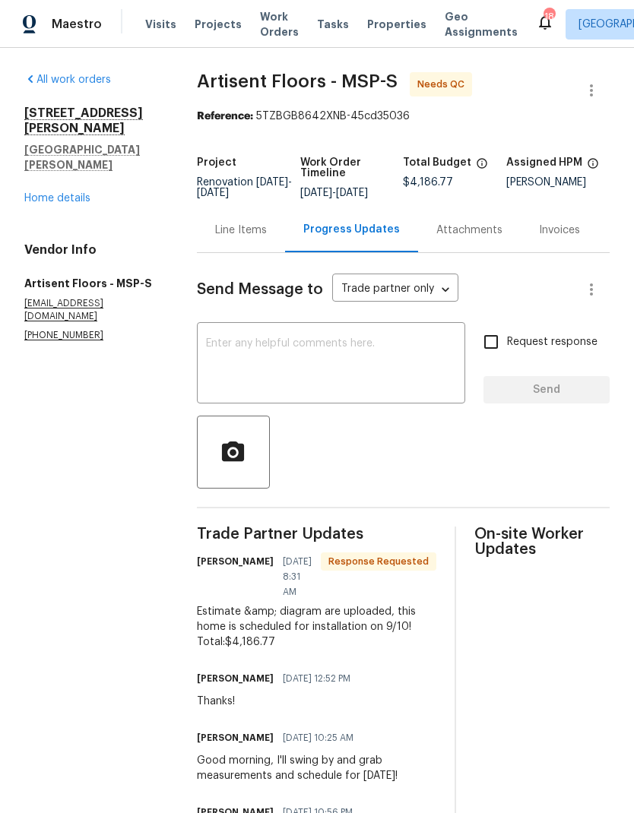
click at [76, 193] on link "Home details" at bounding box center [57, 198] width 66 height 11
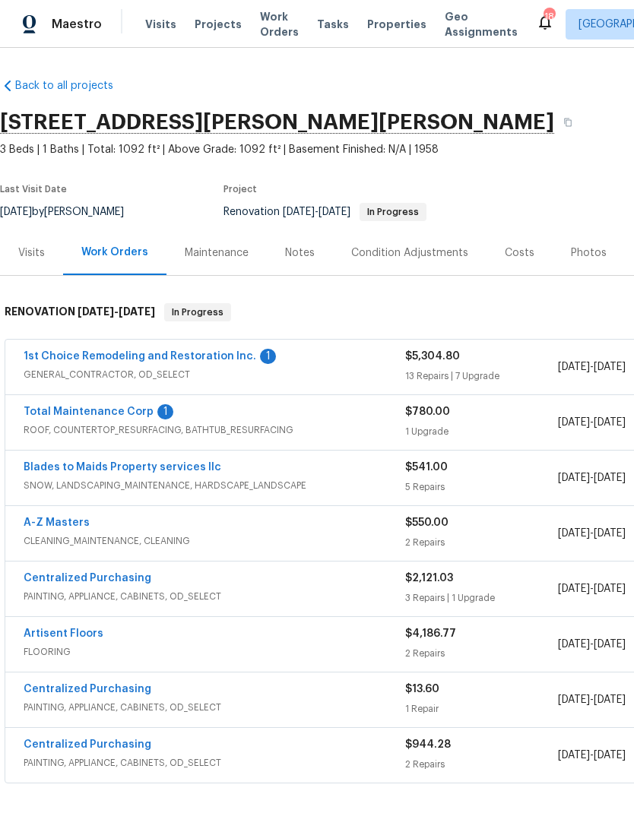
click at [75, 416] on link "Total Maintenance Corp" at bounding box center [89, 411] width 130 height 11
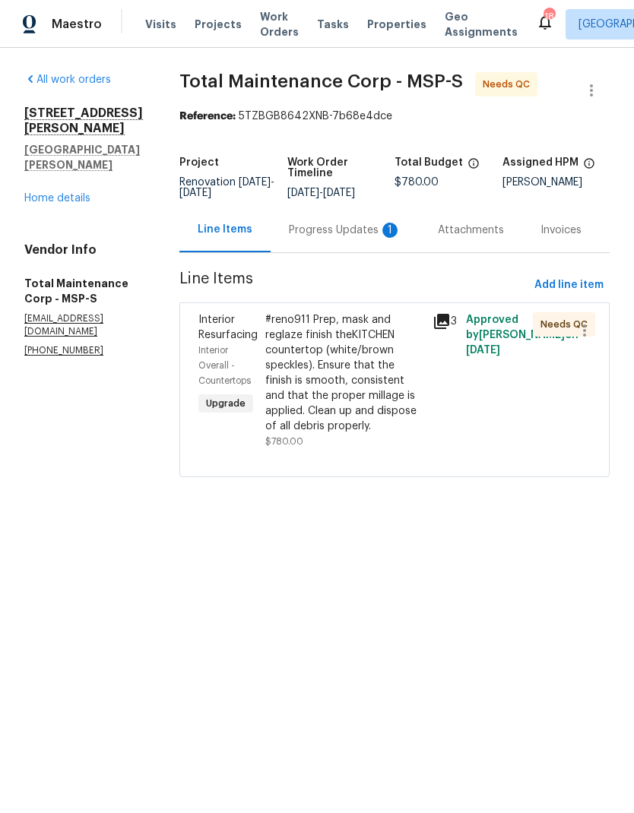
click at [309, 229] on div "Progress Updates 1" at bounding box center [345, 230] width 112 height 15
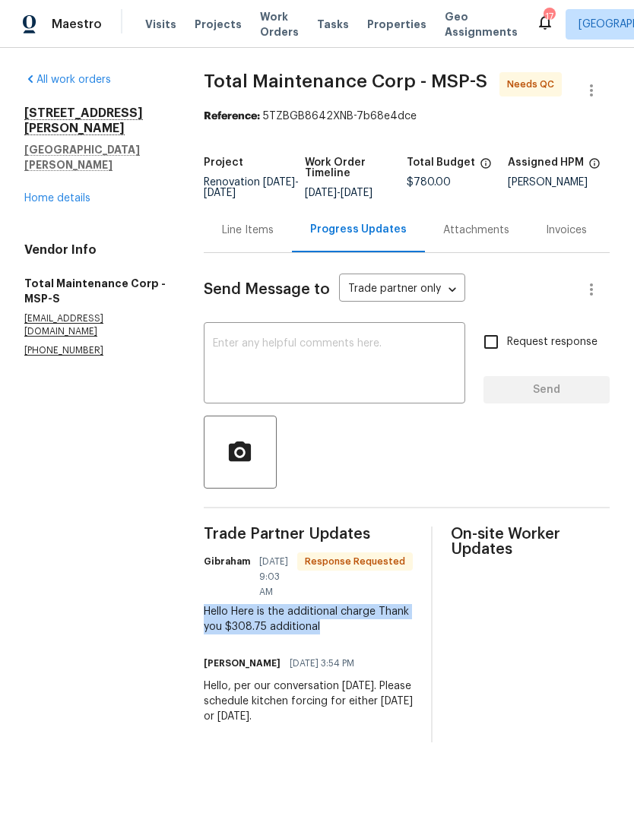
copy div "Hello Here is the additional charge Thank you $308.75 additional"
click at [251, 238] on div "Line Items" at bounding box center [248, 230] width 52 height 15
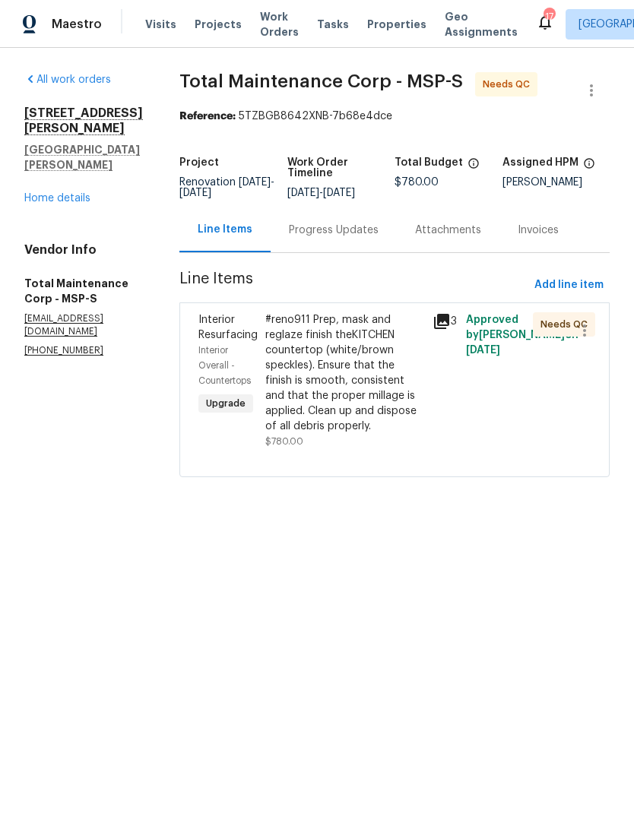
click at [336, 364] on div "#reno911 Prep, mask and reglaze finish theKITCHEN countertop (white/brown speck…" at bounding box center [344, 373] width 158 height 122
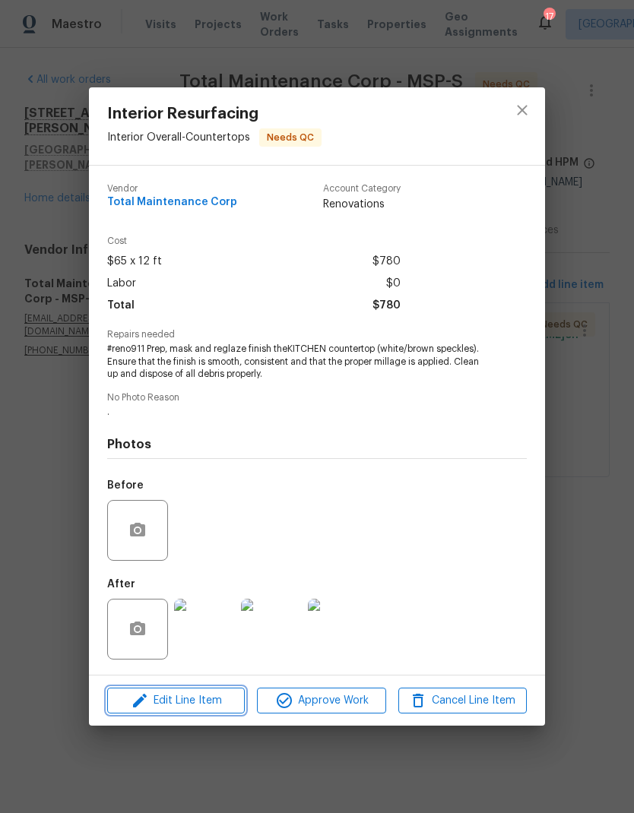
click at [205, 707] on span "Edit Line Item" at bounding box center [176, 700] width 128 height 19
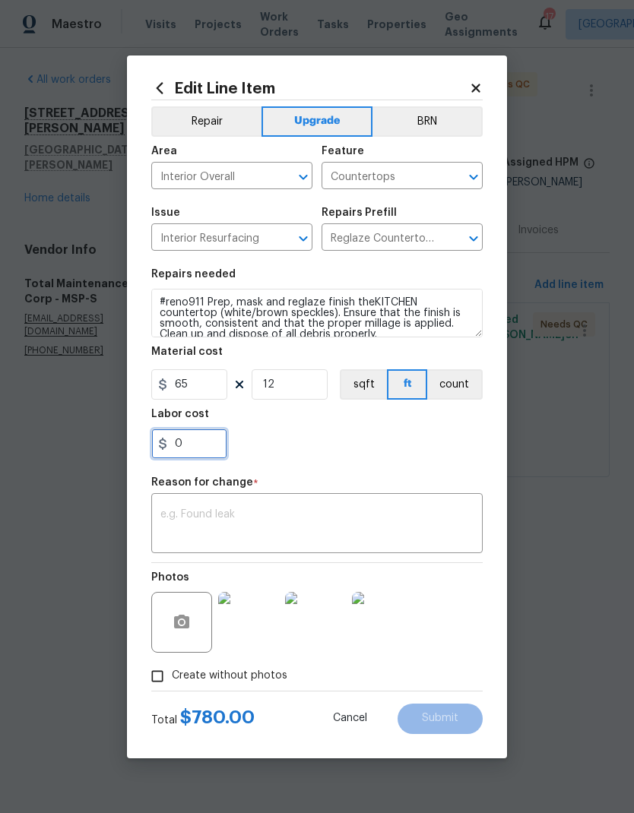
click at [211, 441] on input "0" at bounding box center [189, 444] width 76 height 30
type input "308.75"
click at [381, 444] on div "308.75" at bounding box center [316, 444] width 331 height 30
click at [390, 522] on textarea at bounding box center [316, 525] width 313 height 32
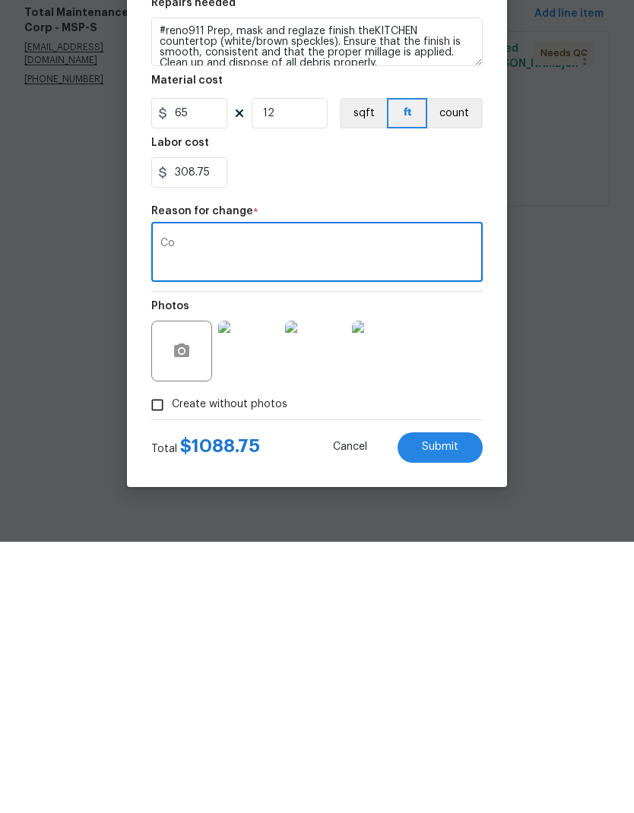
type textarea "Co"
click at [435, 477] on div "Reason for change *" at bounding box center [316, 487] width 331 height 20
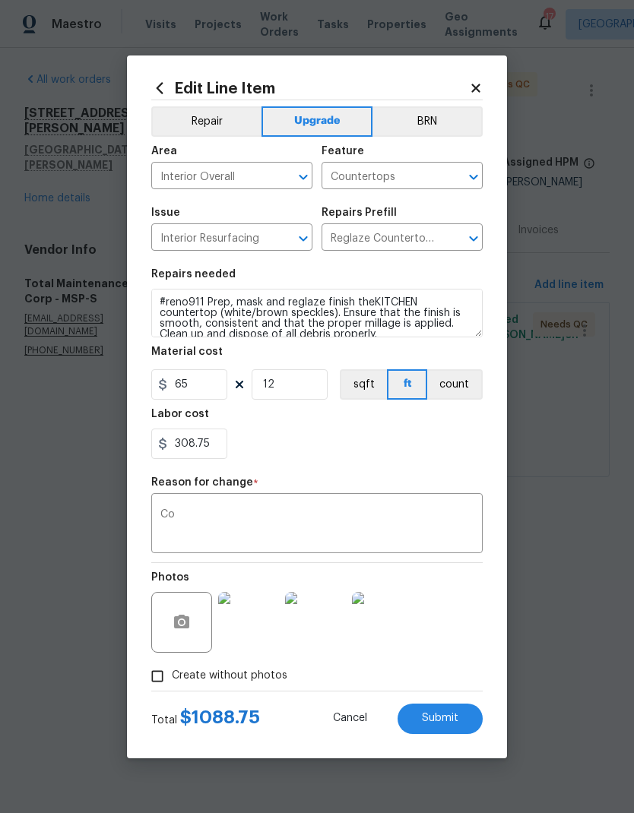
click at [465, 719] on button "Submit" at bounding box center [439, 719] width 85 height 30
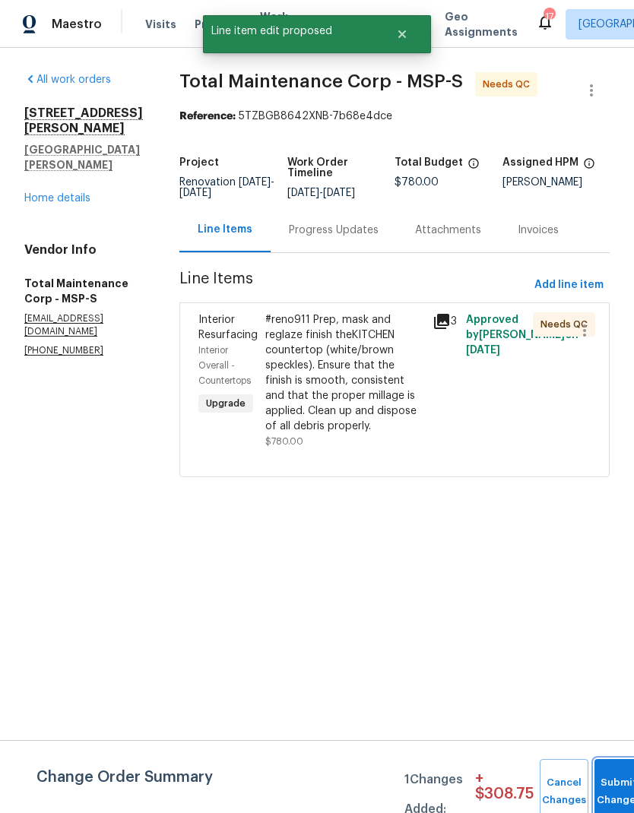
click at [612, 786] on button "Submit Changes" at bounding box center [618, 791] width 49 height 65
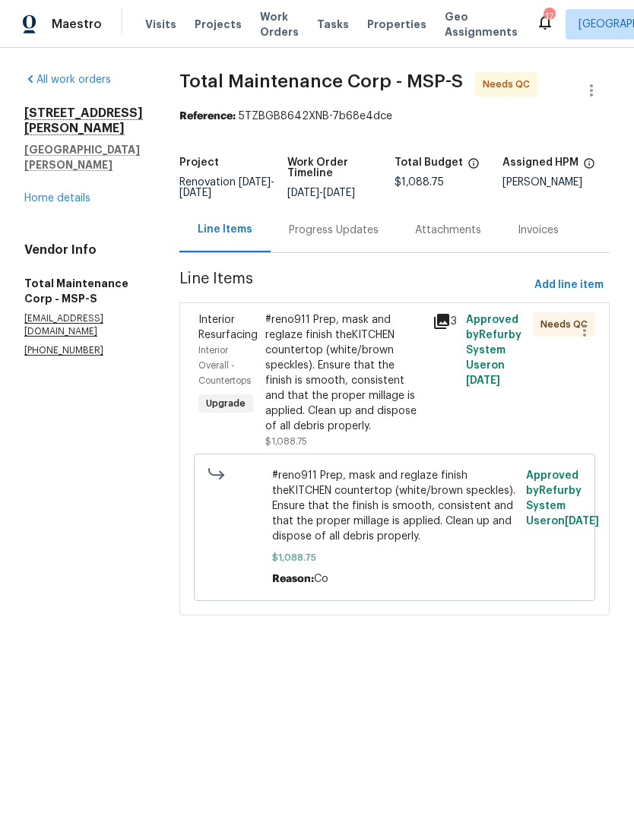
click at [87, 194] on link "Home details" at bounding box center [57, 198] width 66 height 11
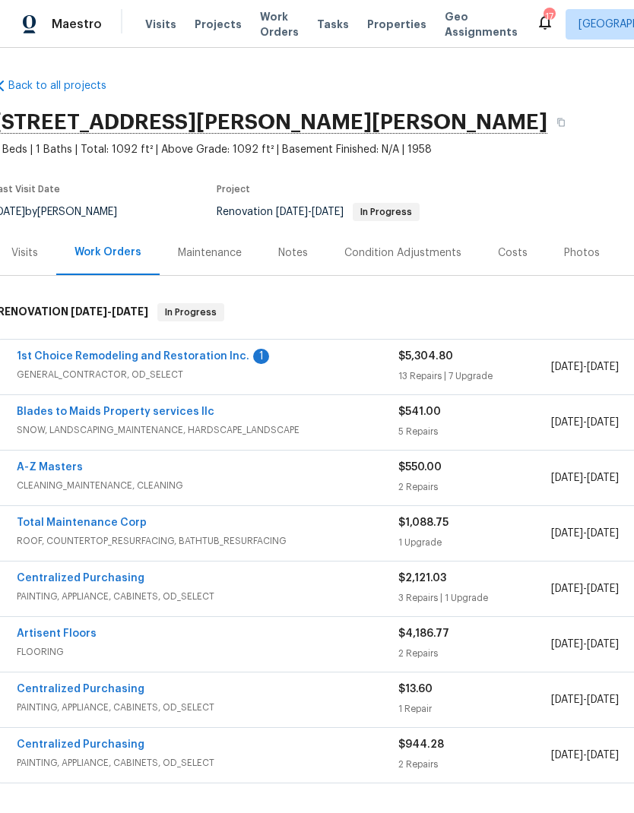
scroll to position [0, 2]
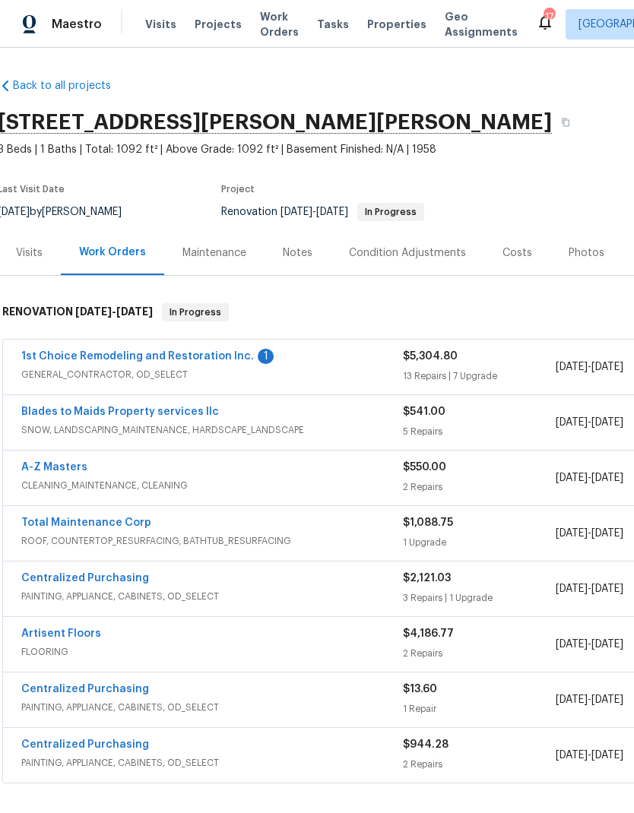
click at [221, 356] on link "1st Choice Remodeling and Restoration Inc." at bounding box center [137, 356] width 233 height 11
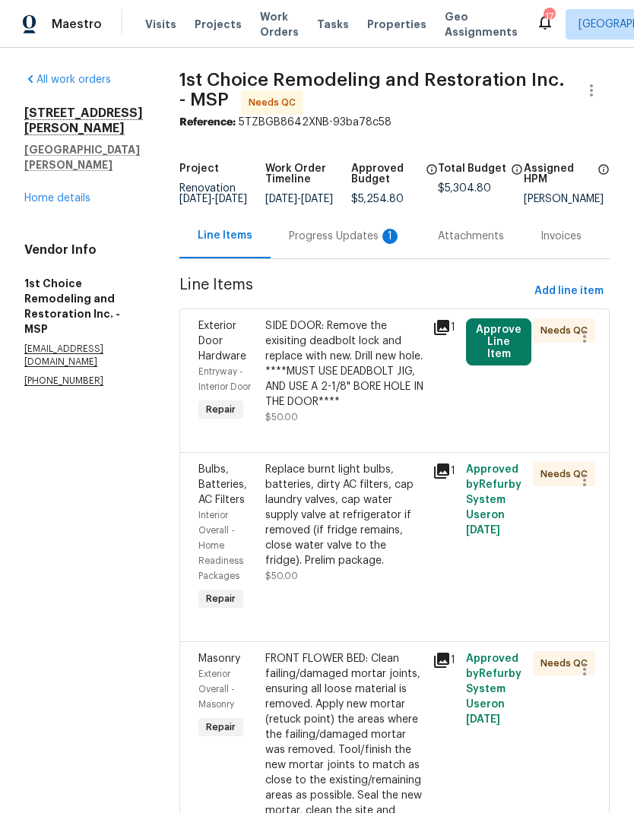
click at [502, 354] on button "Approve Line Item" at bounding box center [498, 341] width 65 height 47
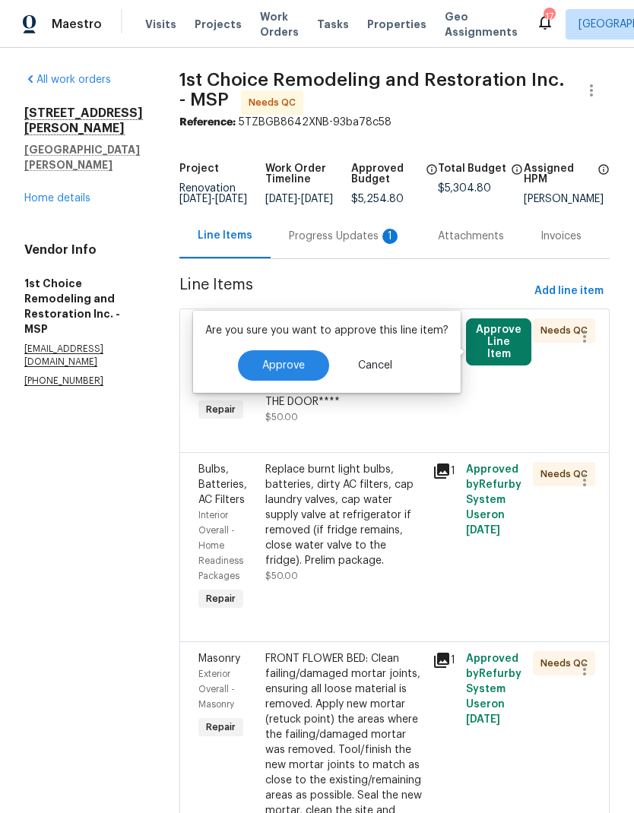
click at [296, 367] on span "Approve" at bounding box center [283, 365] width 43 height 11
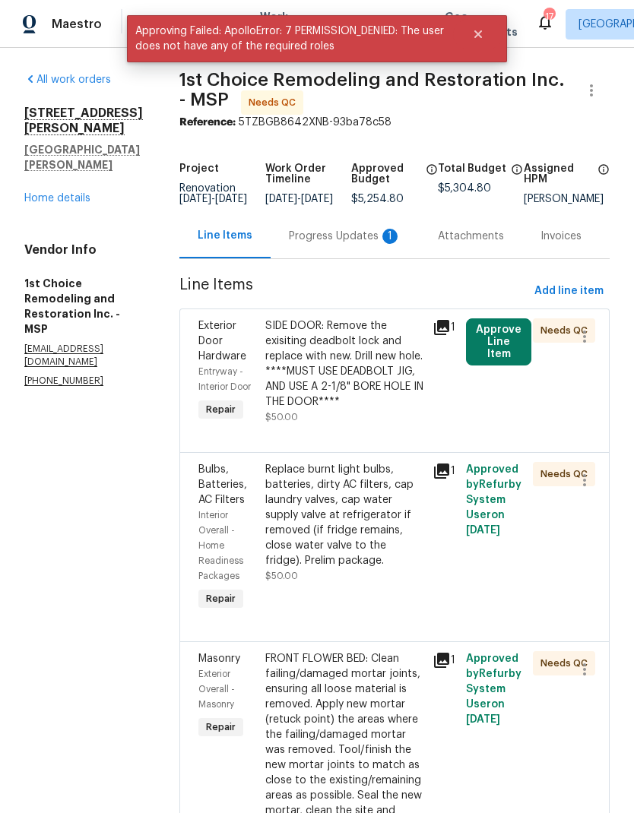
click at [356, 258] on div "Progress Updates 1" at bounding box center [344, 236] width 149 height 45
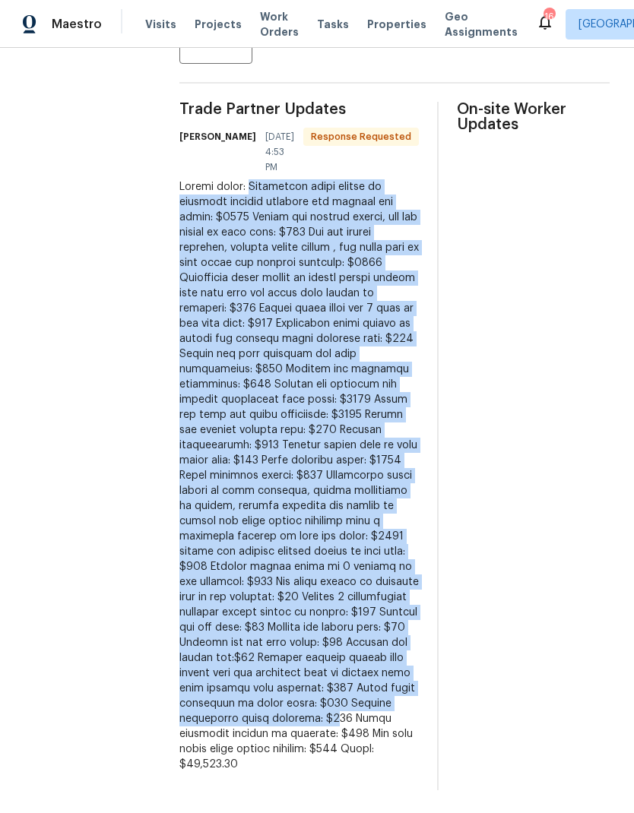
scroll to position [61, 0]
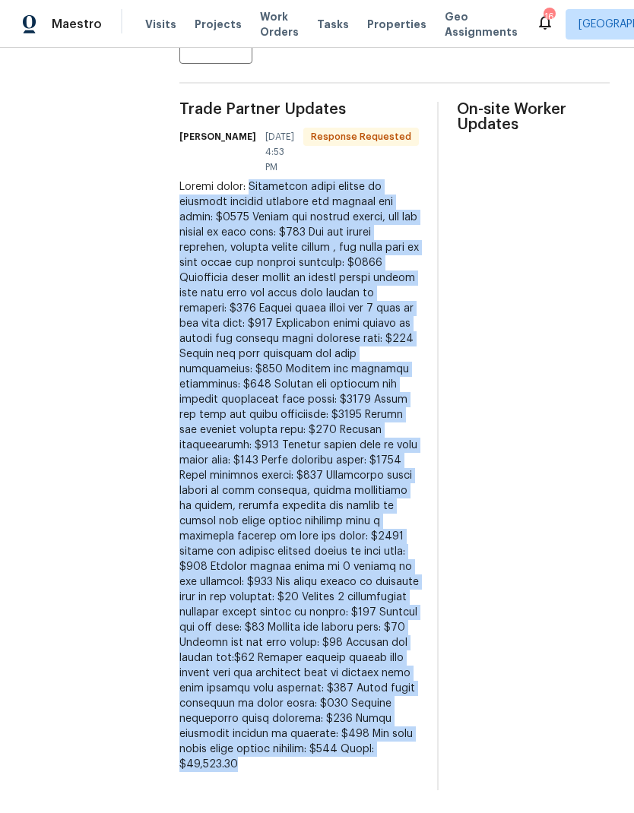
copy div "Additional funds needed to refinish kitchen cabinets and install new pulls: $17…"
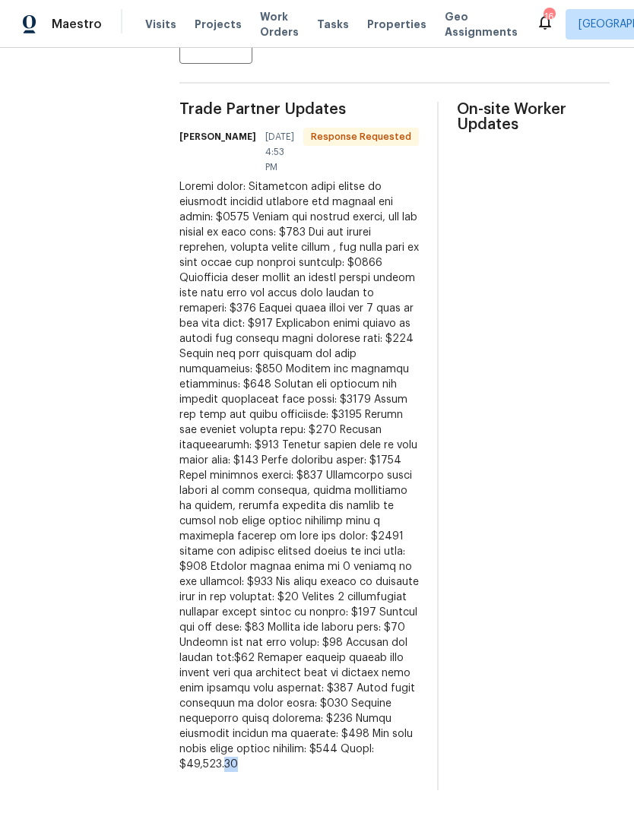
click at [329, 519] on div at bounding box center [298, 475] width 239 height 593
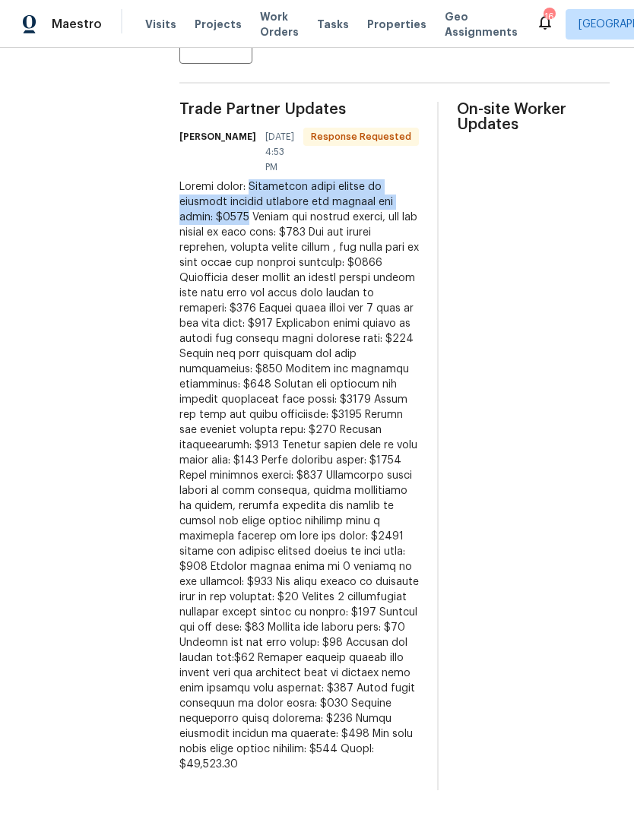
copy div "Additional funds needed to refinish kitchen cabinets and install new pulls: $17…"
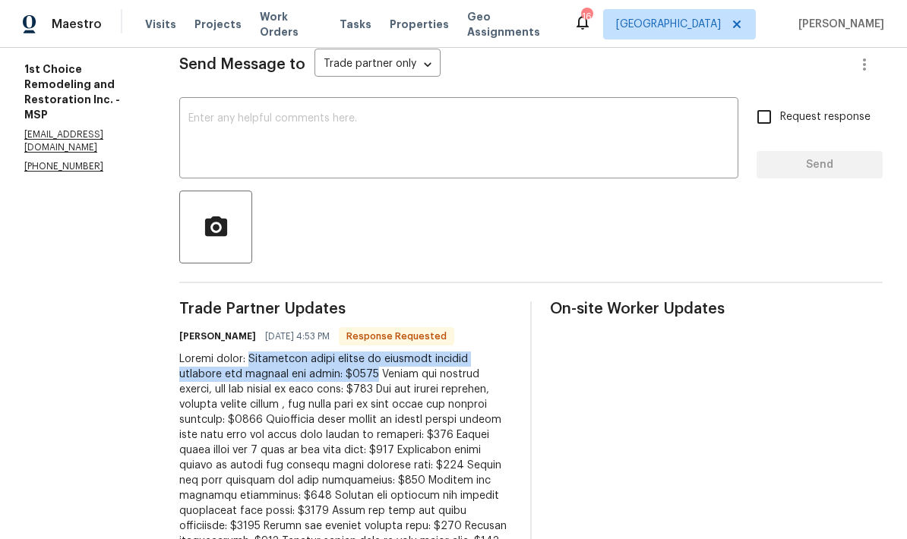
scroll to position [218, 0]
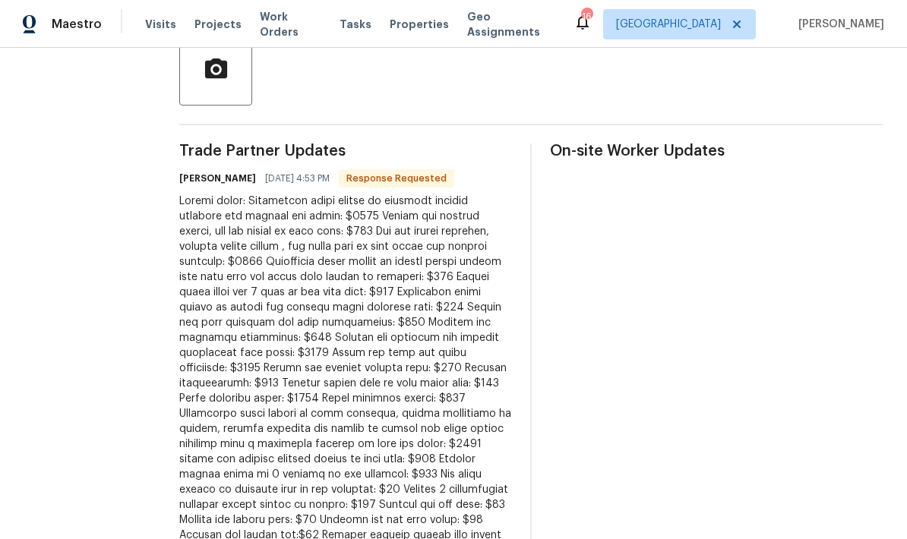
scroll to position [372, 0]
click at [295, 305] on div at bounding box center [345, 407] width 333 height 425
click at [299, 304] on div at bounding box center [345, 407] width 333 height 425
click at [302, 321] on div at bounding box center [345, 407] width 333 height 425
click at [227, 323] on div at bounding box center [345, 407] width 333 height 425
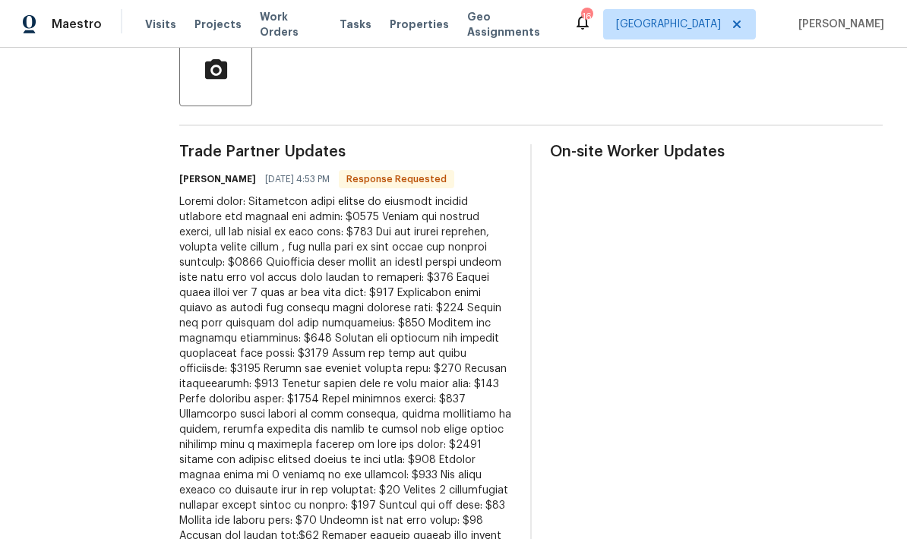
click at [225, 320] on div at bounding box center [345, 407] width 333 height 425
click at [219, 318] on div at bounding box center [345, 407] width 333 height 425
click at [442, 406] on div at bounding box center [345, 407] width 333 height 425
click at [435, 410] on div at bounding box center [345, 407] width 333 height 425
click at [421, 416] on div at bounding box center [345, 407] width 333 height 425
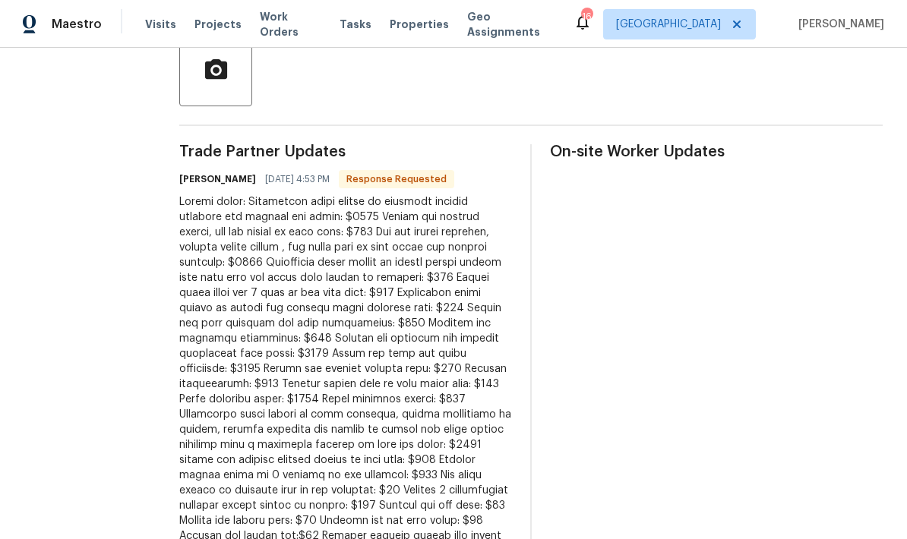
click at [420, 416] on div at bounding box center [345, 407] width 333 height 425
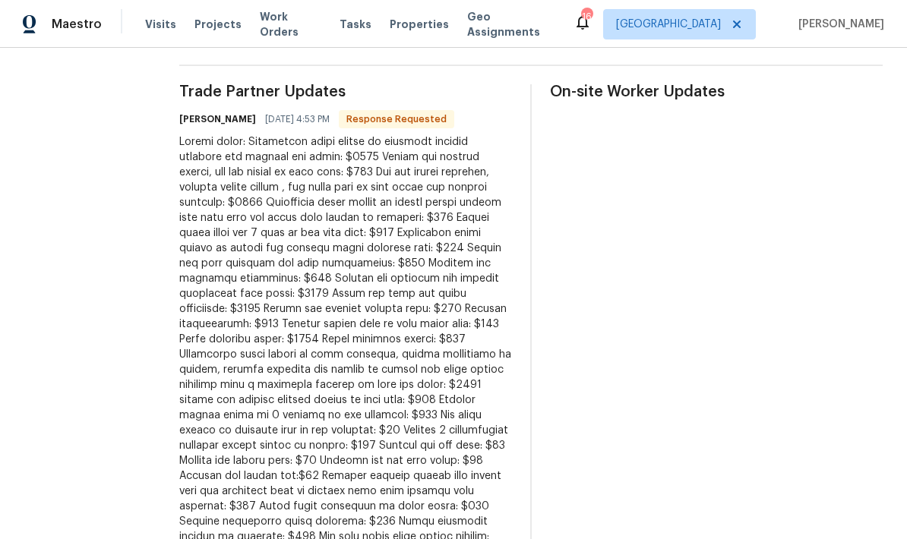
scroll to position [430, 0]
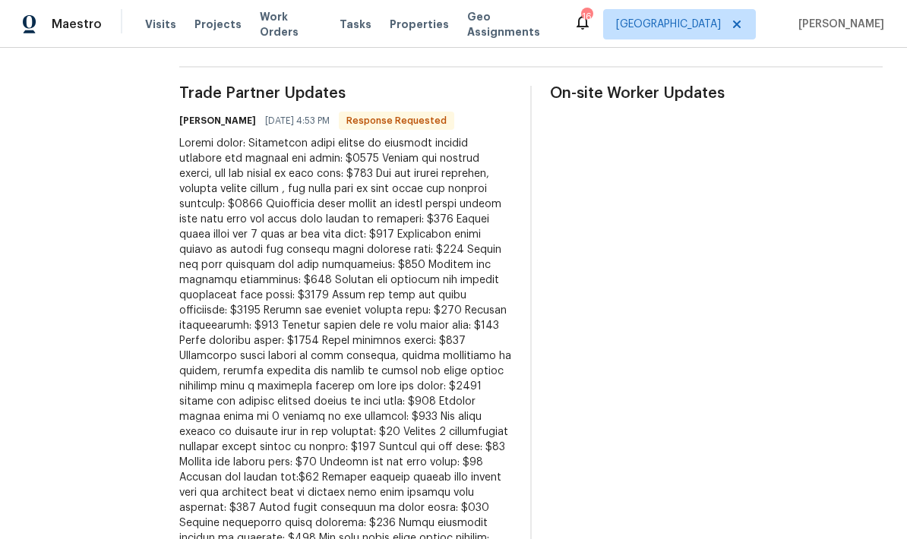
click at [426, 352] on div at bounding box center [345, 348] width 333 height 425
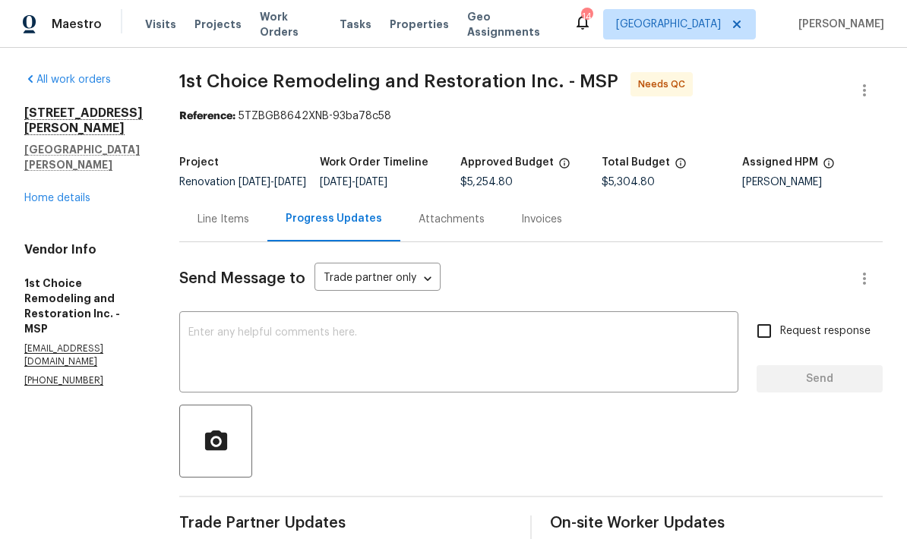
scroll to position [0, 0]
click at [237, 197] on div "Line Items" at bounding box center [223, 219] width 88 height 45
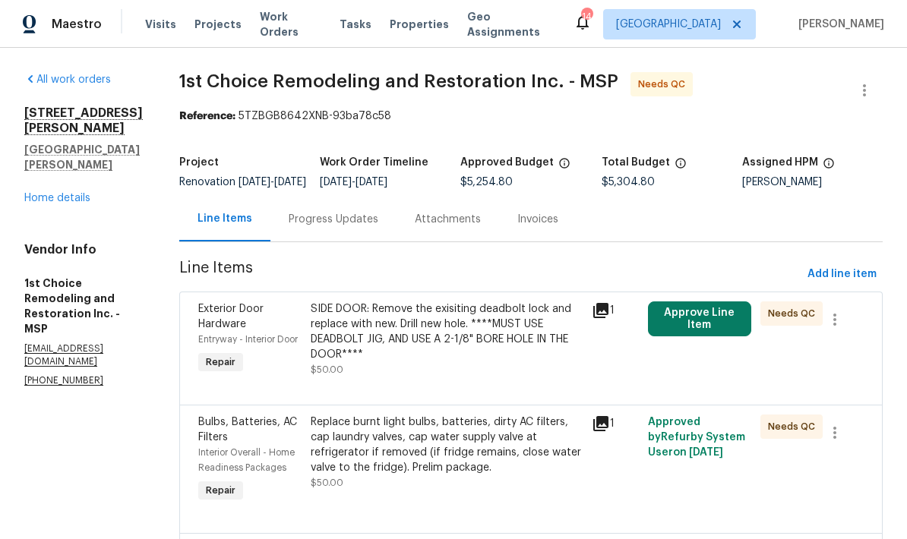
click at [633, 302] on button "Approve Line Item" at bounding box center [699, 319] width 103 height 35
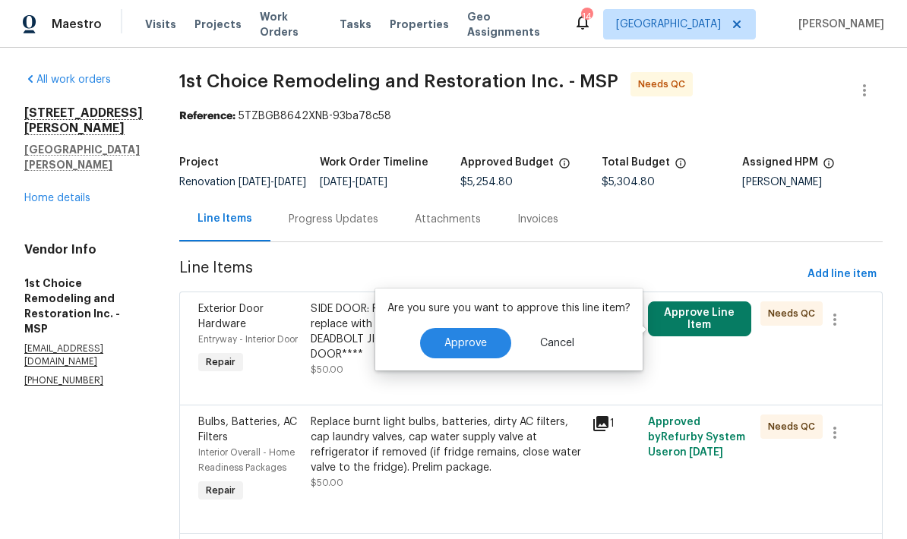
click at [475, 338] on span "Approve" at bounding box center [465, 343] width 43 height 11
